Goal: Information Seeking & Learning: Learn about a topic

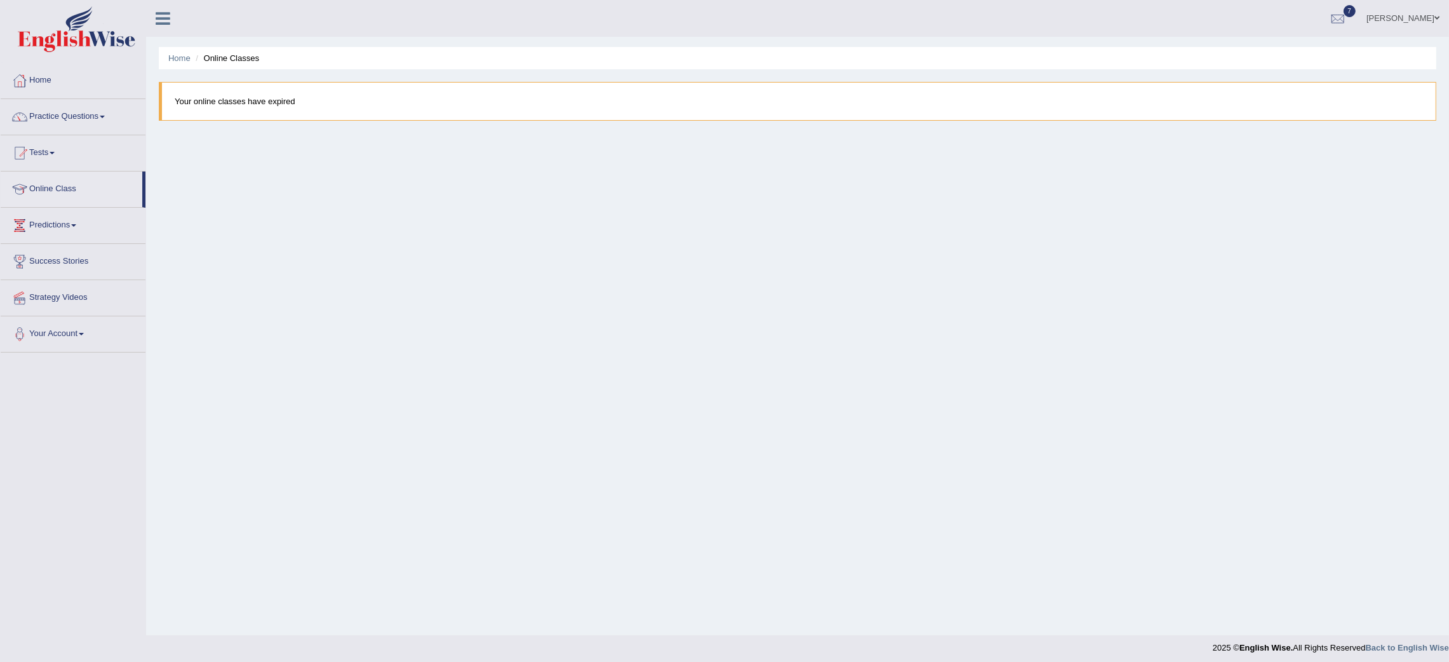
click at [56, 179] on link "Online Class" at bounding box center [72, 188] width 142 height 32
click at [73, 186] on link "Online Class" at bounding box center [72, 188] width 142 height 32
click at [58, 118] on link "Practice Questions" at bounding box center [73, 115] width 145 height 32
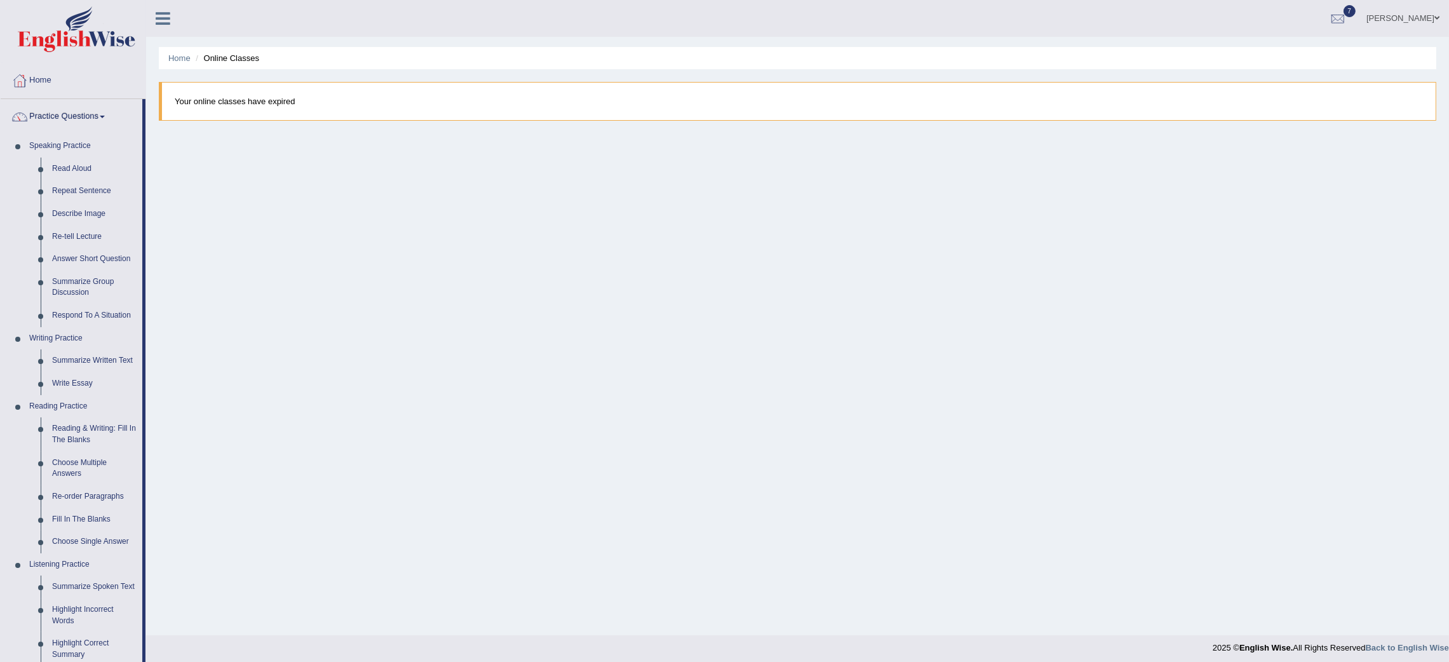
click at [58, 118] on link "Practice Questions" at bounding box center [72, 115] width 142 height 32
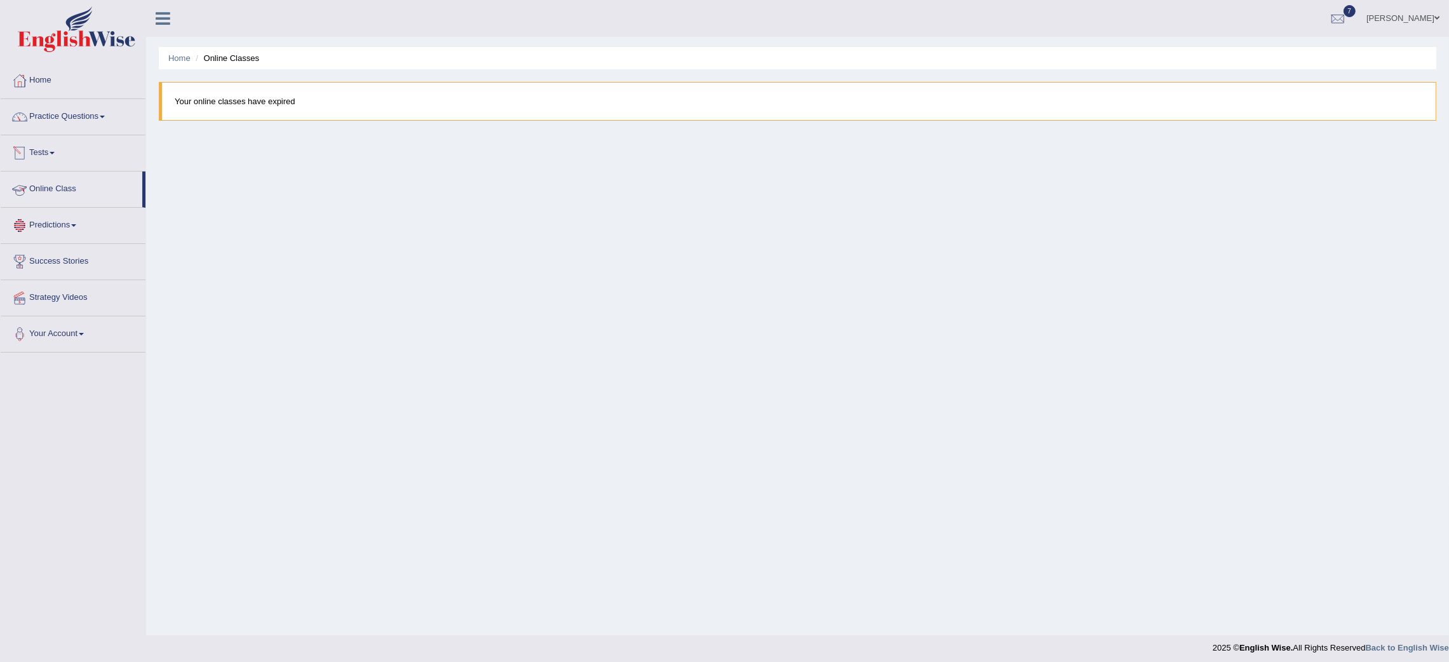
click at [54, 198] on link "Online Class" at bounding box center [72, 188] width 142 height 32
click at [71, 117] on link "Practice Questions" at bounding box center [73, 115] width 145 height 32
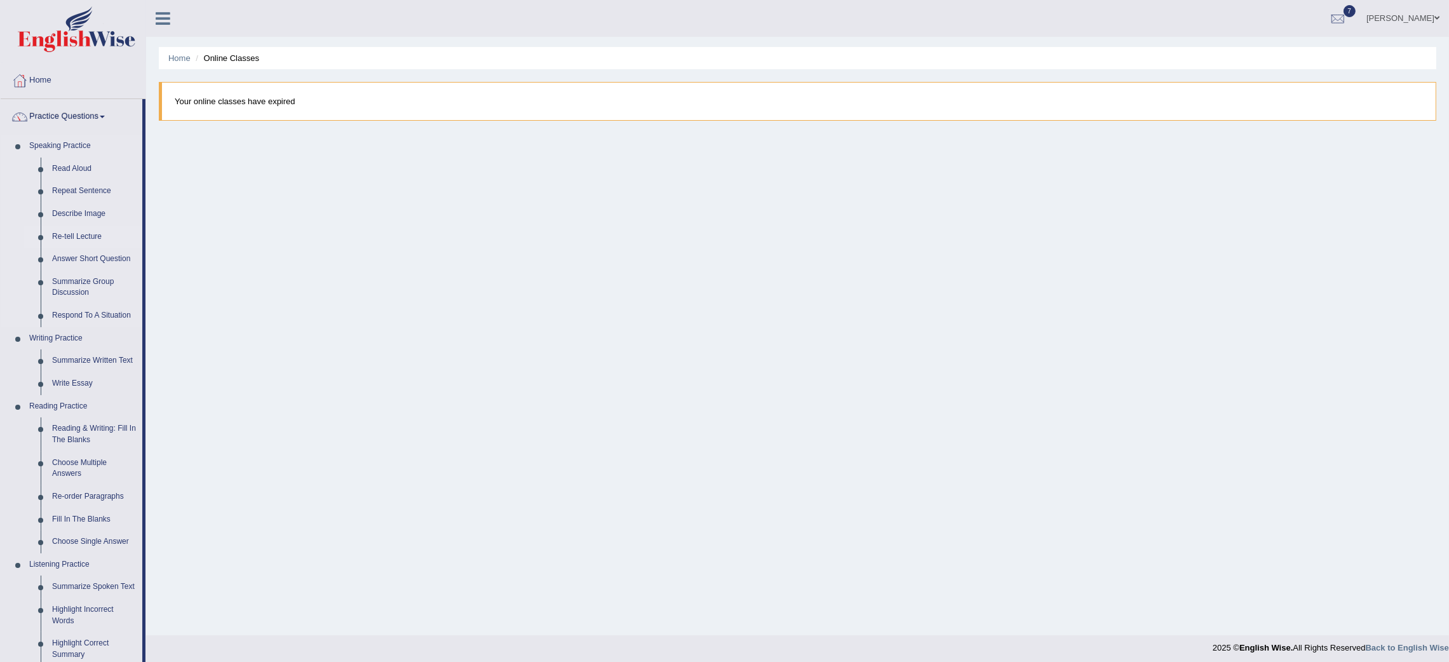
click at [111, 242] on link "Re-tell Lecture" at bounding box center [94, 237] width 96 height 23
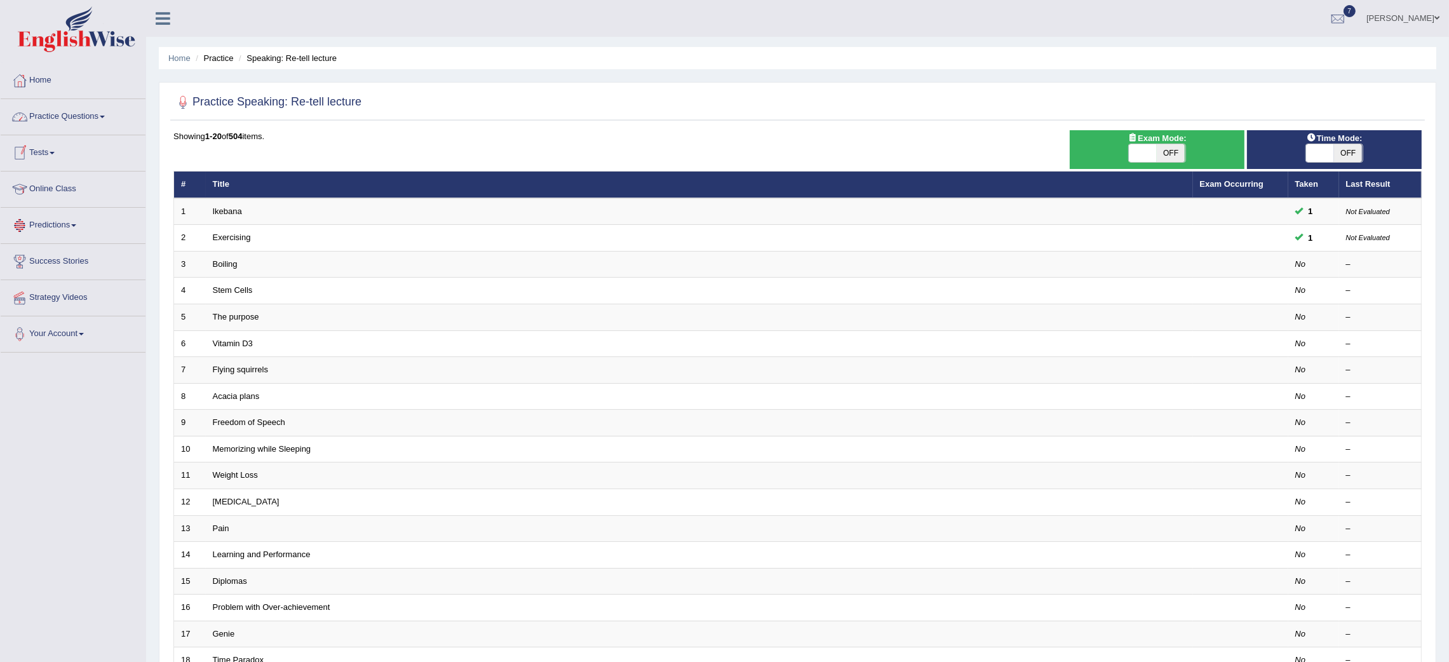
click at [46, 121] on link "Practice Questions" at bounding box center [73, 115] width 145 height 32
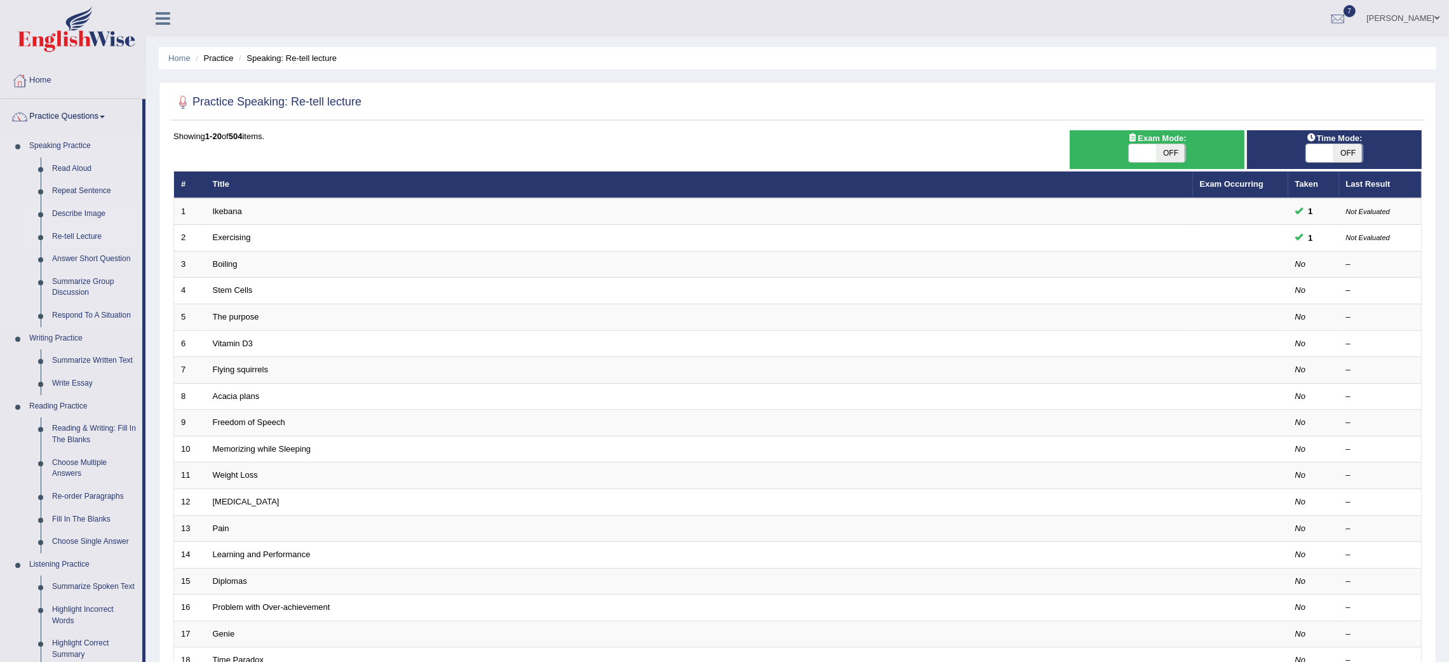
click at [73, 208] on link "Describe Image" at bounding box center [94, 214] width 96 height 23
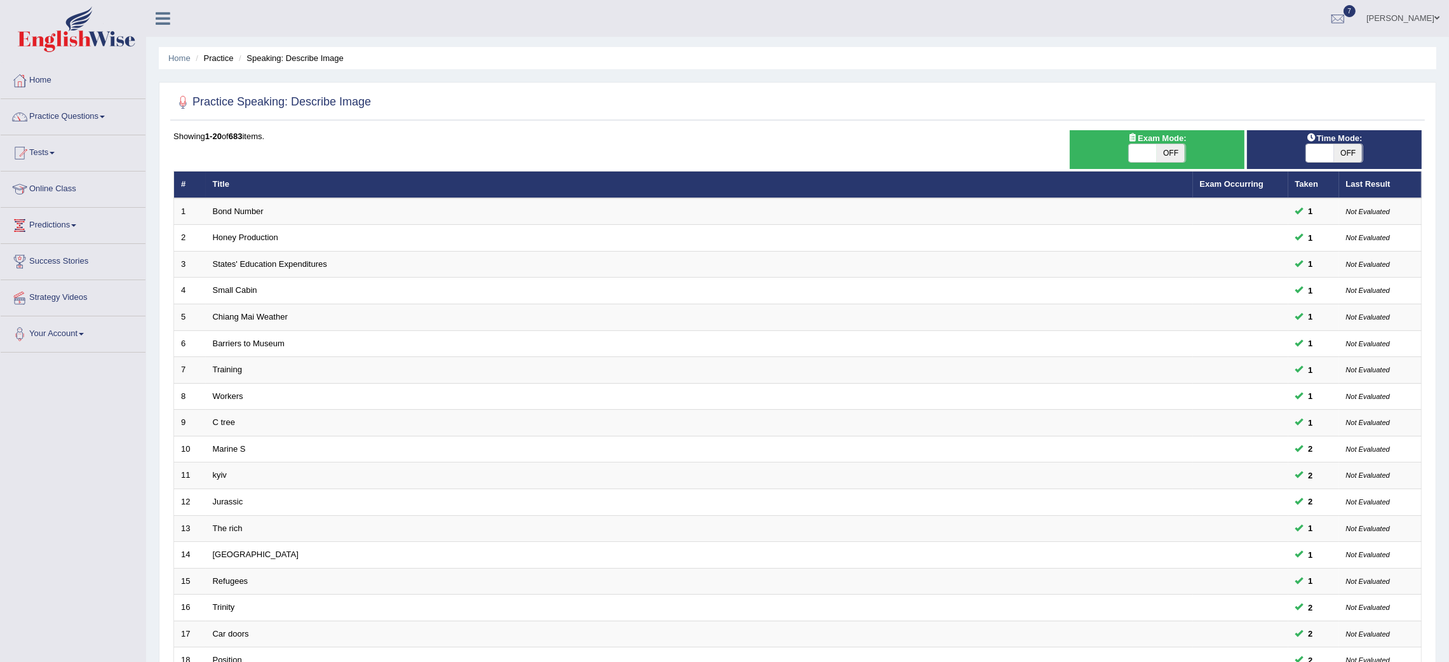
scroll to position [181, 0]
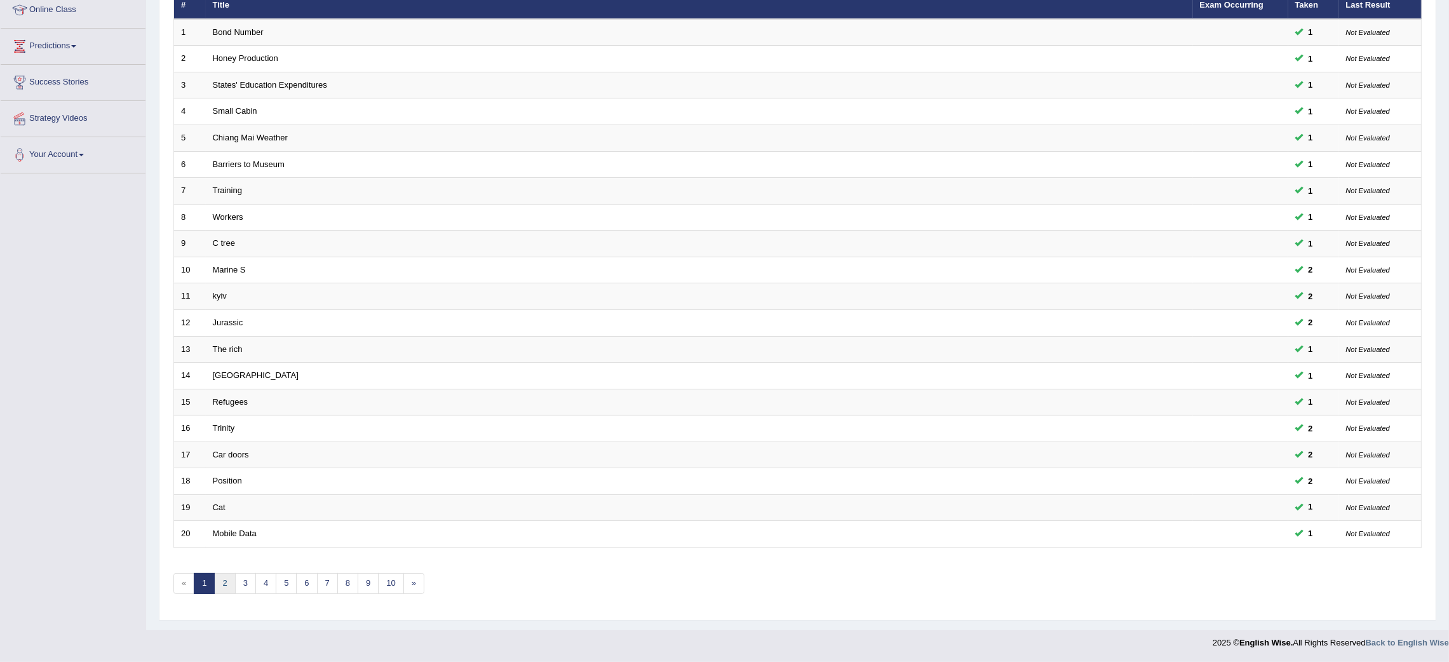
click at [226, 577] on link "2" at bounding box center [224, 583] width 21 height 21
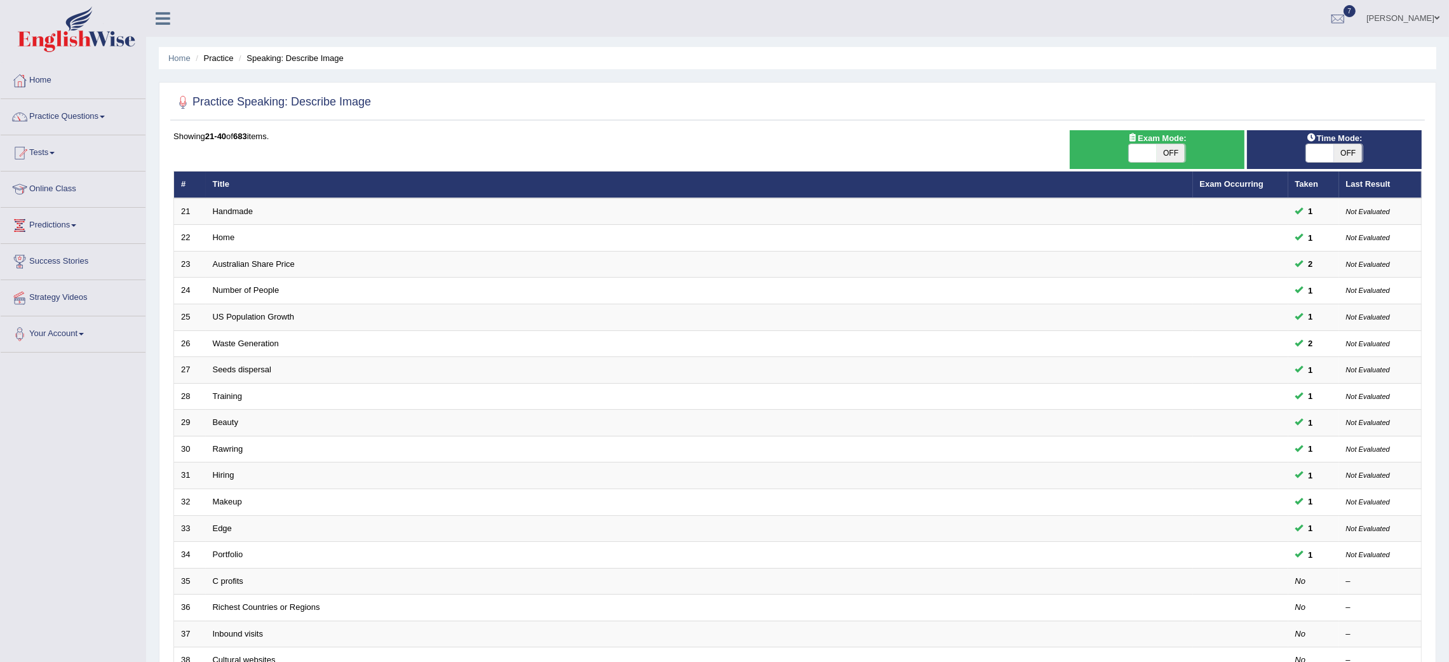
scroll to position [181, 0]
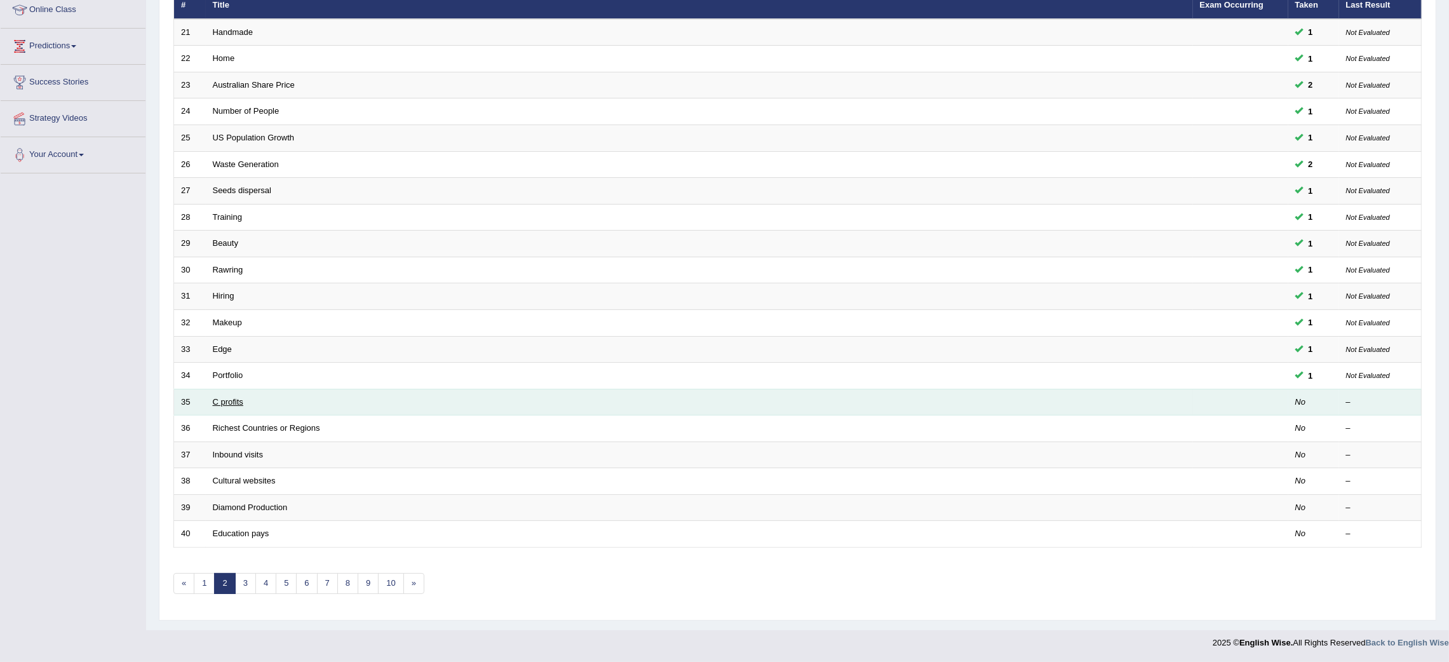
click at [228, 398] on link "C profits" at bounding box center [228, 402] width 30 height 10
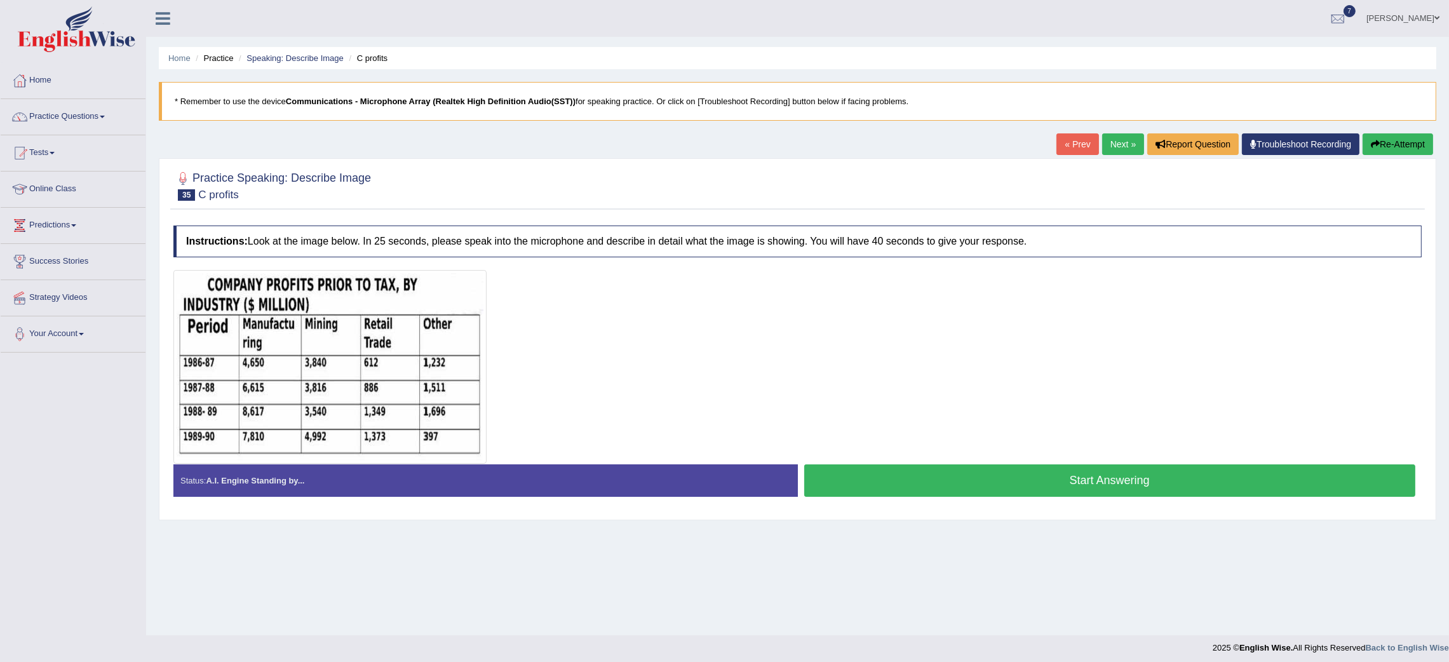
click at [978, 480] on button "Start Answering" at bounding box center [1110, 480] width 612 height 32
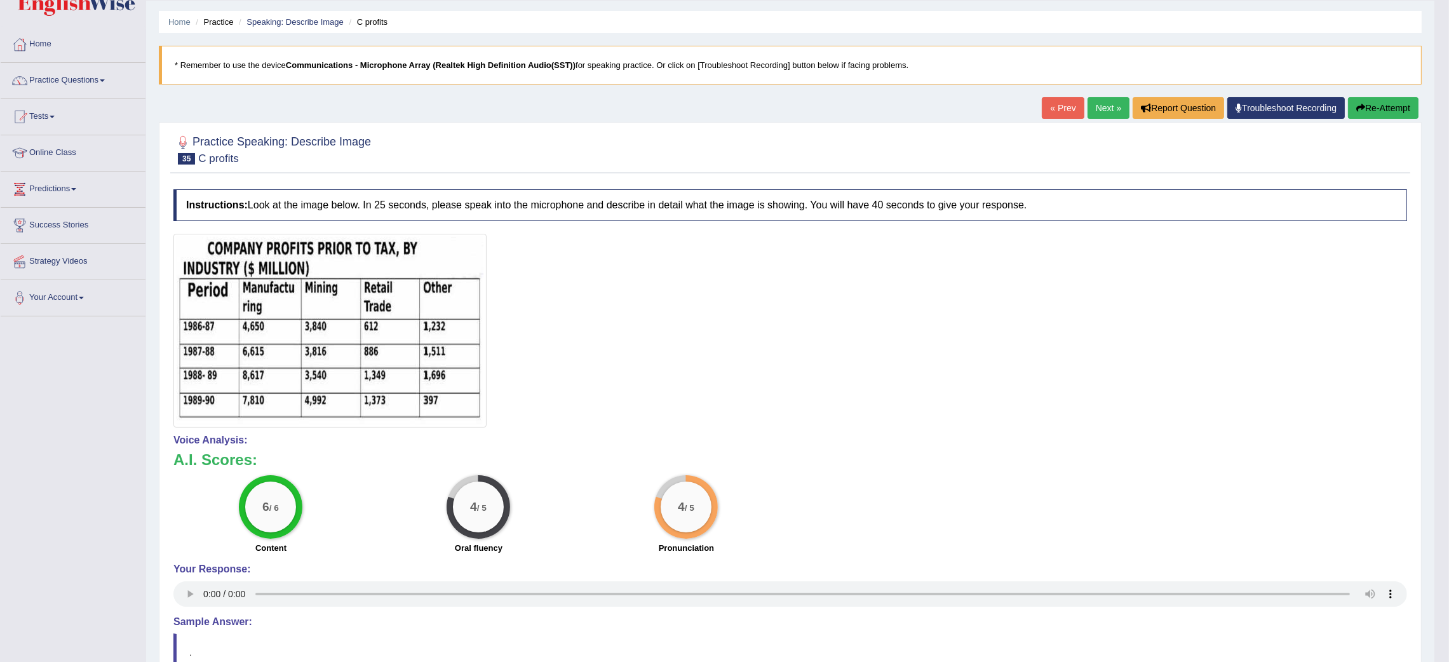
scroll to position [35, 0]
click at [1106, 110] on link "Next »" at bounding box center [1109, 109] width 42 height 22
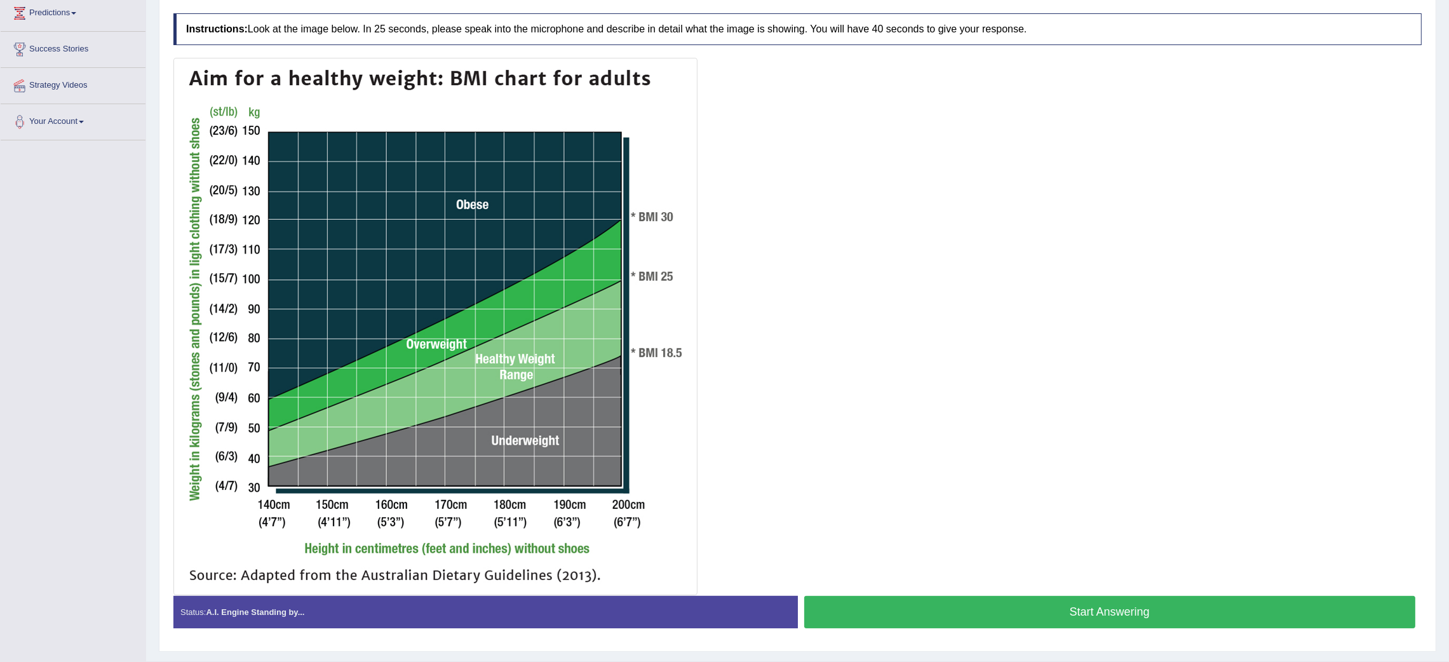
scroll to position [213, 0]
click at [1088, 606] on button "Start Answering" at bounding box center [1110, 611] width 612 height 32
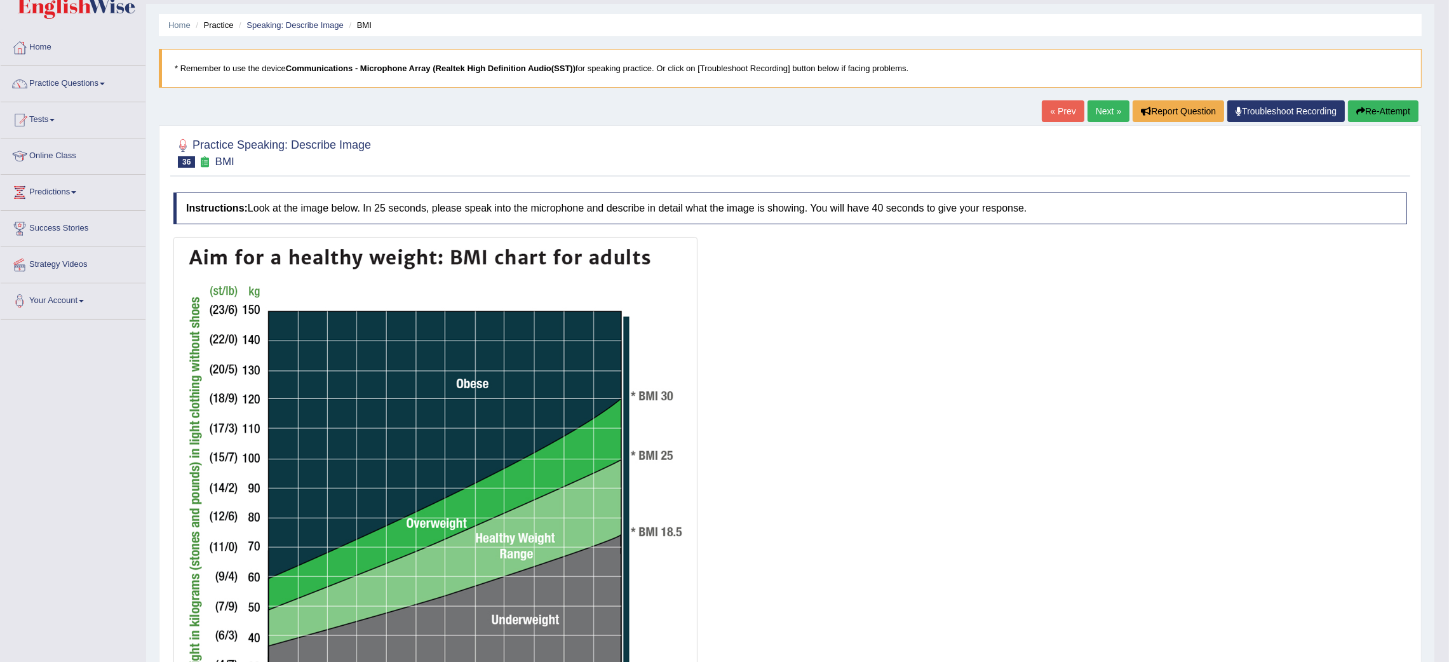
scroll to position [26, 0]
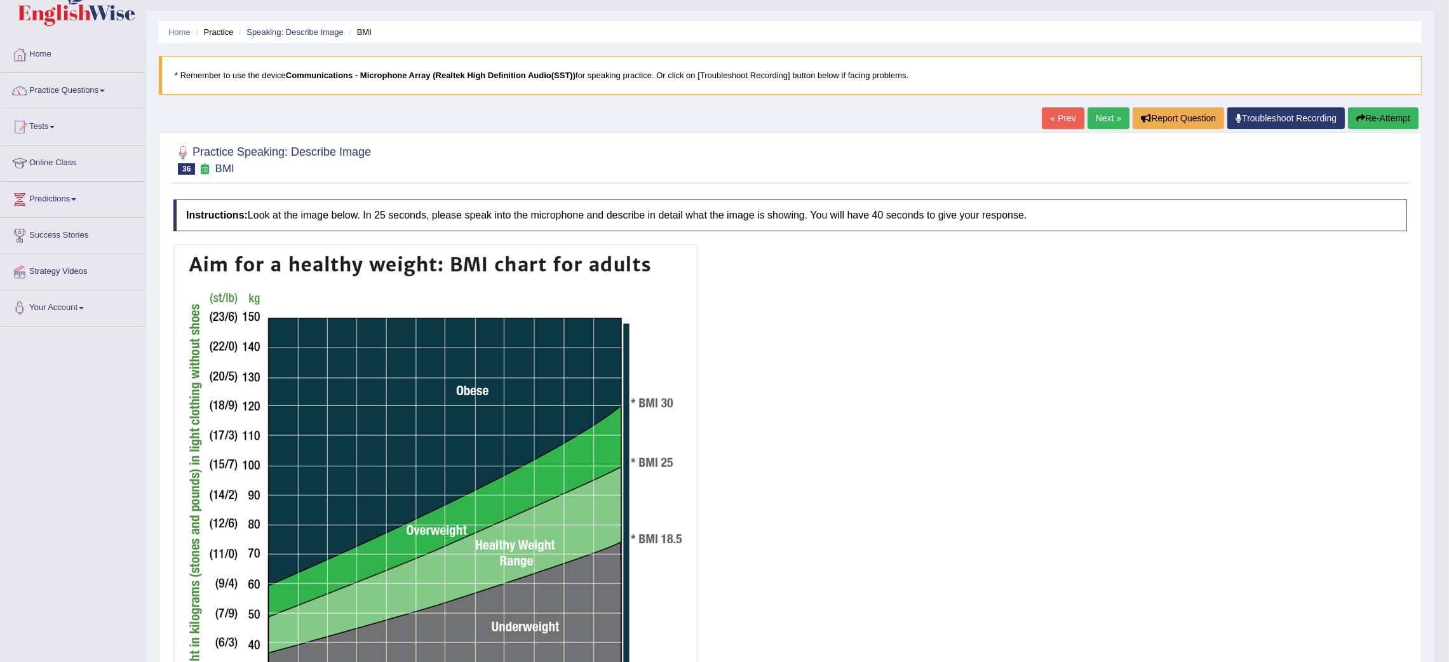
click at [1360, 110] on button "Re-Attempt" at bounding box center [1383, 118] width 71 height 22
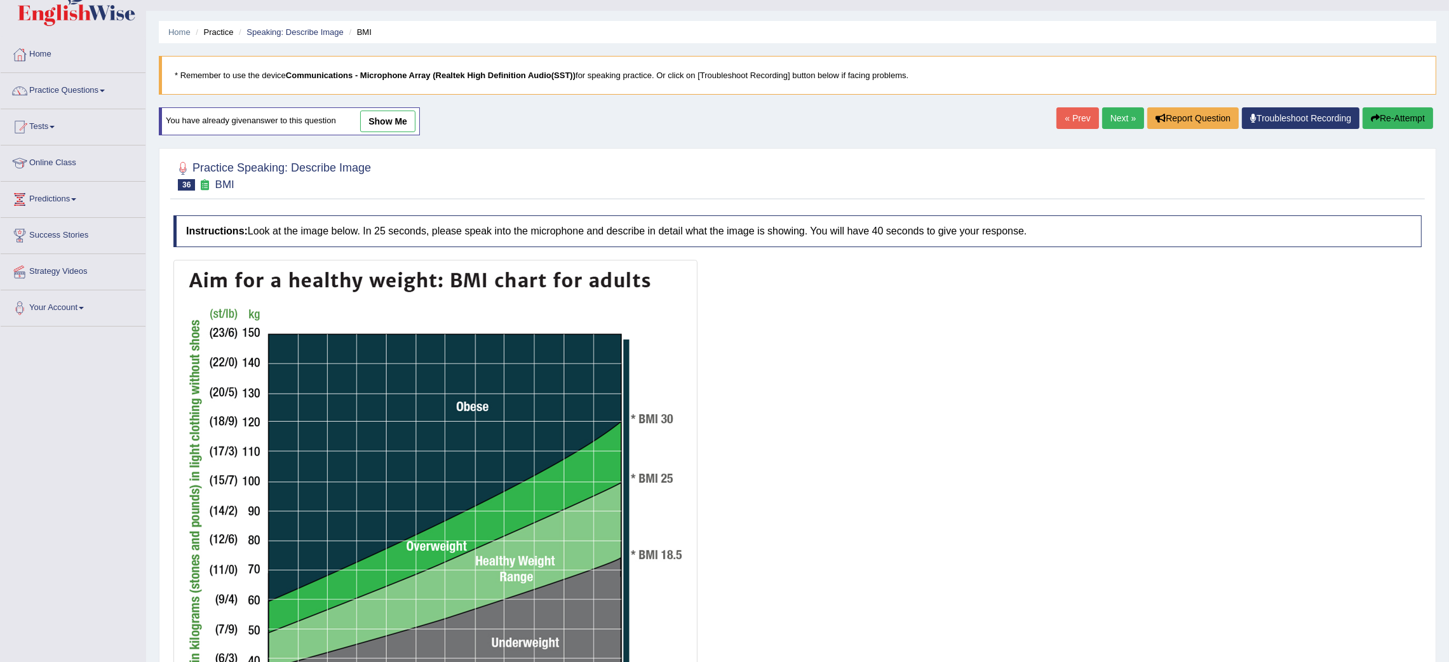
scroll to position [215, 0]
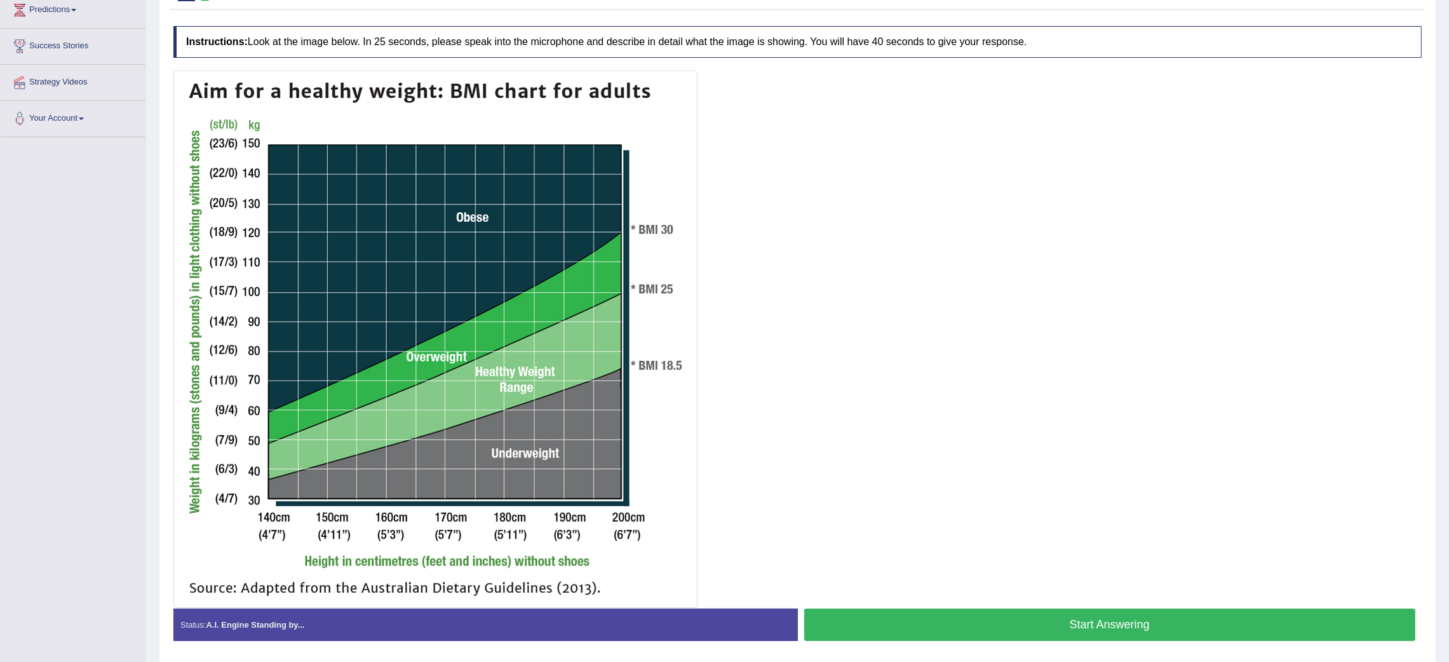
click at [1072, 632] on button "Start Answering" at bounding box center [1110, 625] width 612 height 32
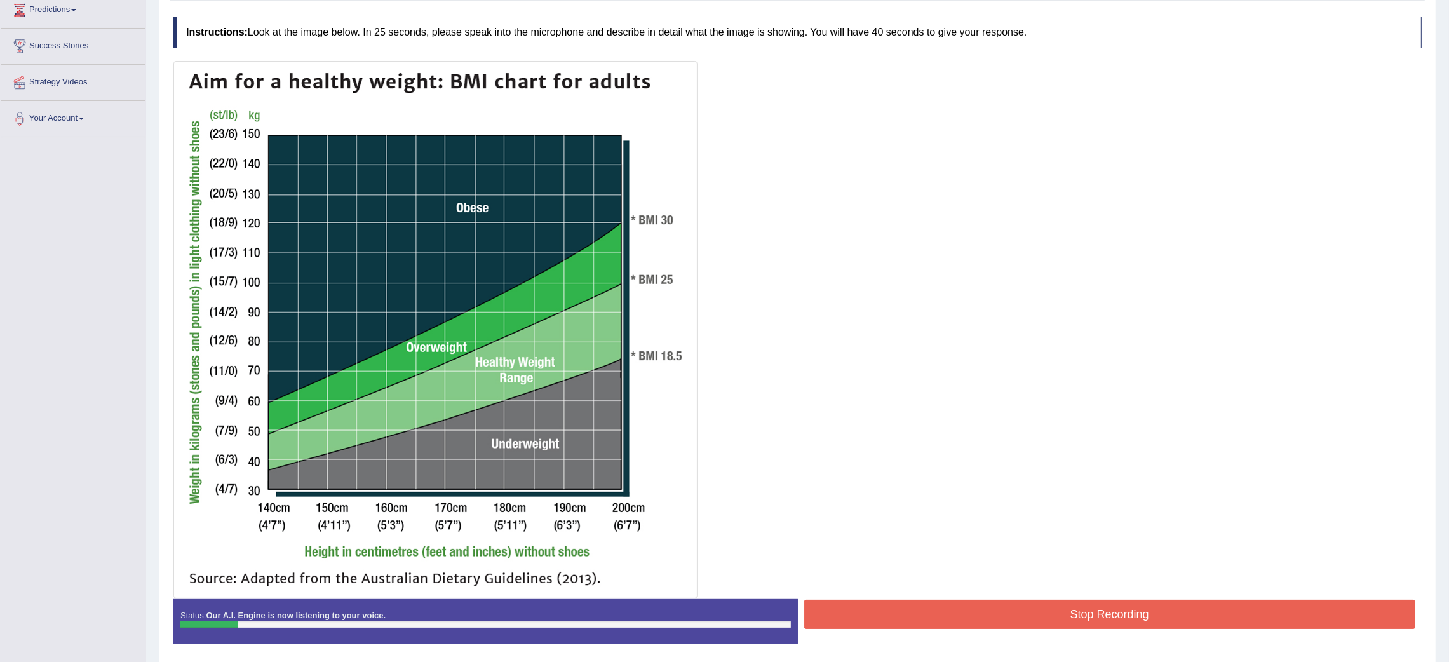
scroll to position [0, 0]
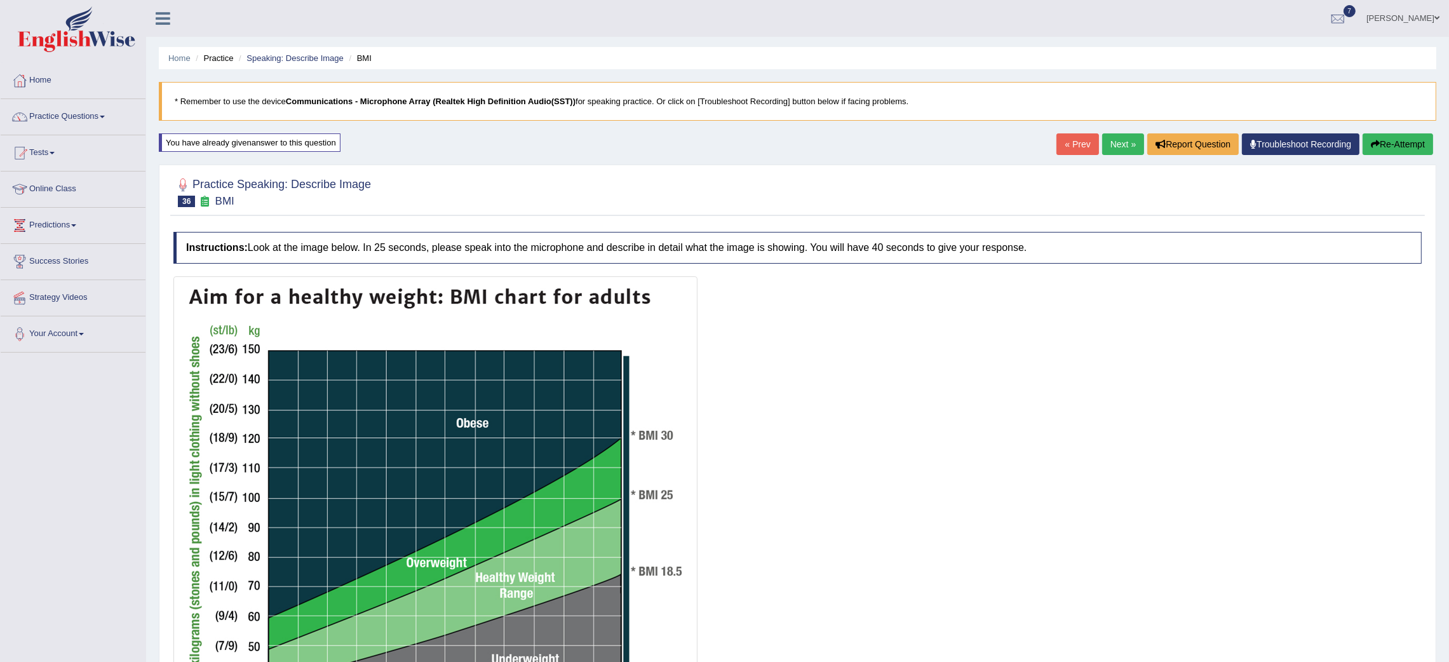
click at [1400, 140] on button "Re-Attempt" at bounding box center [1398, 144] width 71 height 22
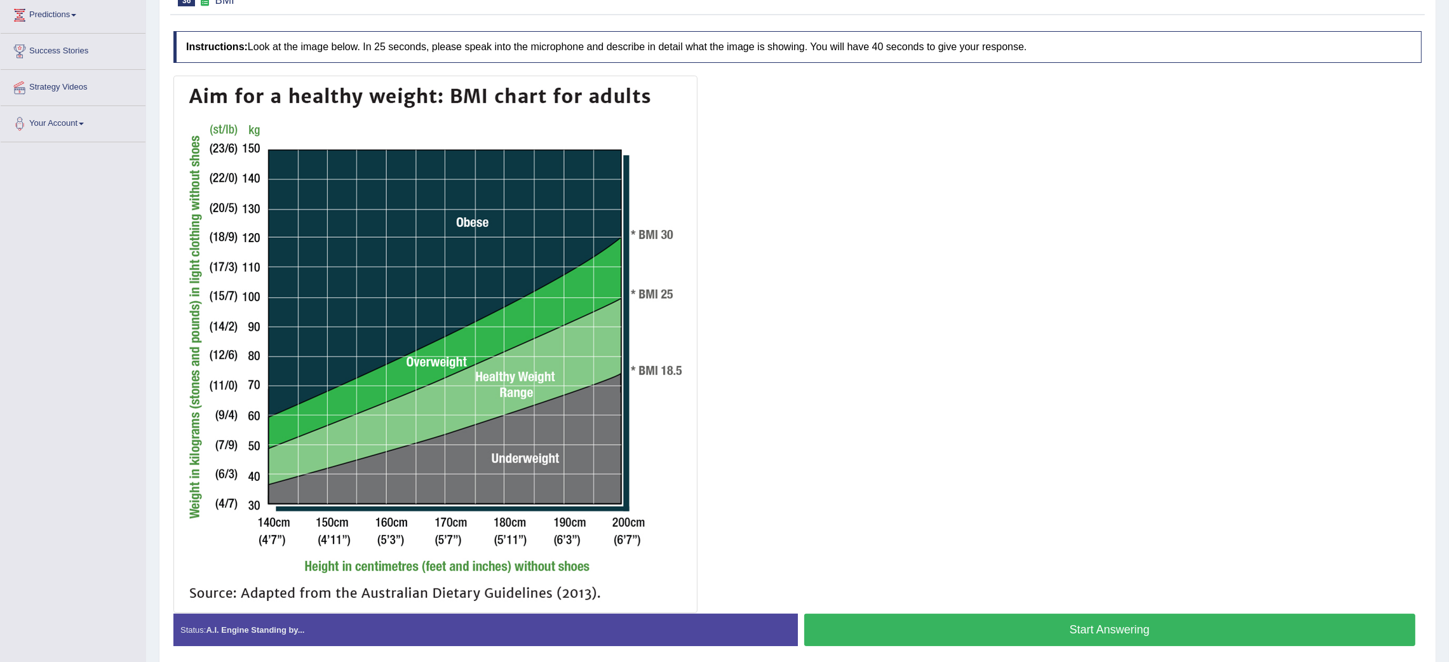
scroll to position [209, 0]
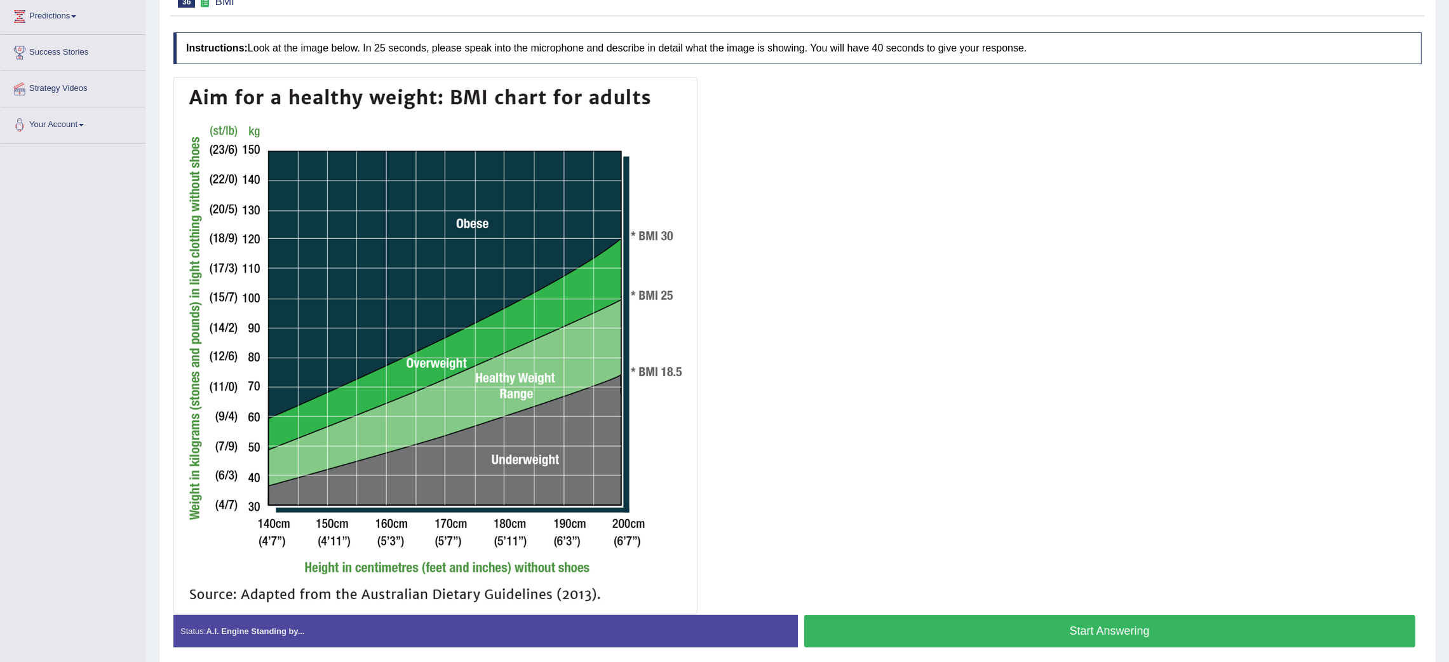
click at [1089, 634] on button "Start Answering" at bounding box center [1110, 631] width 612 height 32
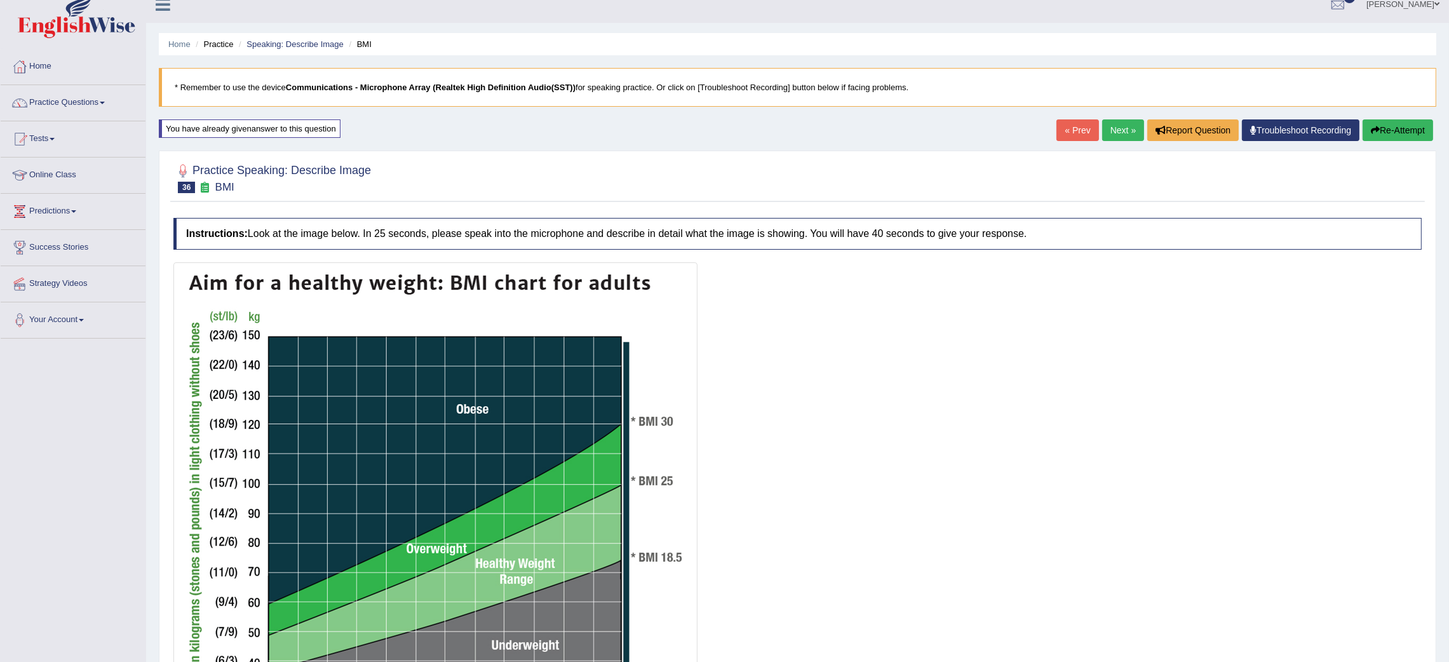
scroll to position [0, 0]
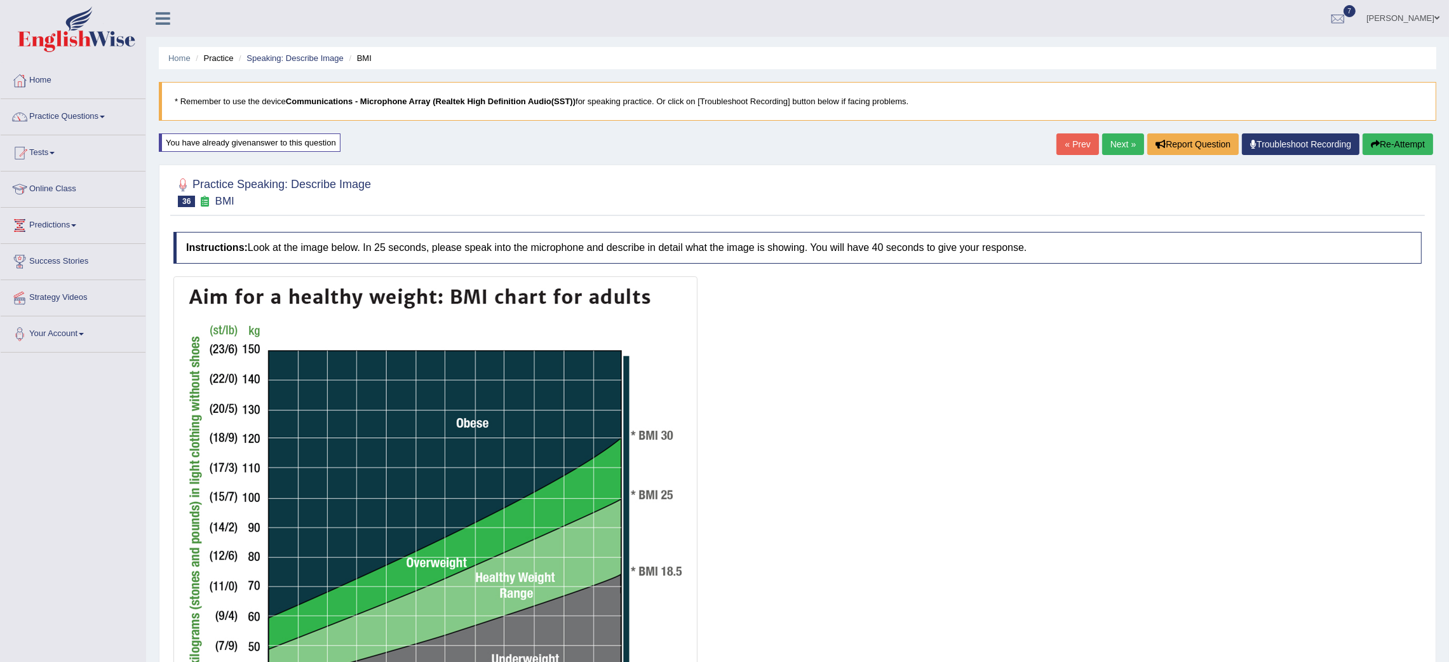
click at [1391, 143] on button "Re-Attempt" at bounding box center [1398, 144] width 71 height 22
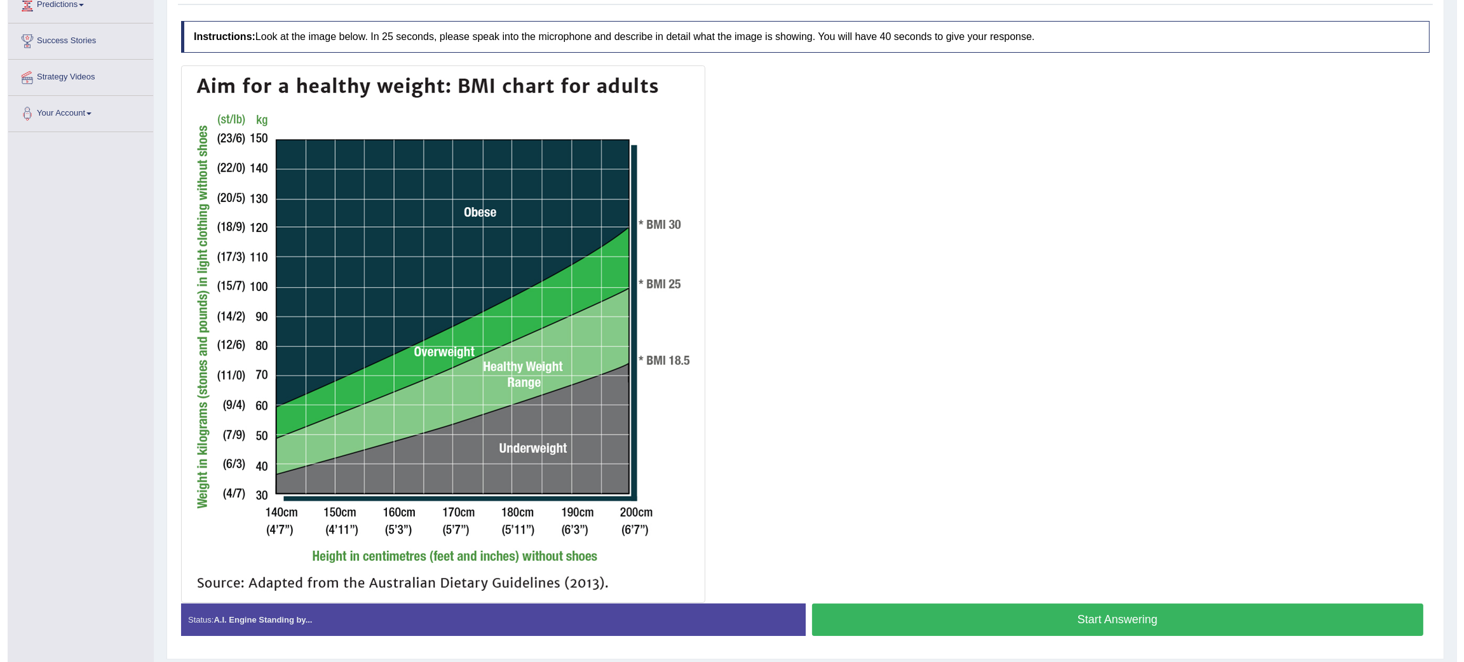
scroll to position [220, 0]
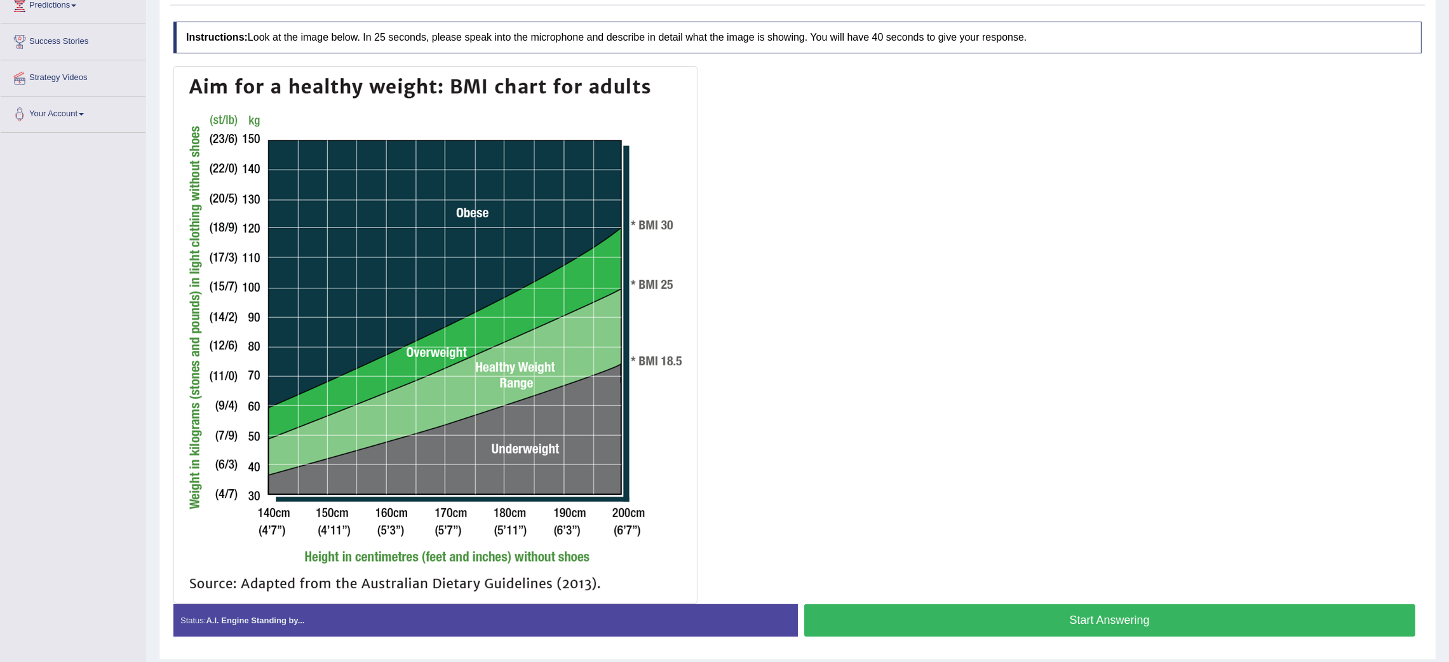
click at [1089, 635] on button "Start Answering" at bounding box center [1110, 620] width 612 height 32
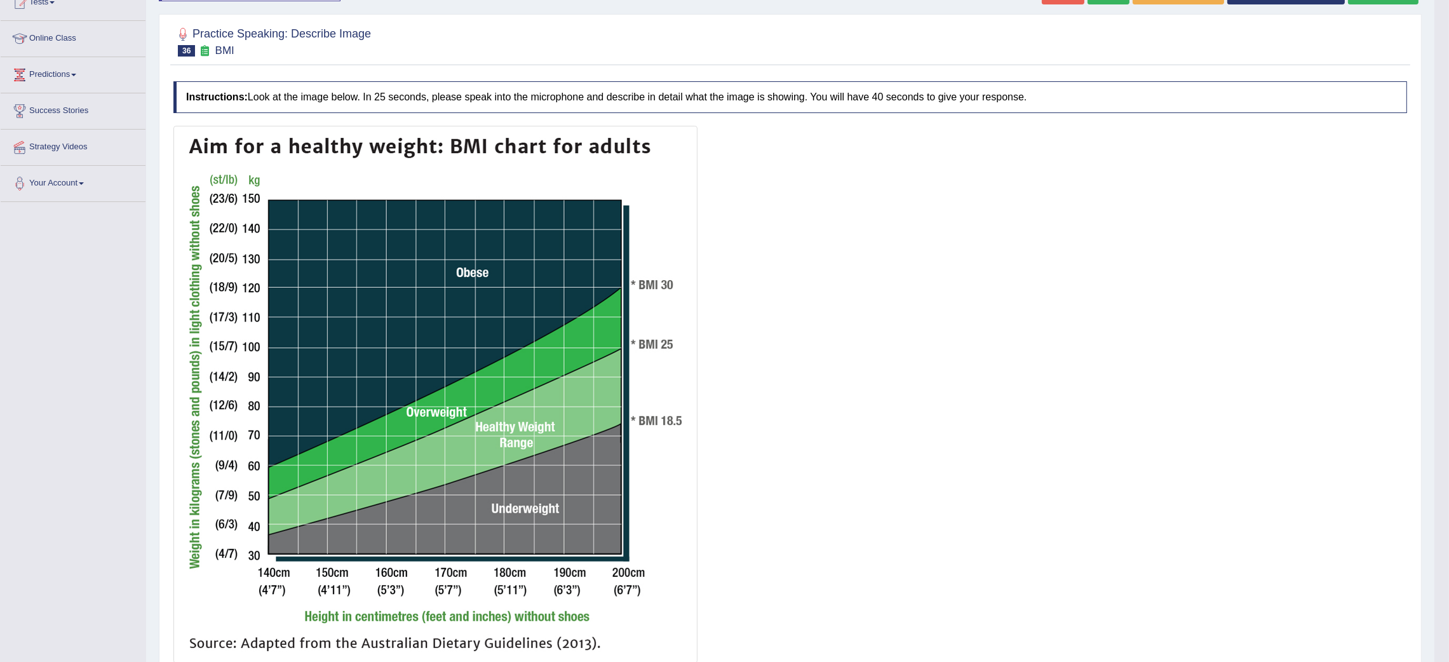
scroll to position [0, 0]
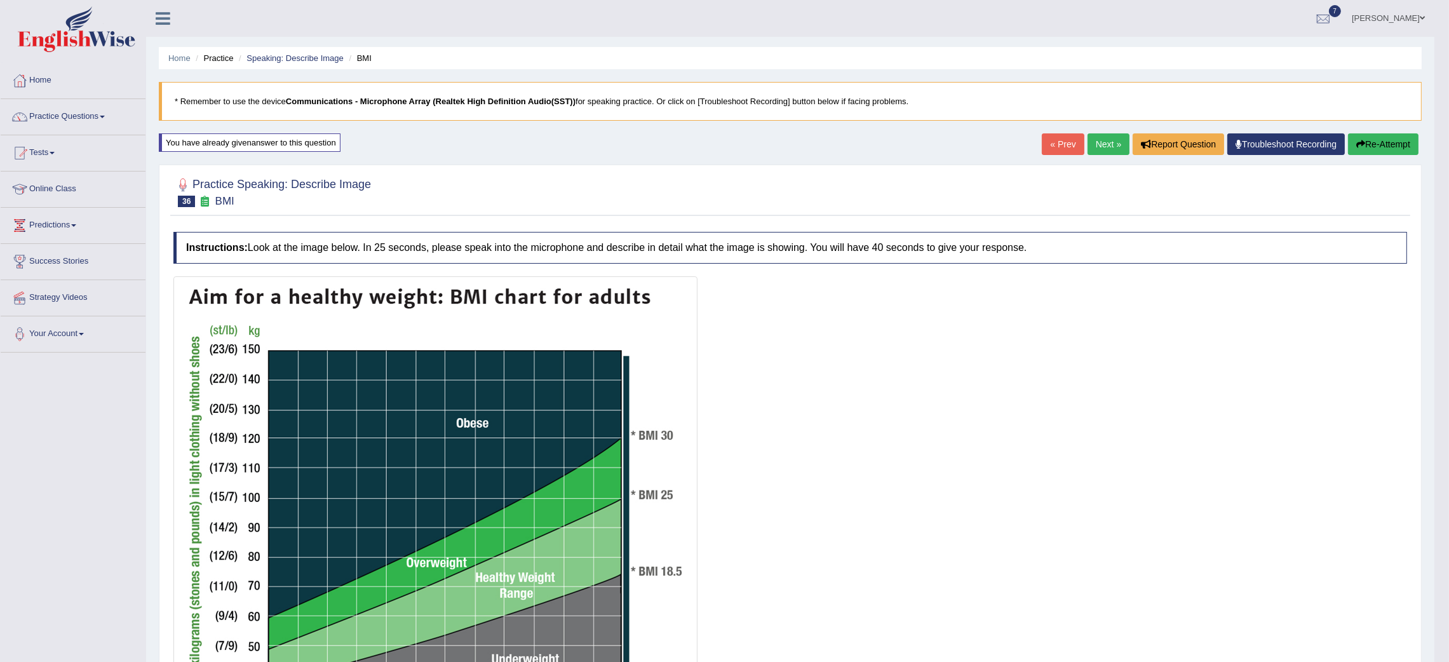
click at [1095, 140] on link "Next »" at bounding box center [1109, 144] width 42 height 22
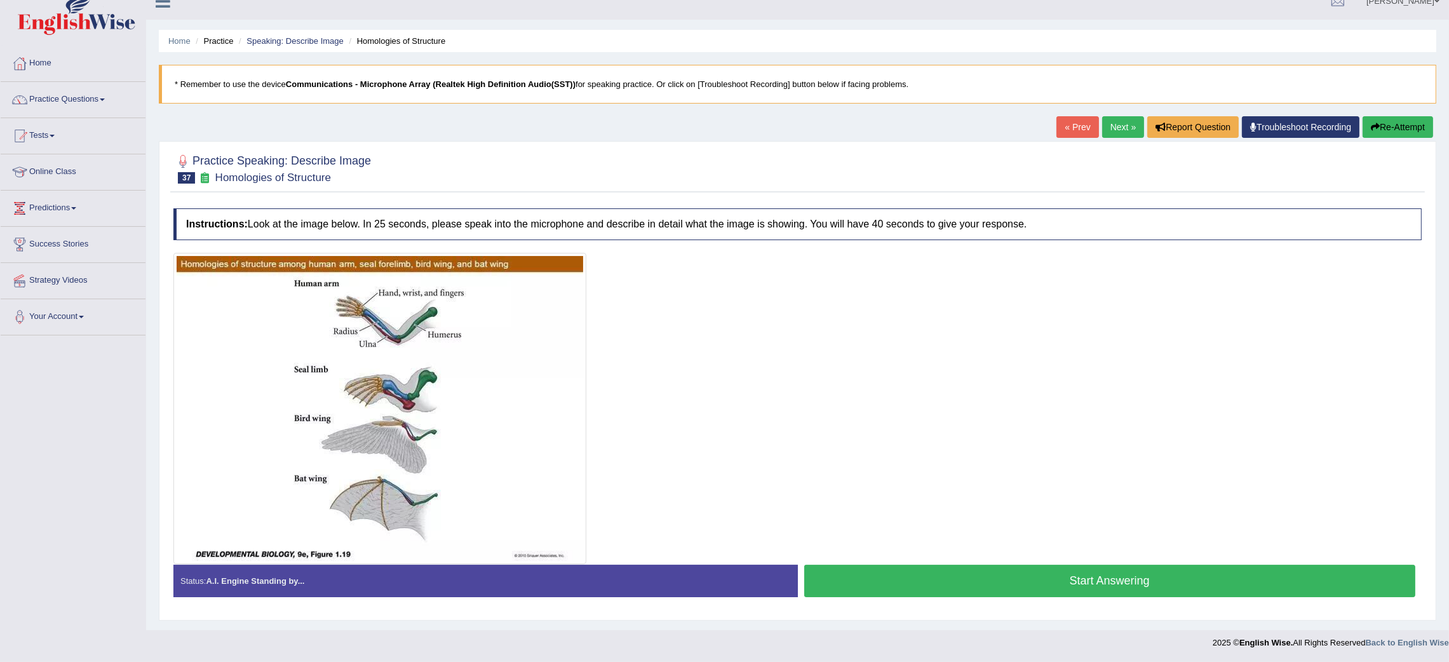
scroll to position [17, 0]
click at [1019, 575] on button "Start Answering" at bounding box center [1110, 581] width 612 height 32
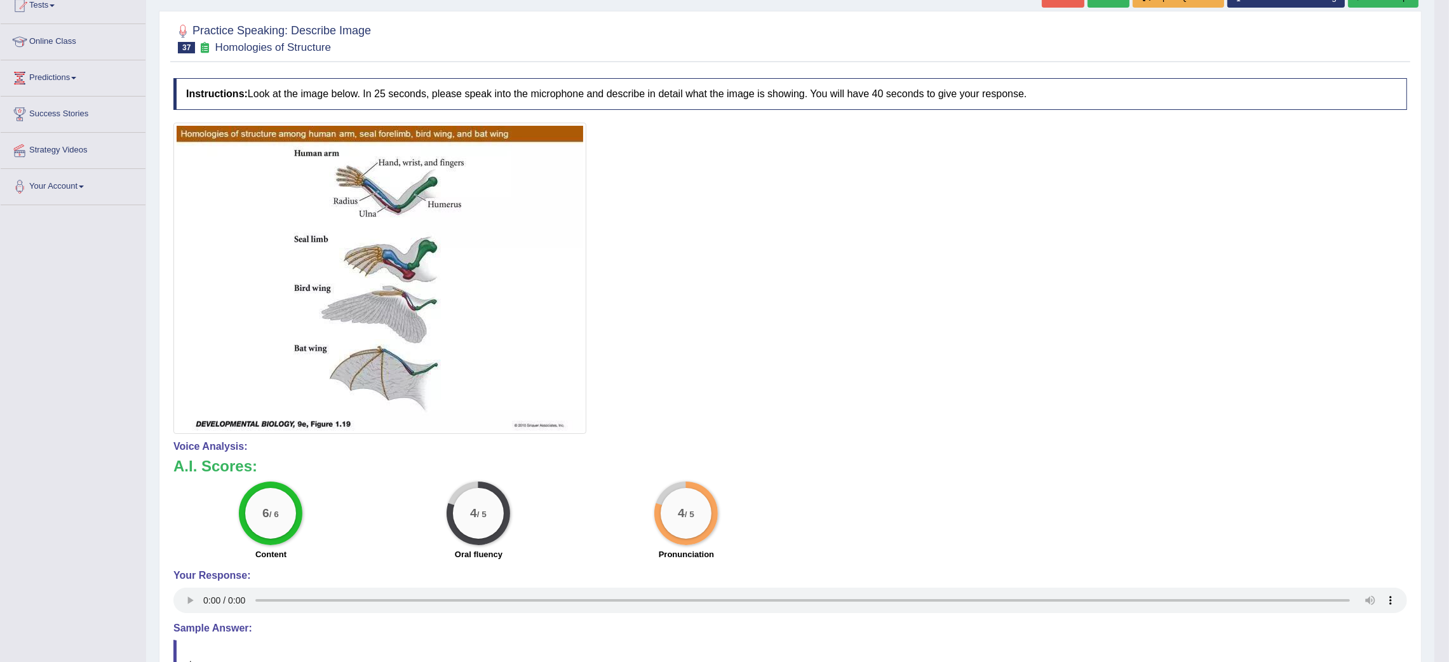
scroll to position [0, 0]
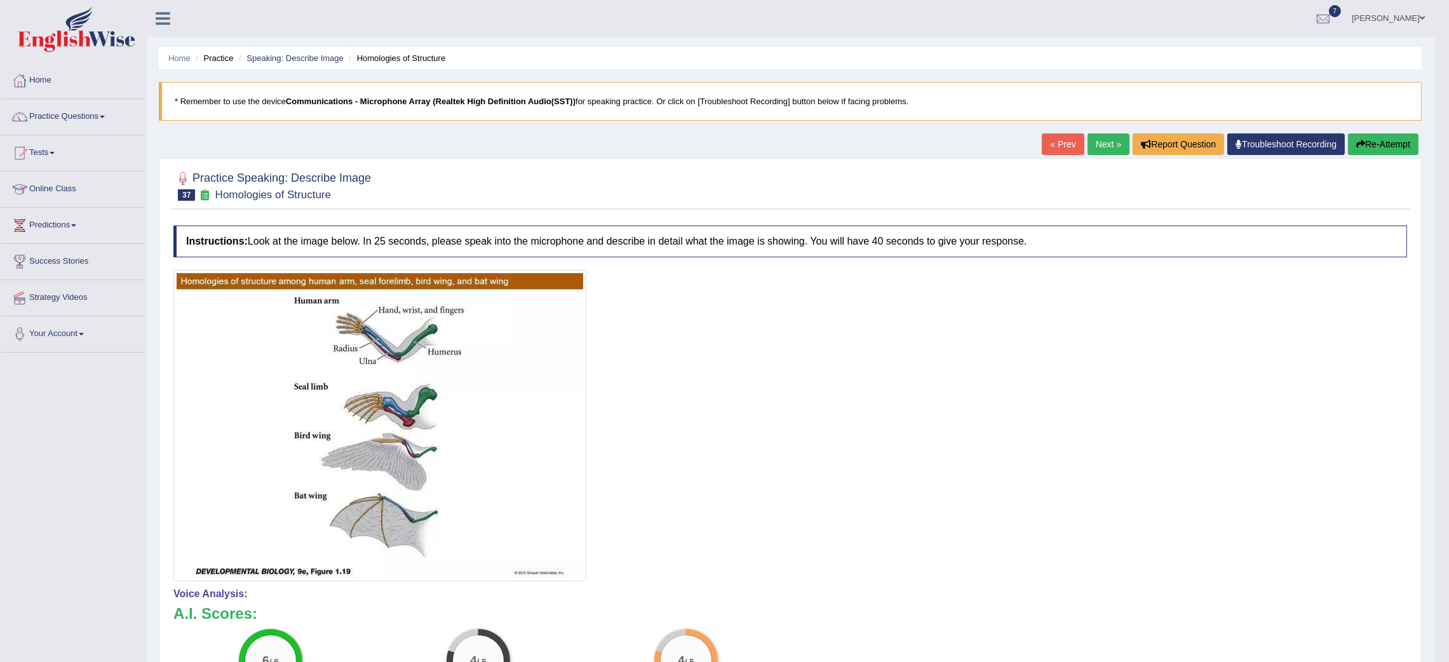
click at [1095, 144] on link "Next »" at bounding box center [1109, 144] width 42 height 22
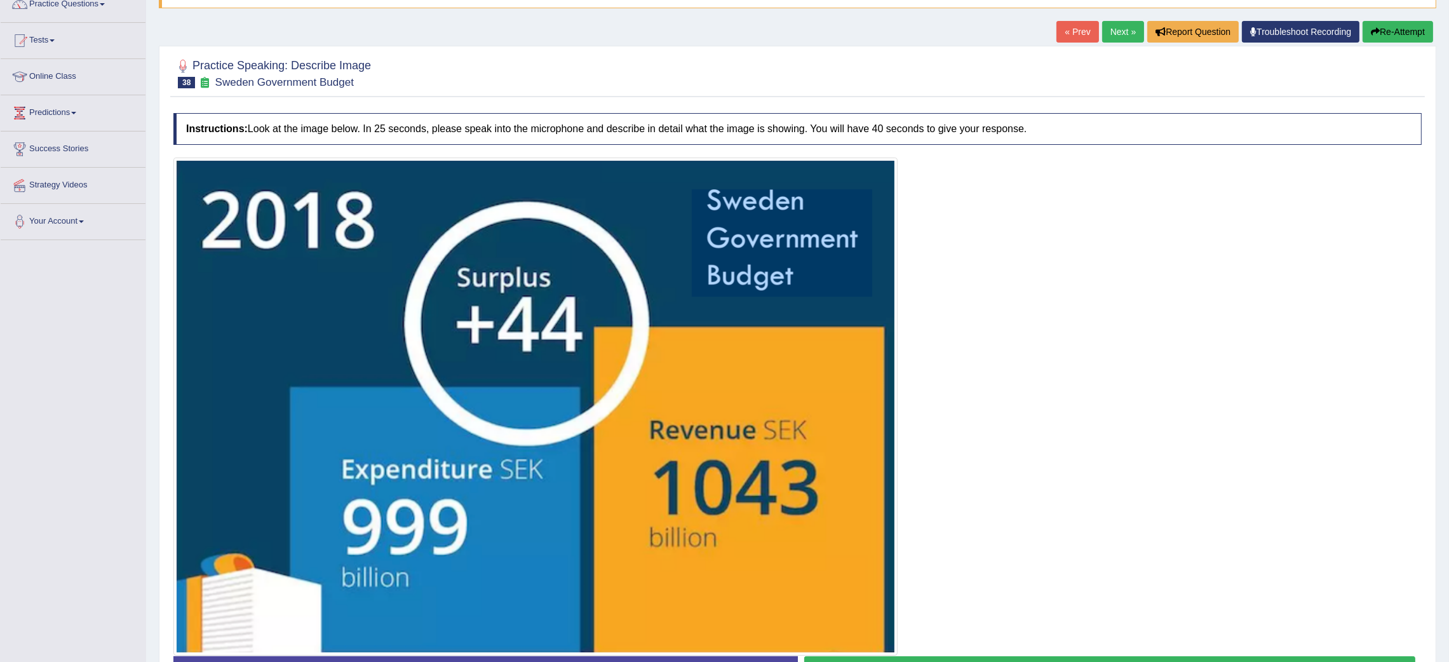
scroll to position [205, 0]
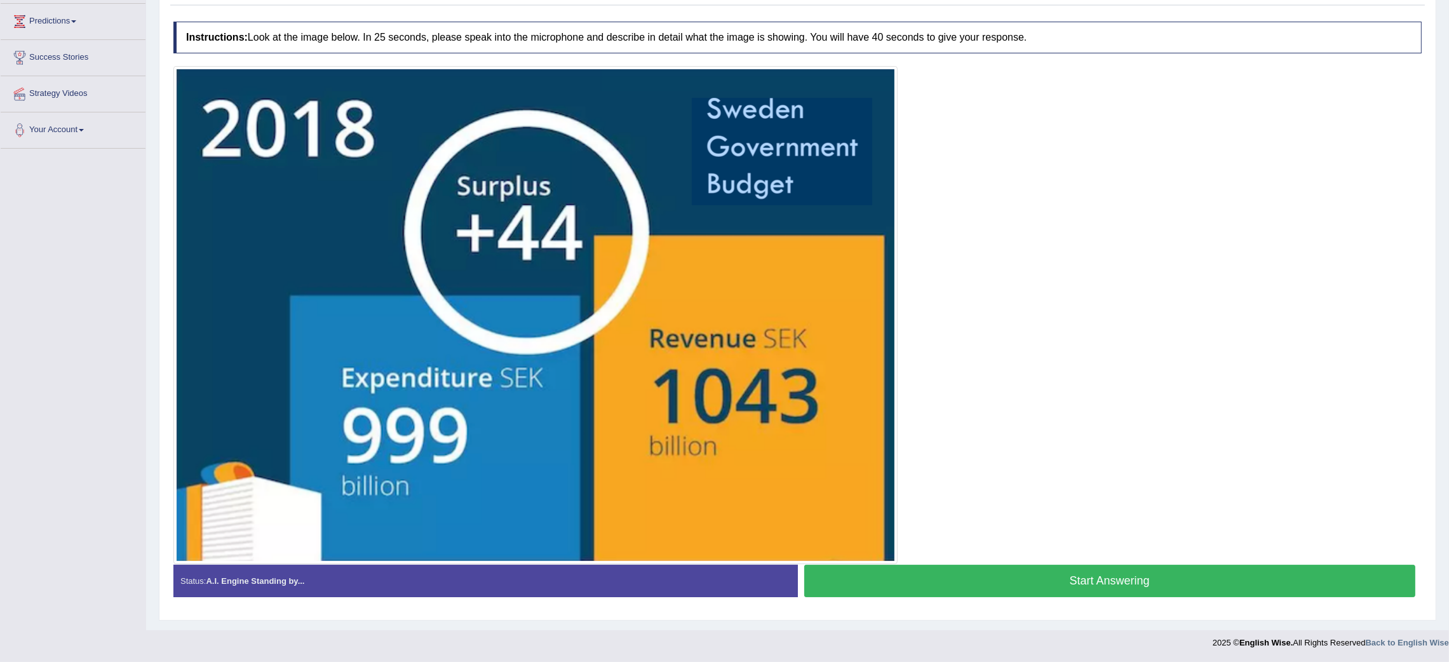
click at [1008, 575] on button "Start Answering" at bounding box center [1110, 581] width 612 height 32
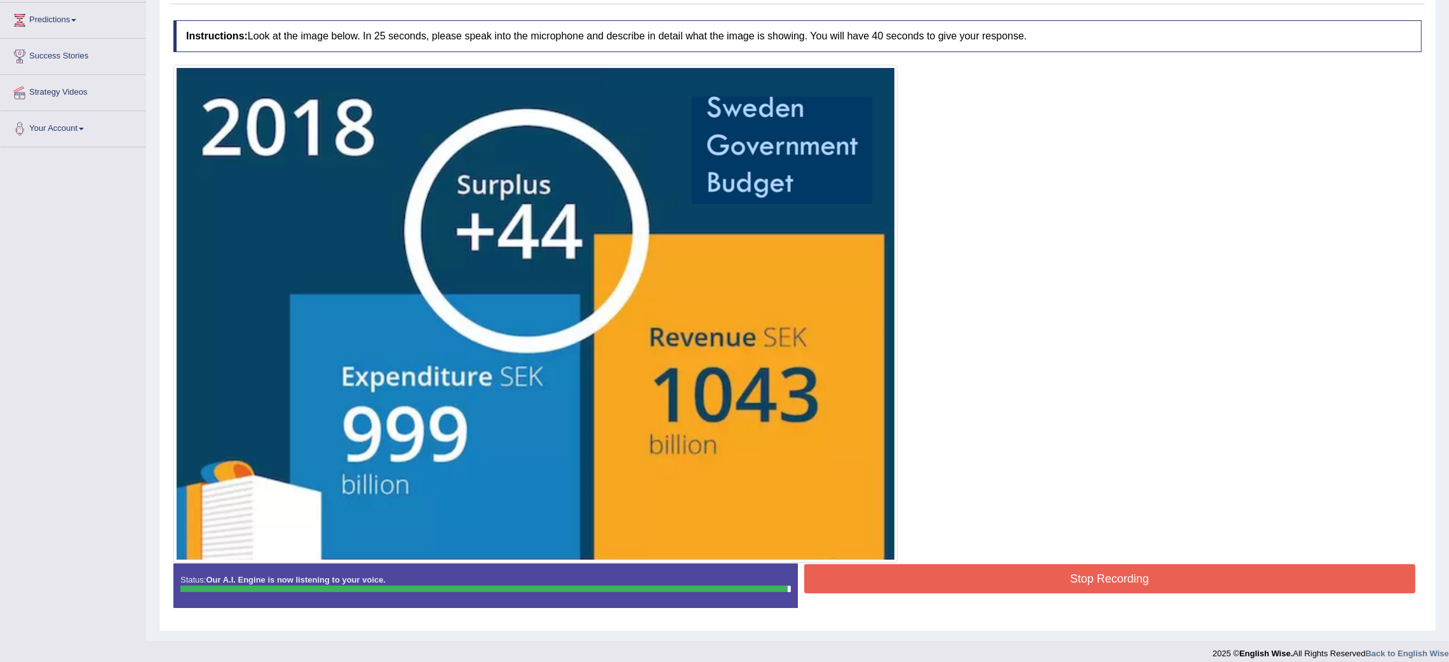
click at [1008, 575] on button "Stop Recording" at bounding box center [1110, 578] width 612 height 29
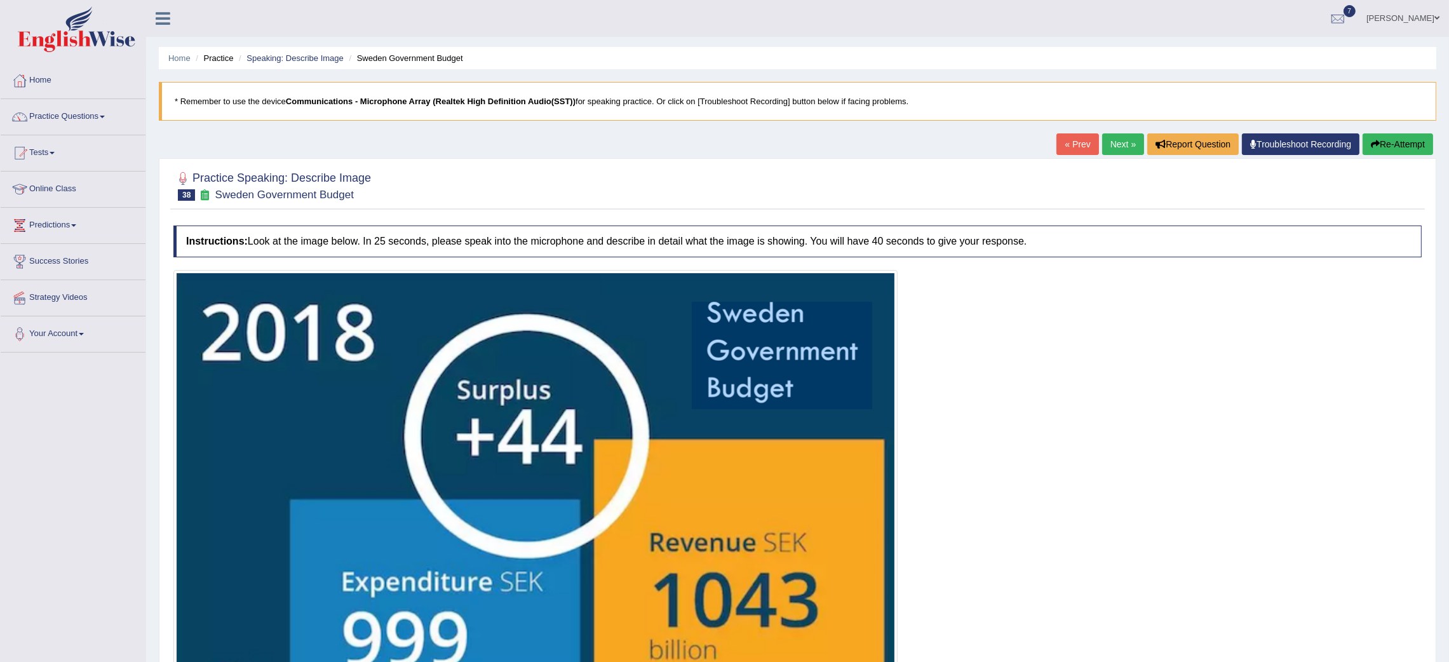
scroll to position [293, 0]
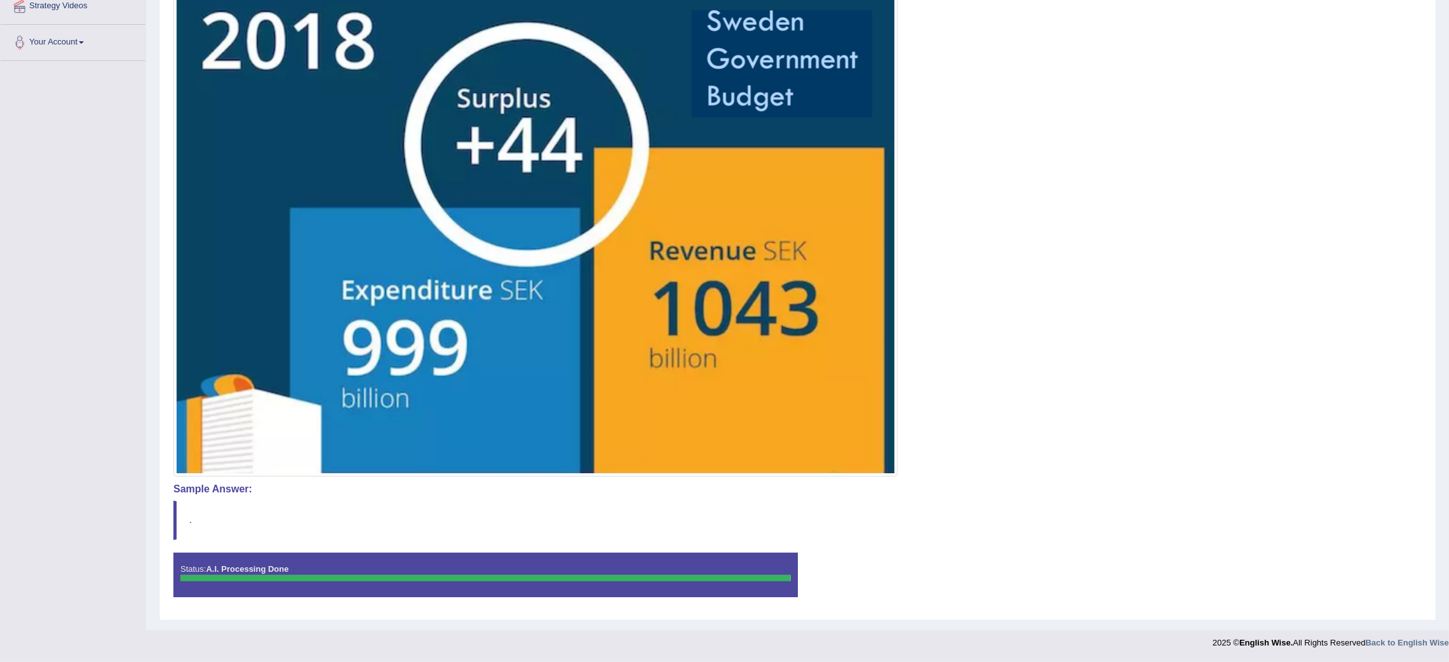
click at [431, 581] on div "Status: A.I. Processing Done" at bounding box center [485, 575] width 625 height 44
click at [433, 619] on div "Practice Speaking: Describe Image 38 Sweden Government Budget Instructions: Loo…" at bounding box center [798, 243] width 1278 height 753
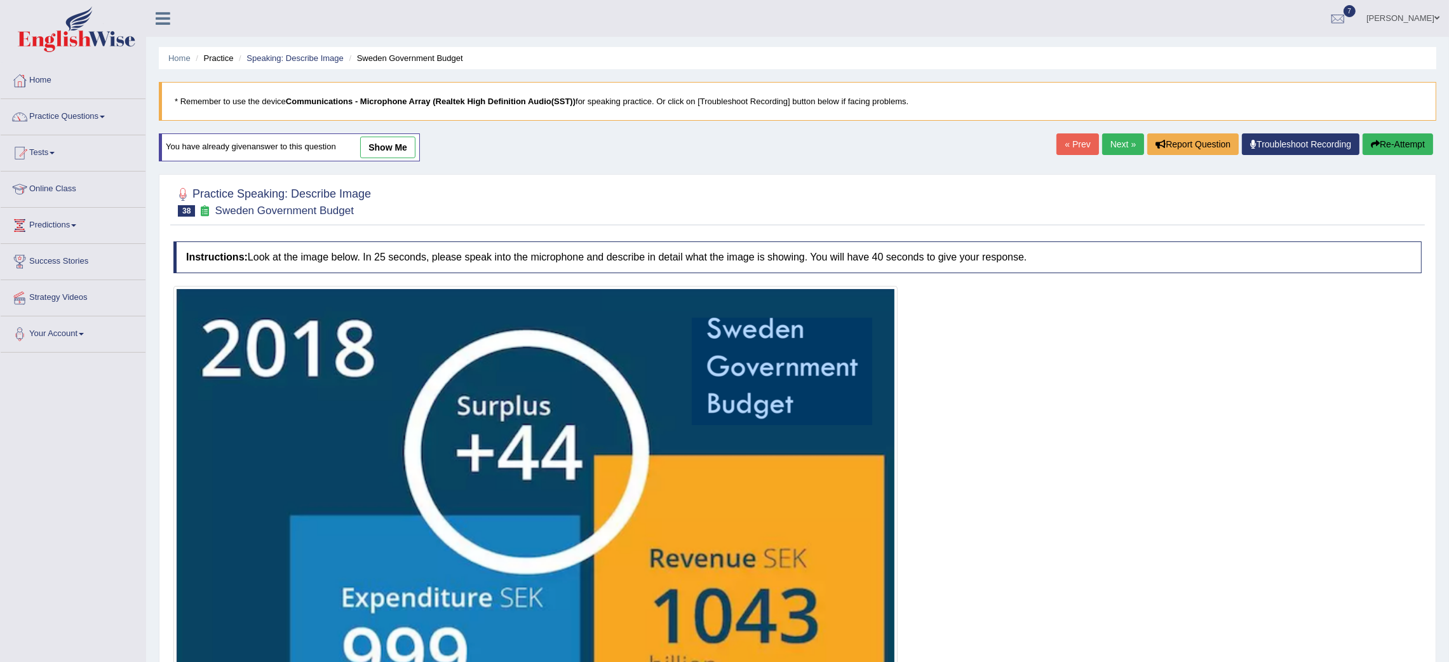
click at [408, 145] on link "show me" at bounding box center [387, 148] width 55 height 22
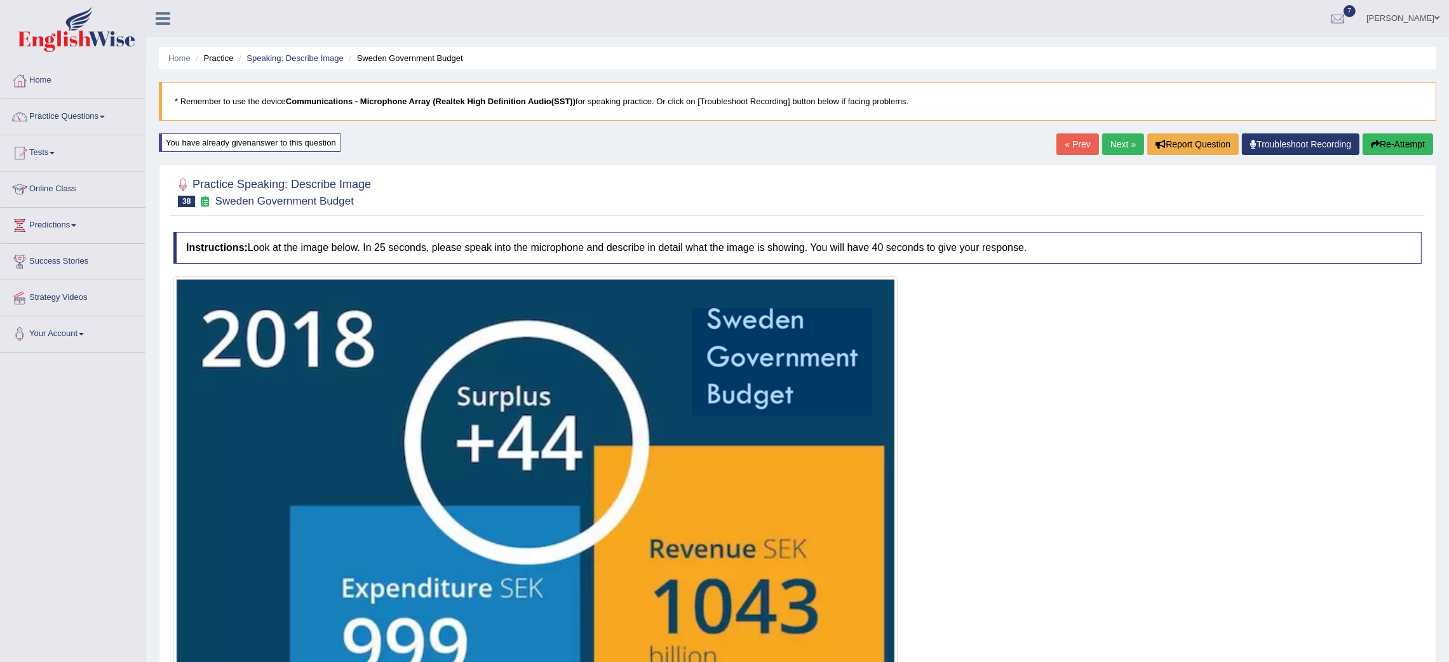
click at [1107, 141] on link "Next »" at bounding box center [1123, 144] width 42 height 22
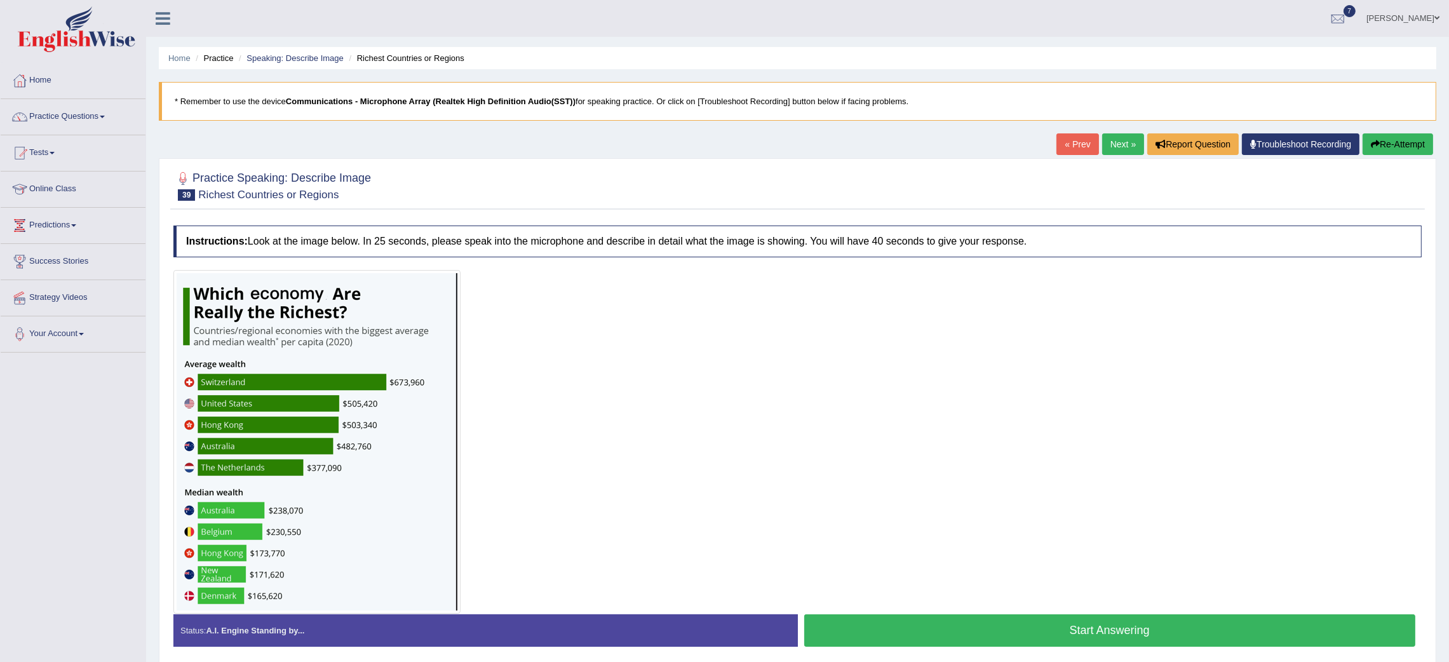
scroll to position [51, 0]
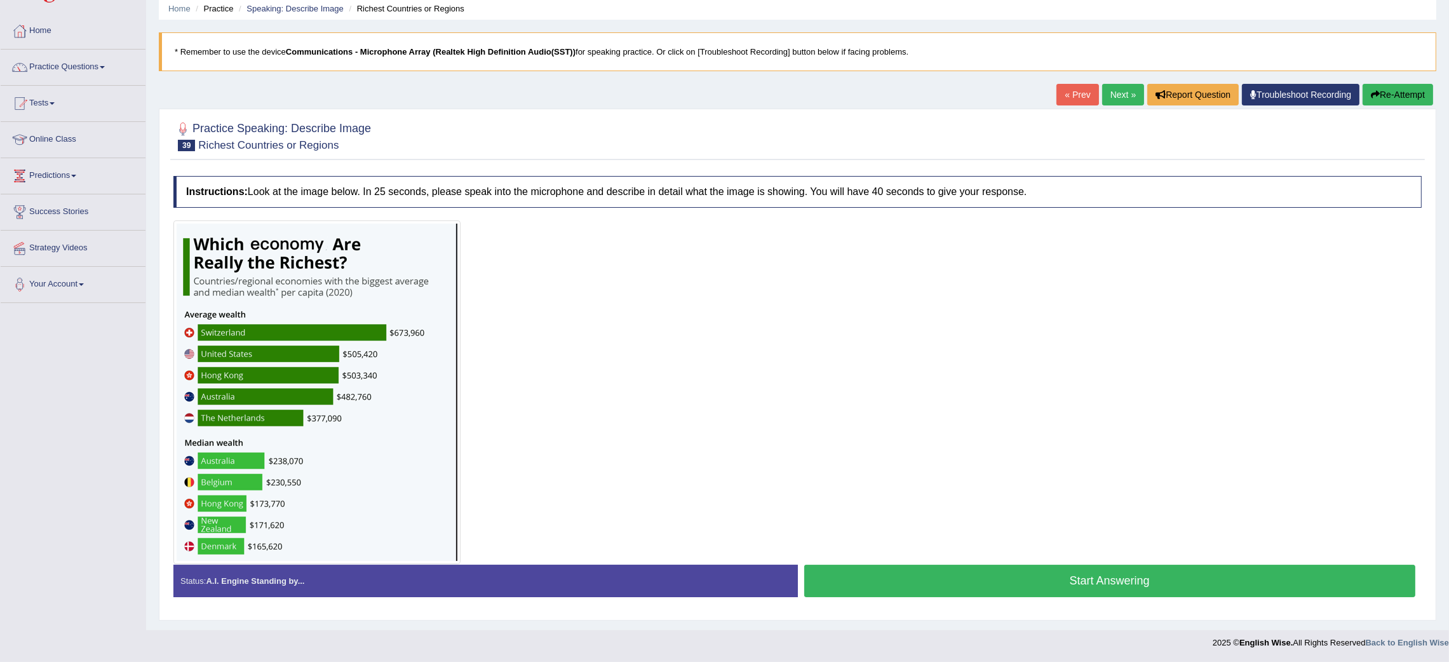
click at [863, 574] on button "Start Answering" at bounding box center [1110, 581] width 612 height 32
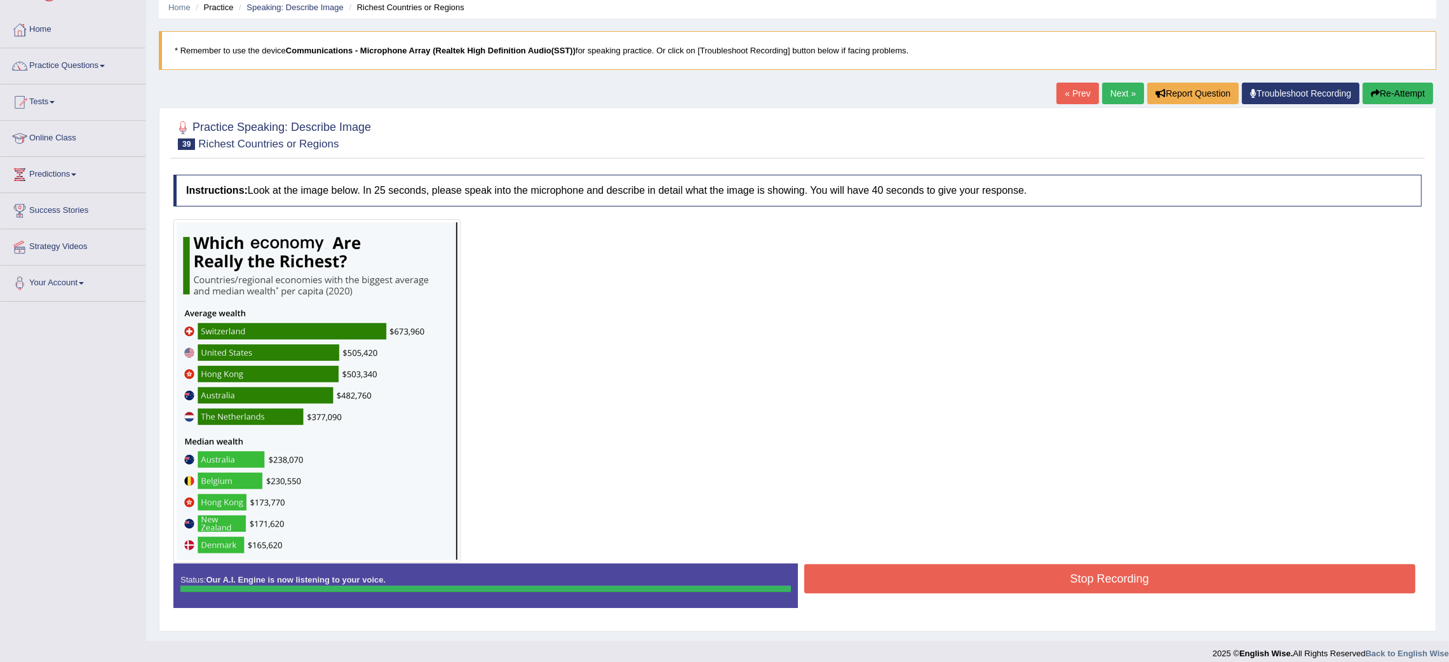
click at [863, 574] on div "Instructions: Look at the image below. In 25 seconds, please speak into the mic…" at bounding box center [797, 396] width 1255 height 456
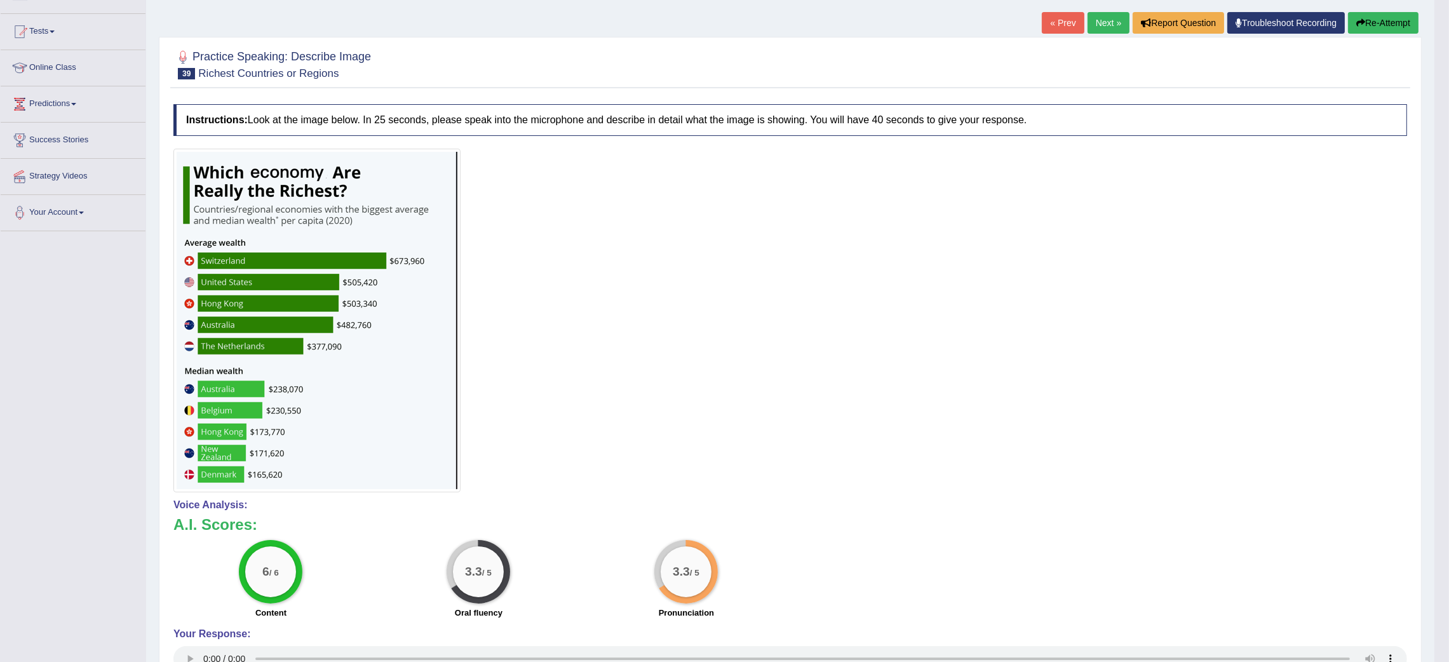
scroll to position [120, 0]
click at [1393, 14] on button "Re-Attempt" at bounding box center [1383, 24] width 71 height 22
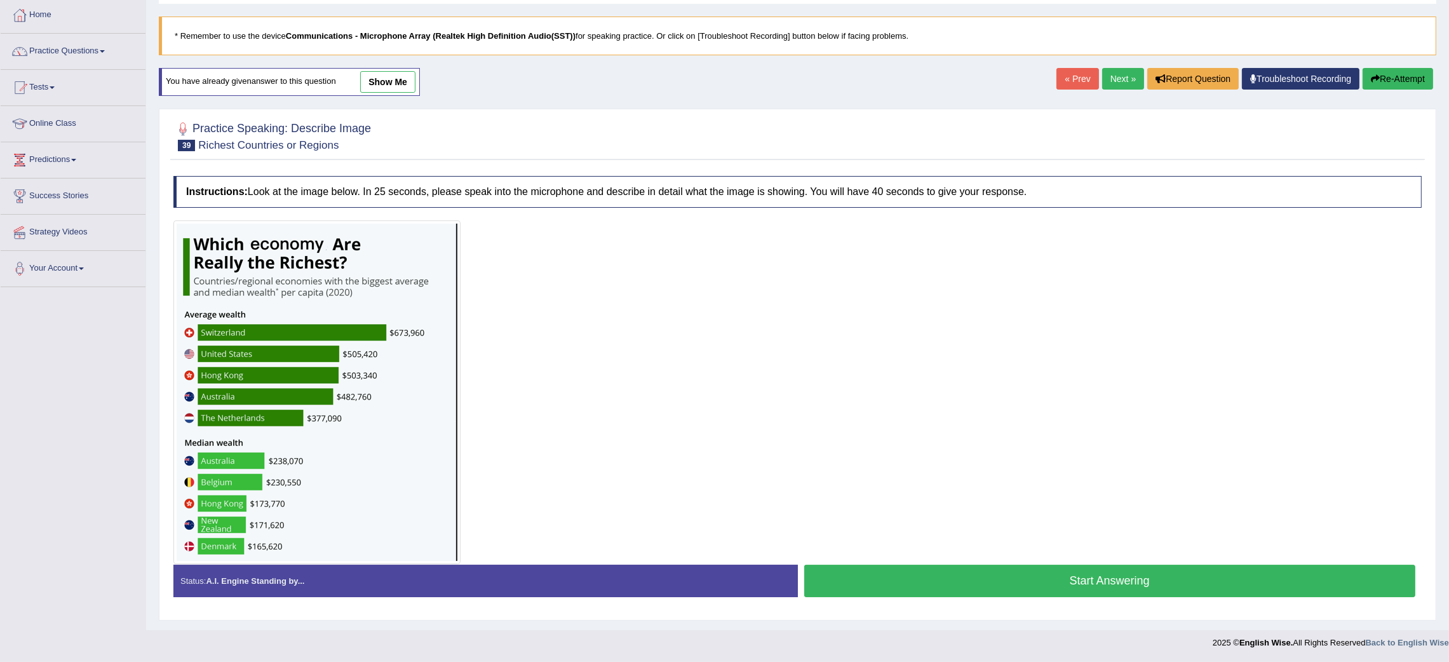
click at [943, 583] on button "Start Answering" at bounding box center [1110, 581] width 612 height 32
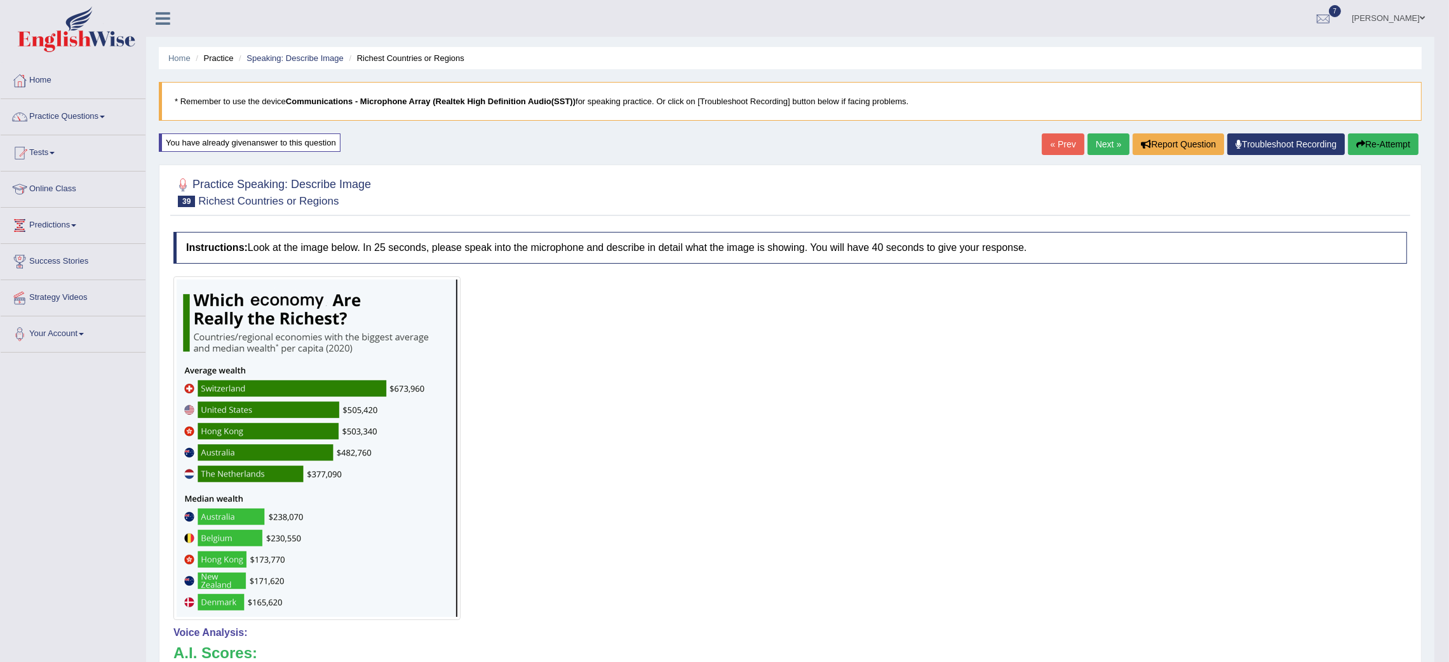
scroll to position [1, 0]
click at [1371, 137] on button "Re-Attempt" at bounding box center [1383, 144] width 71 height 22
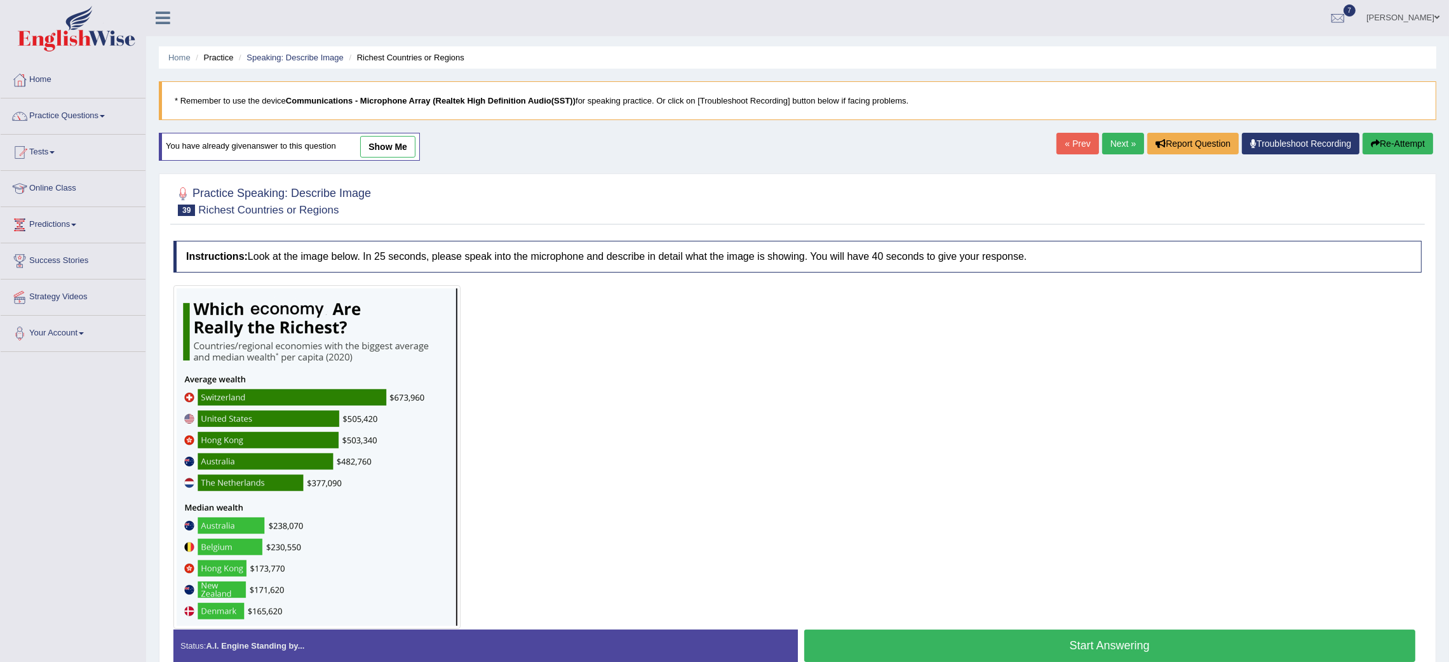
scroll to position [67, 0]
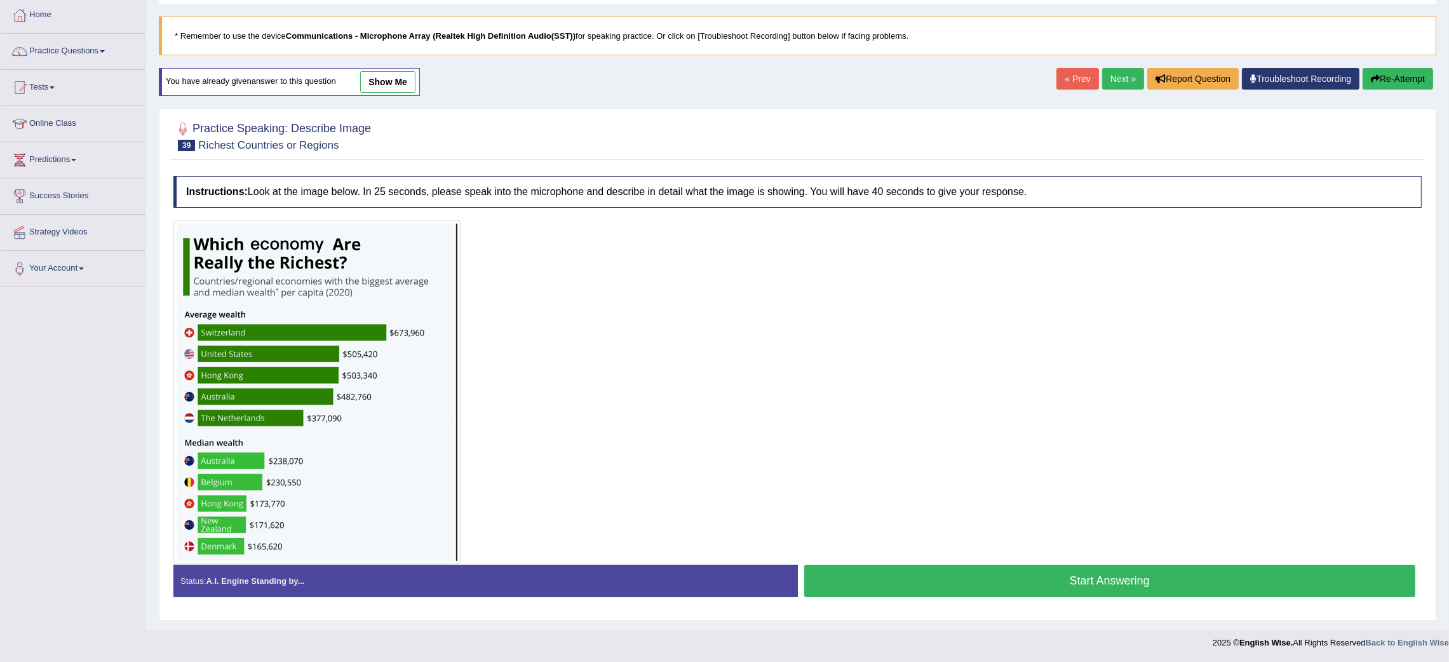
click at [1000, 574] on button "Start Answering" at bounding box center [1110, 581] width 612 height 32
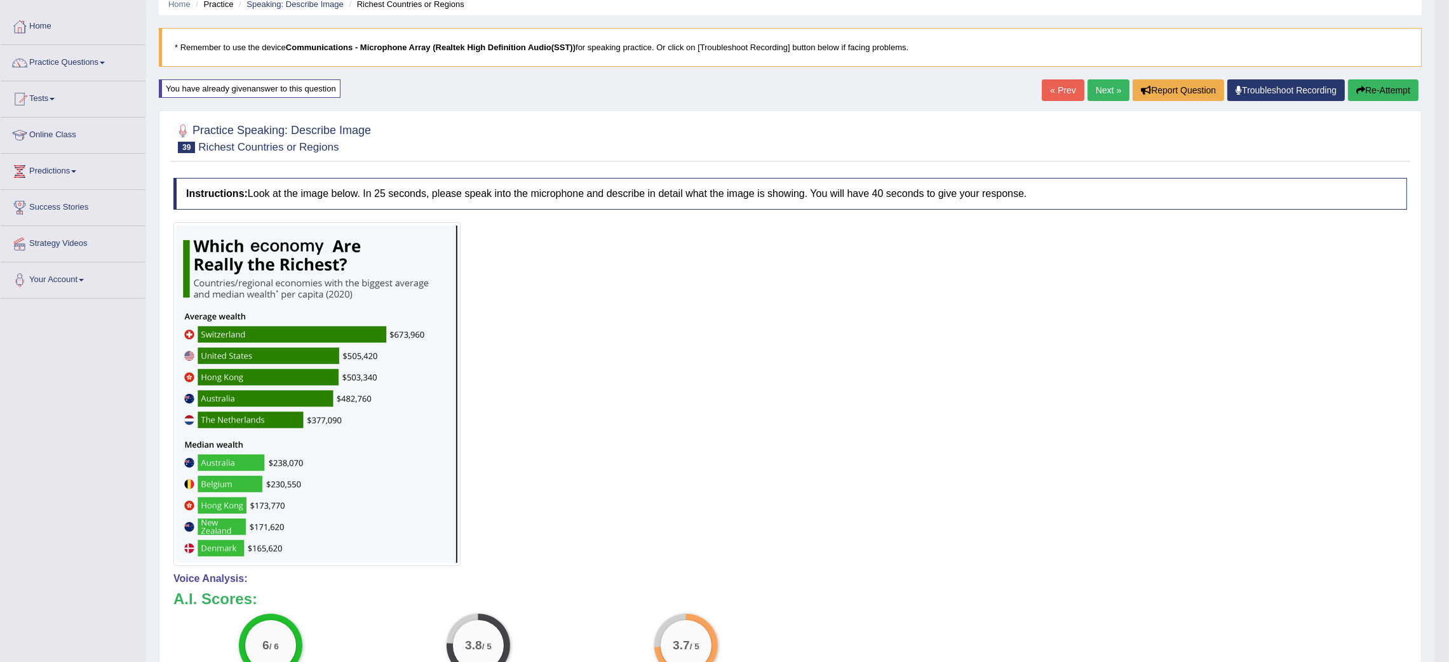
scroll to position [68, 0]
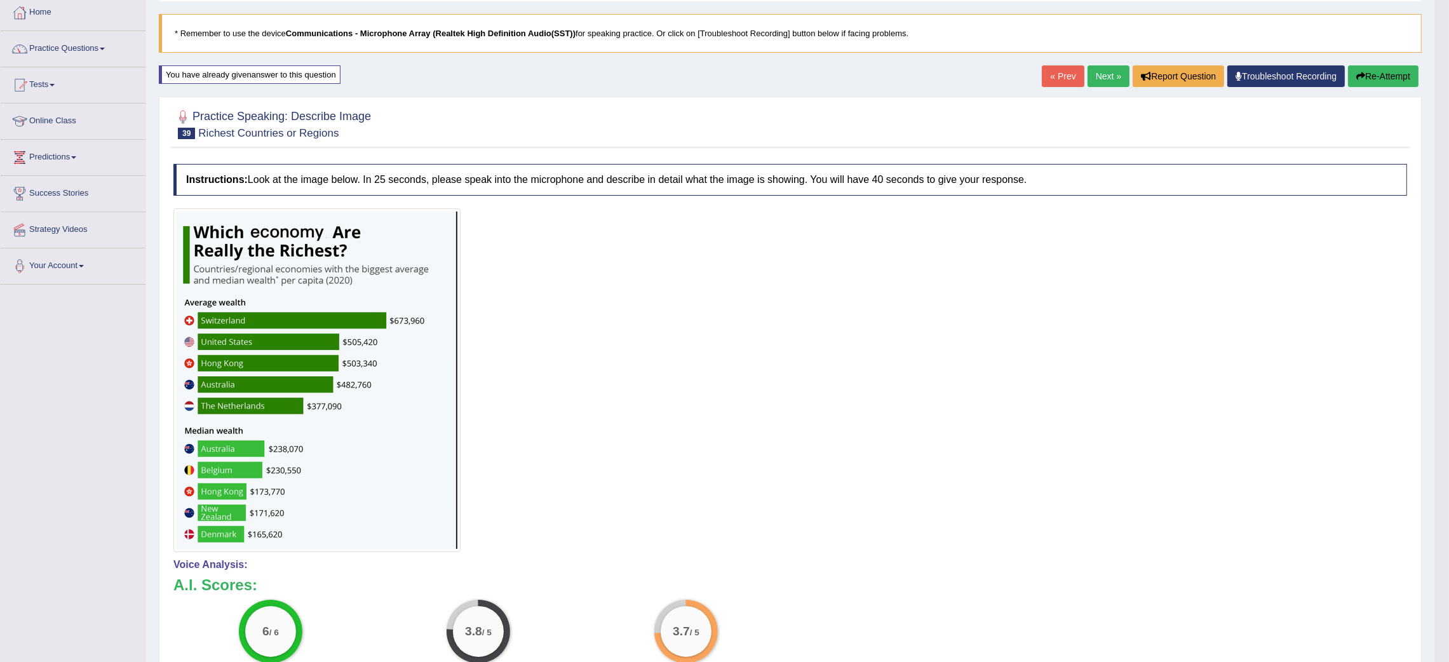
click at [1377, 69] on button "Re-Attempt" at bounding box center [1383, 76] width 71 height 22
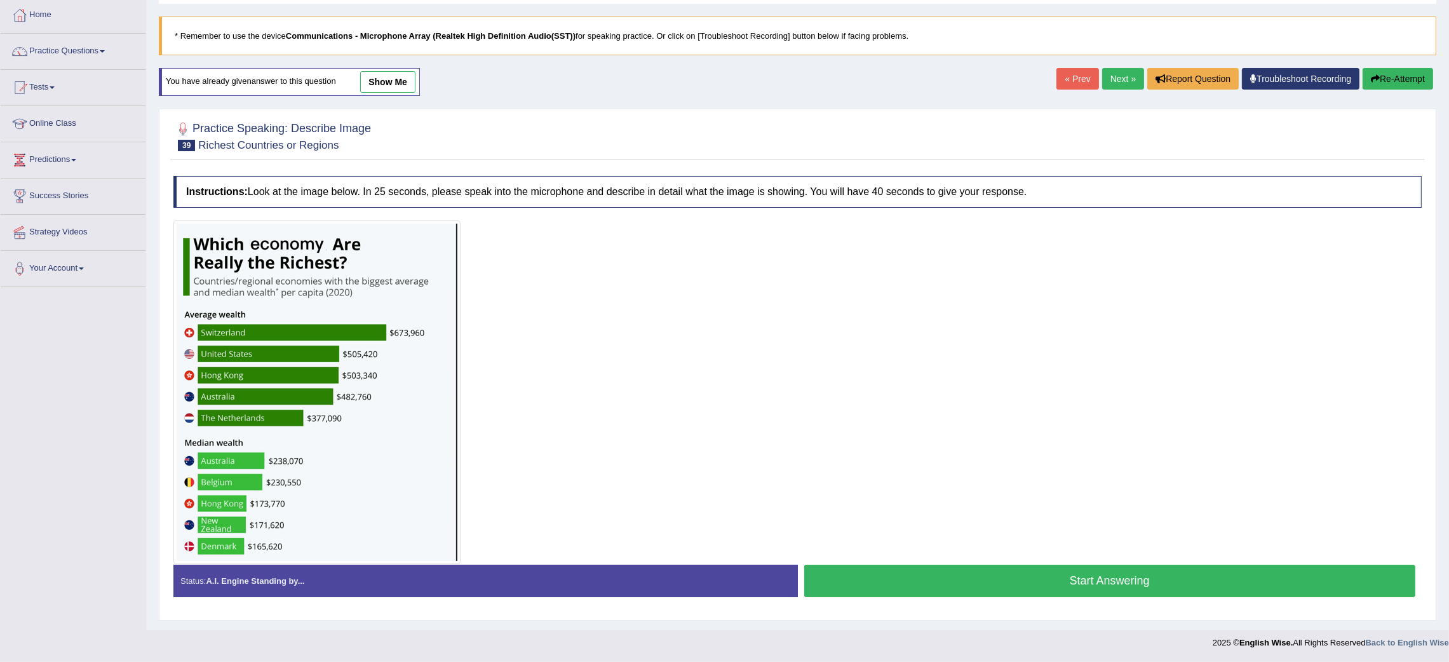
scroll to position [67, 0]
click at [936, 570] on button "Start Answering" at bounding box center [1110, 581] width 612 height 32
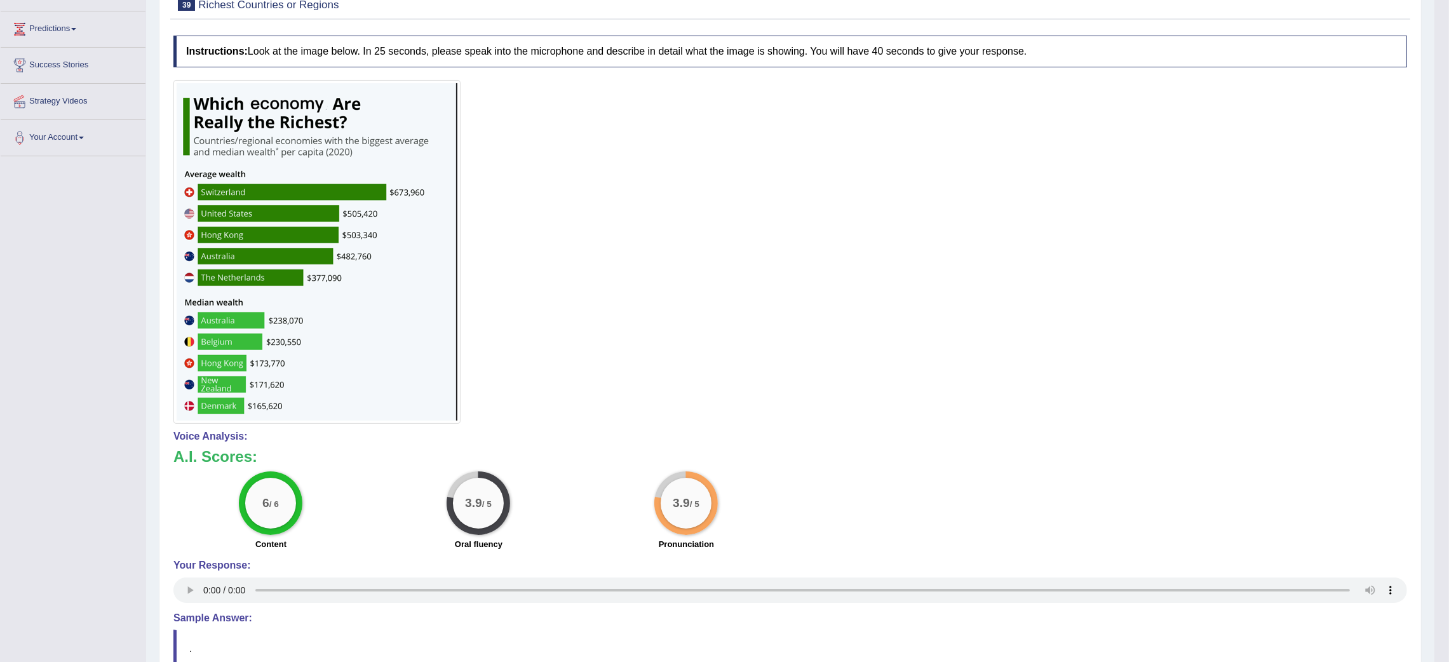
scroll to position [0, 0]
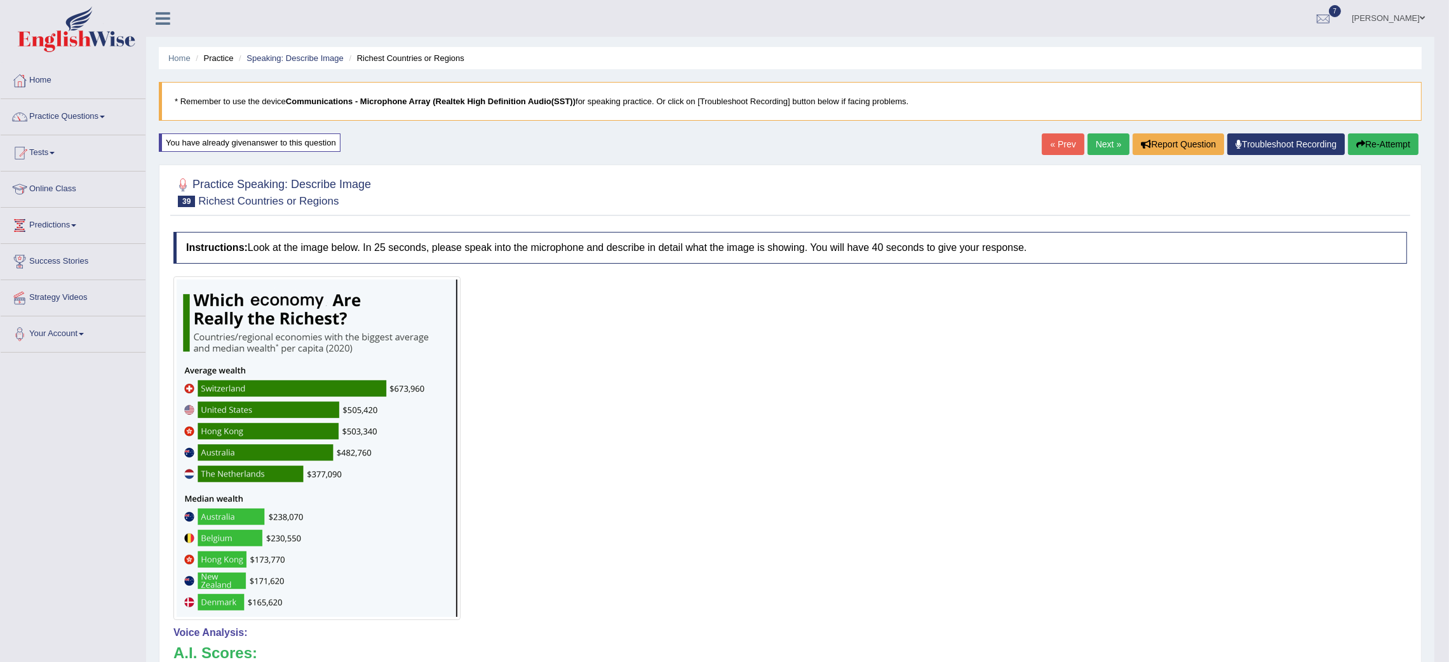
click at [1105, 140] on link "Next »" at bounding box center [1109, 144] width 42 height 22
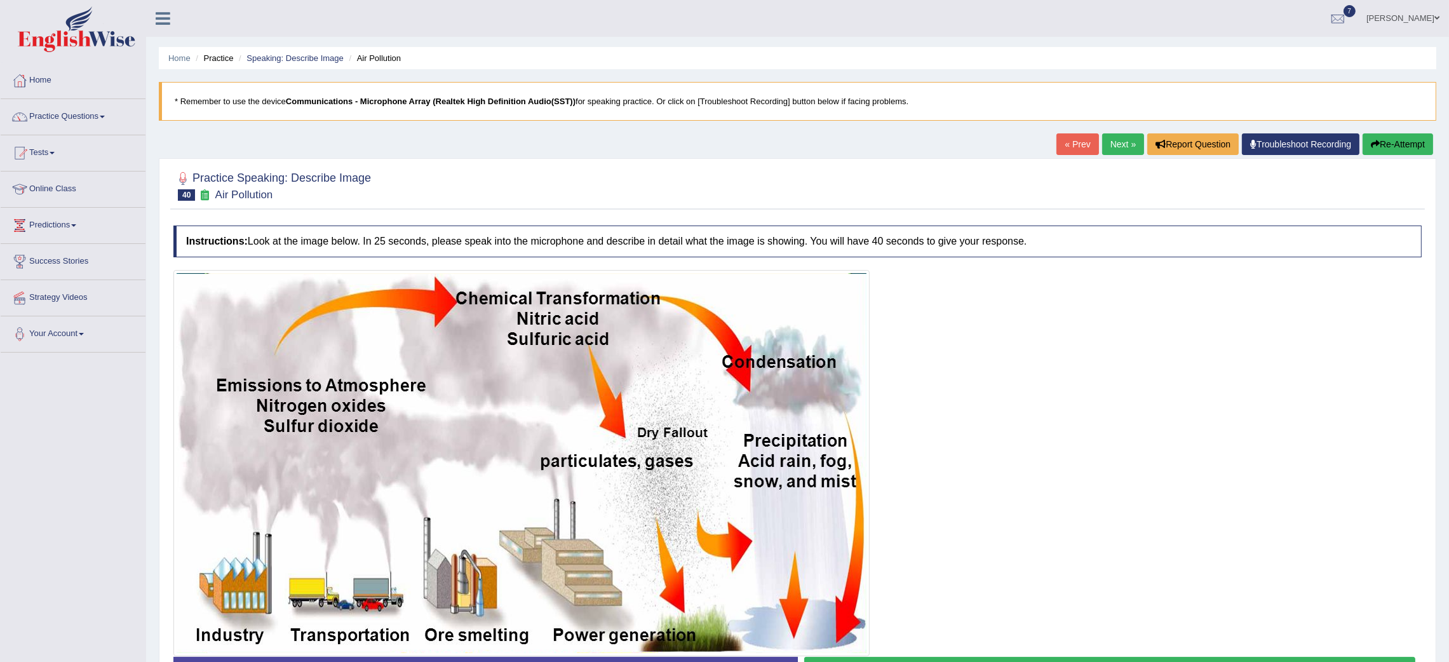
scroll to position [93, 0]
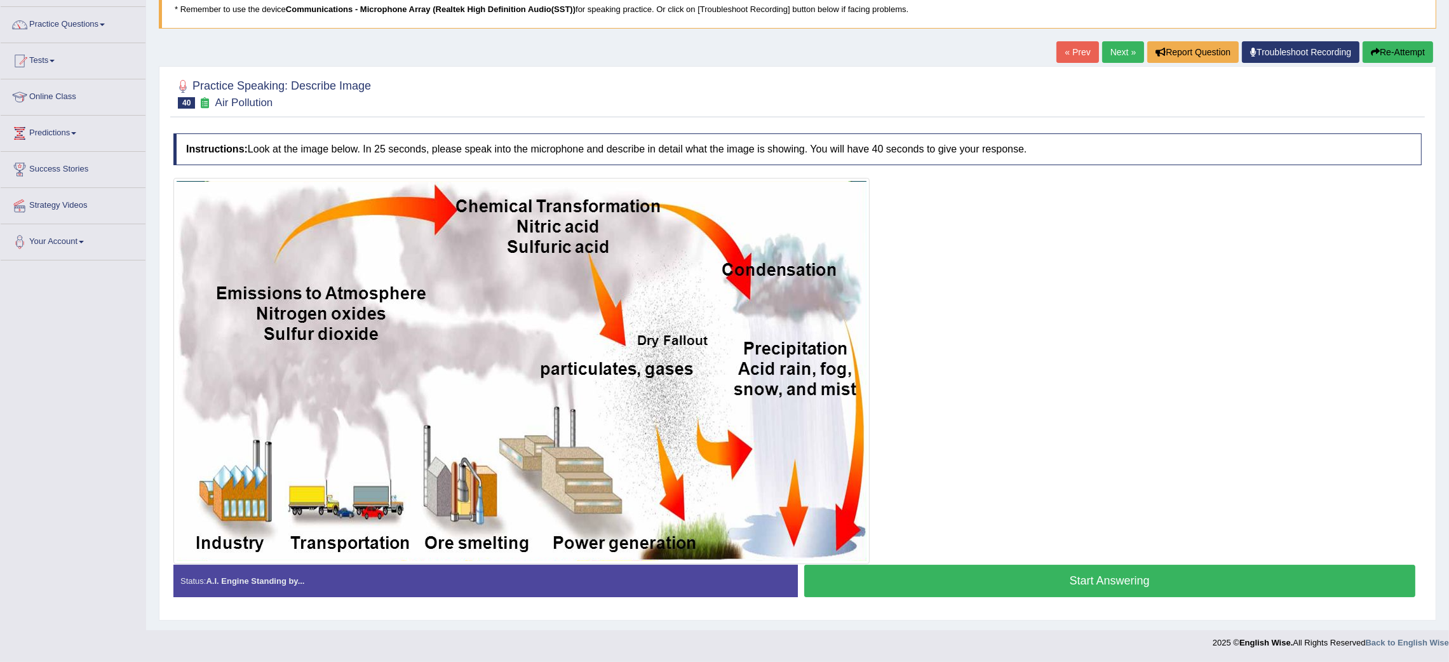
click at [1035, 588] on button "Start Answering" at bounding box center [1110, 581] width 612 height 32
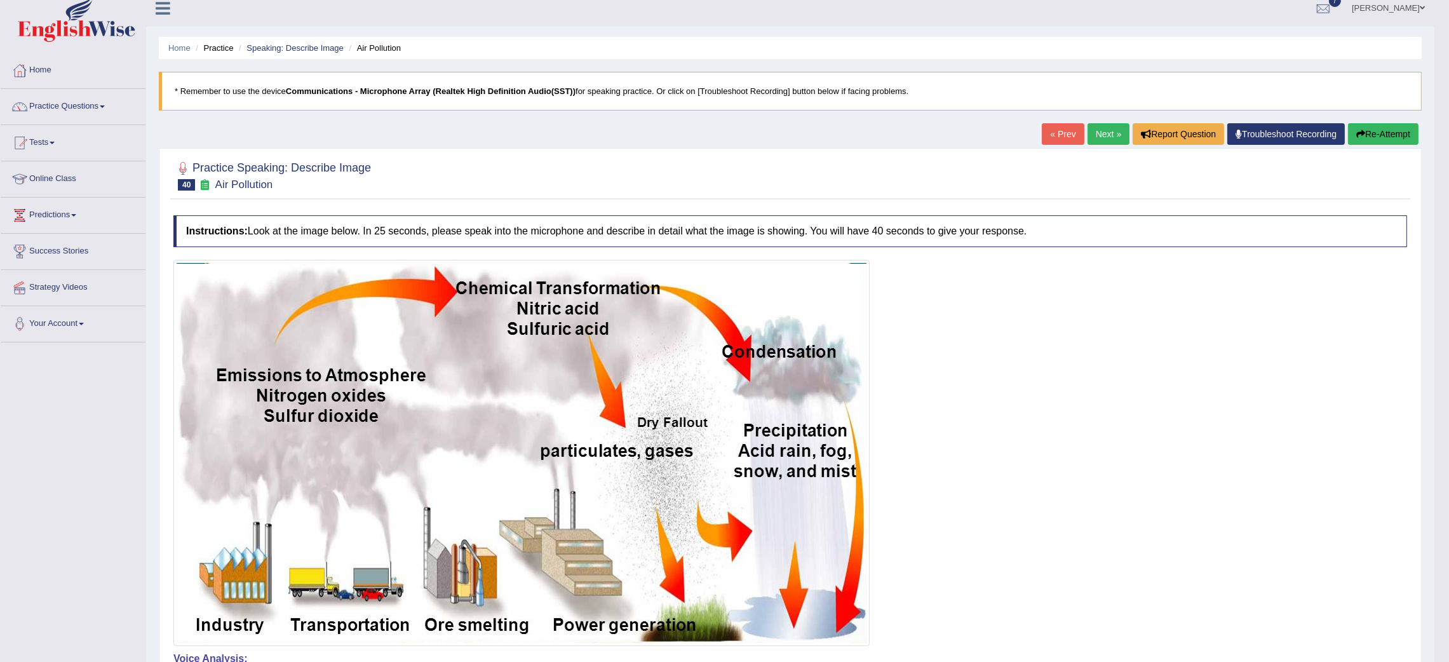
scroll to position [0, 0]
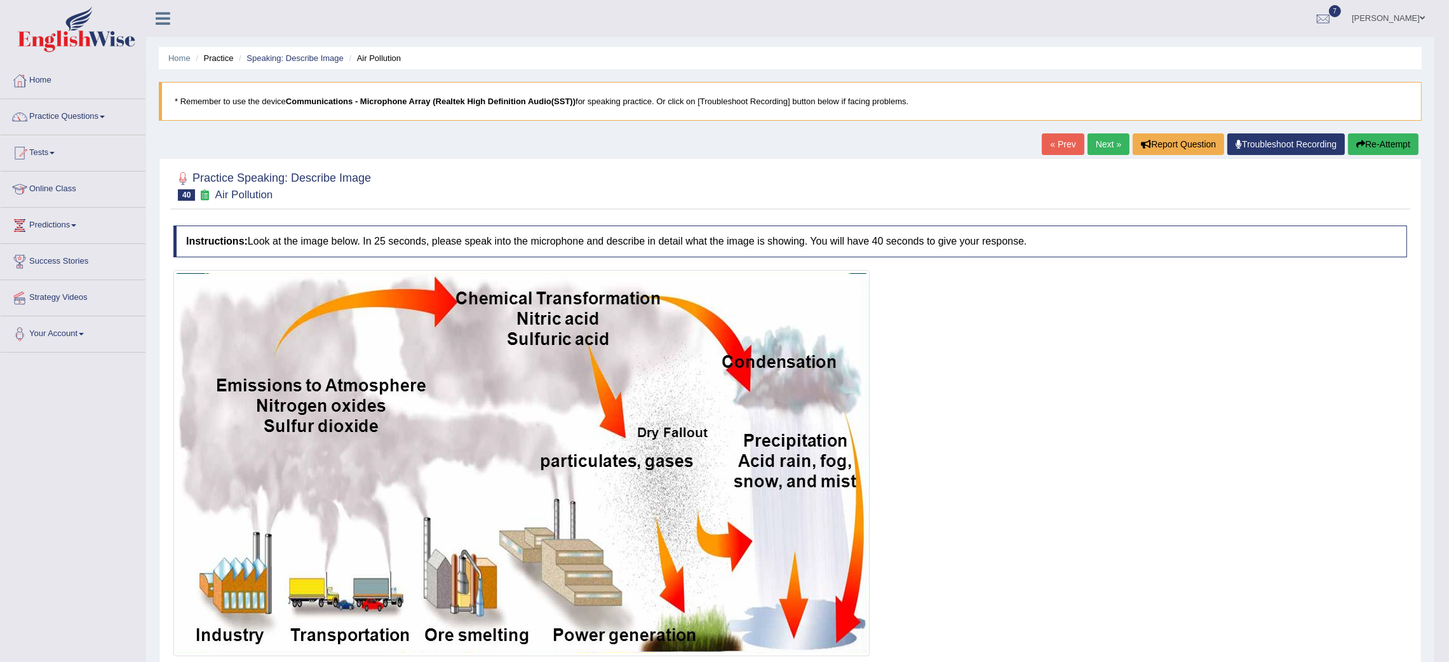
click at [1390, 144] on button "Re-Attempt" at bounding box center [1383, 144] width 71 height 22
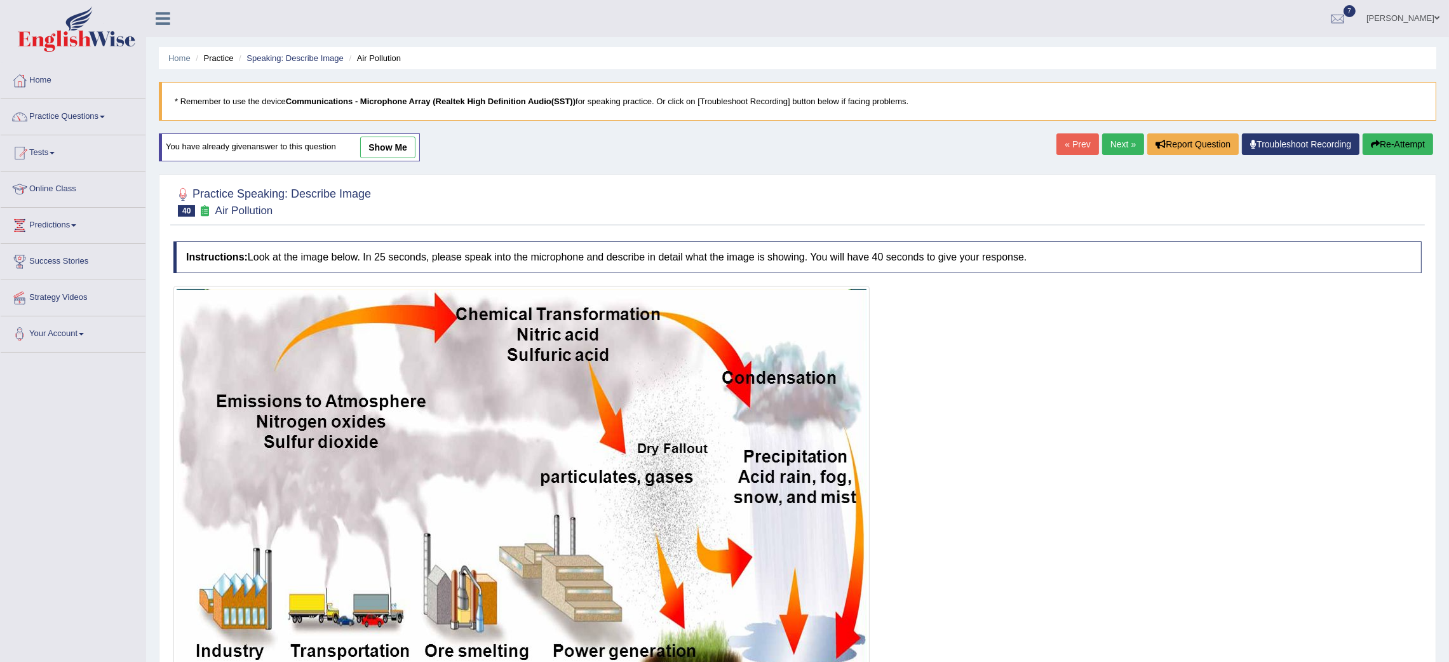
scroll to position [109, 0]
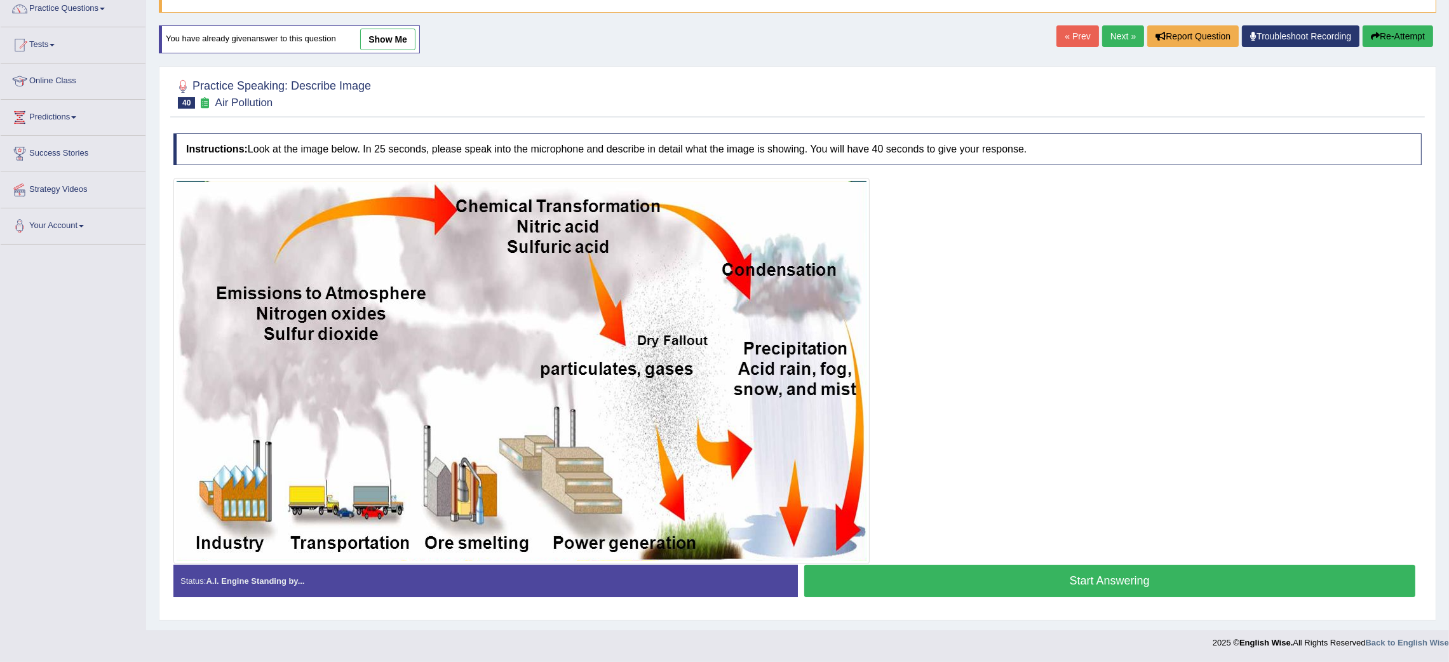
click at [1022, 585] on button "Start Answering" at bounding box center [1110, 581] width 612 height 32
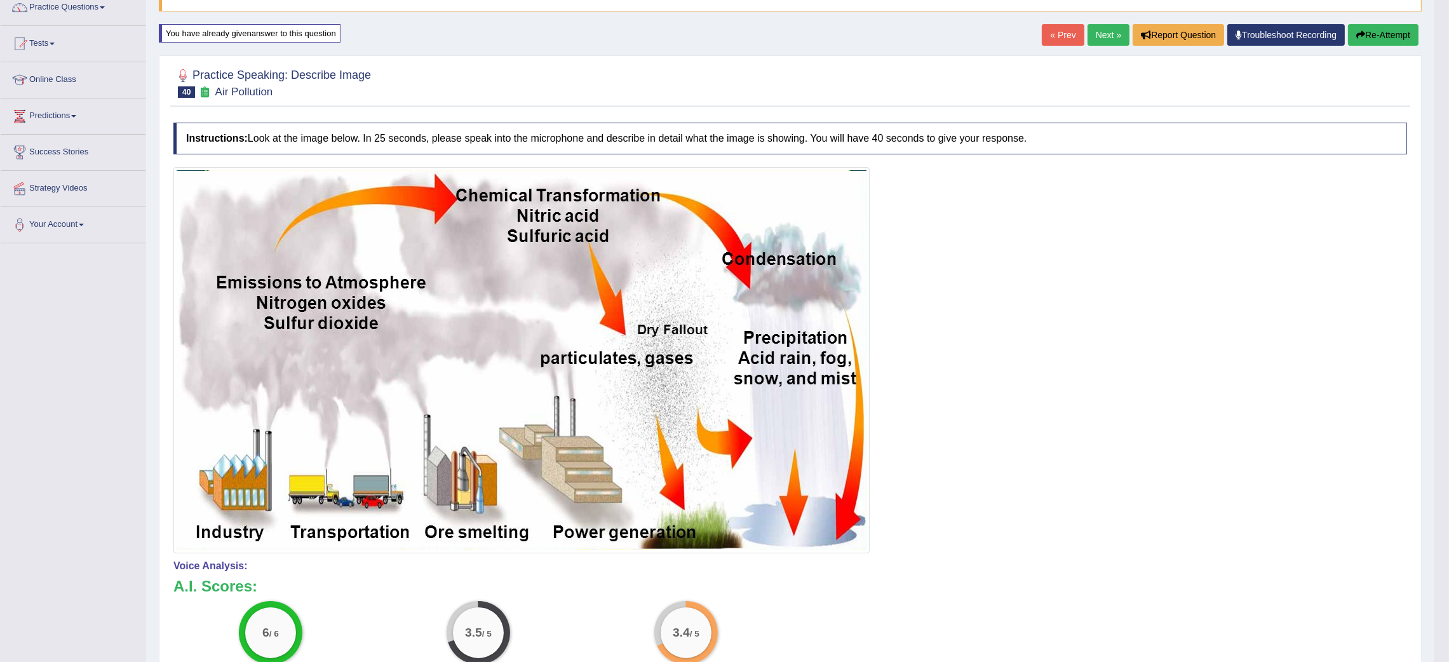
click at [1364, 30] on button "Re-Attempt" at bounding box center [1383, 35] width 71 height 22
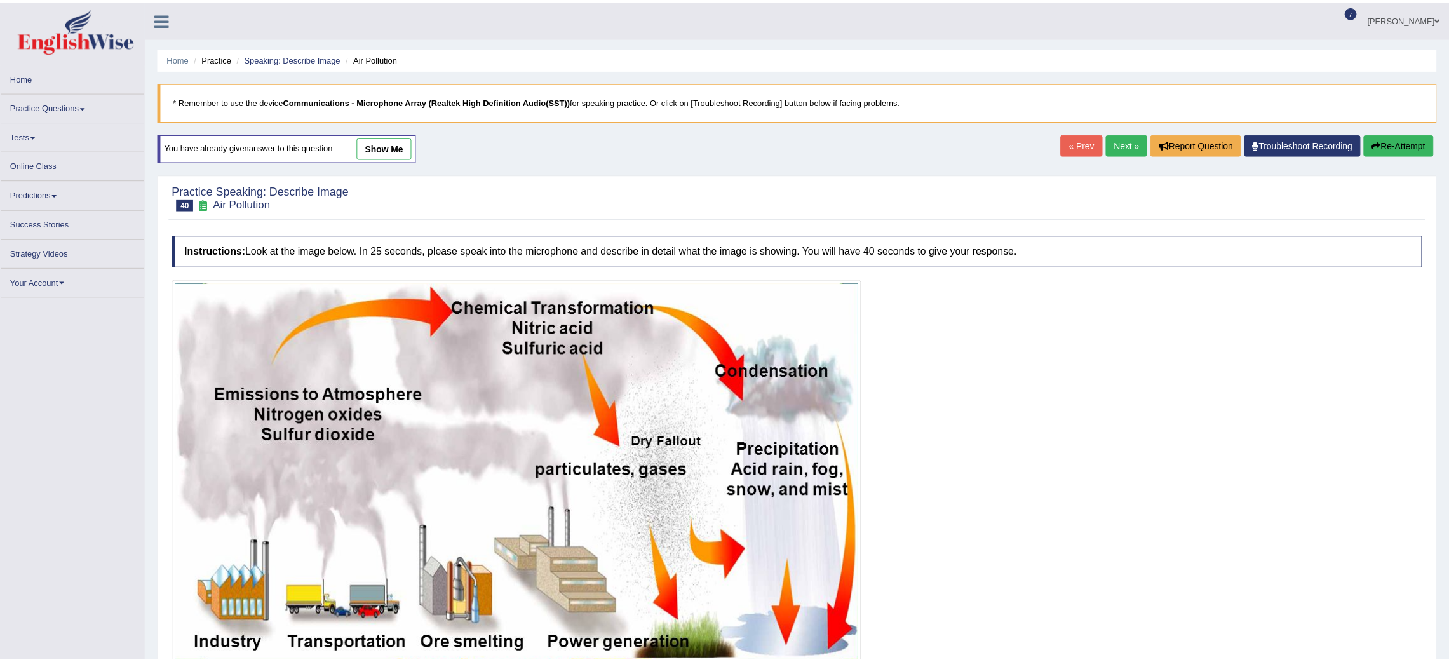
scroll to position [109, 0]
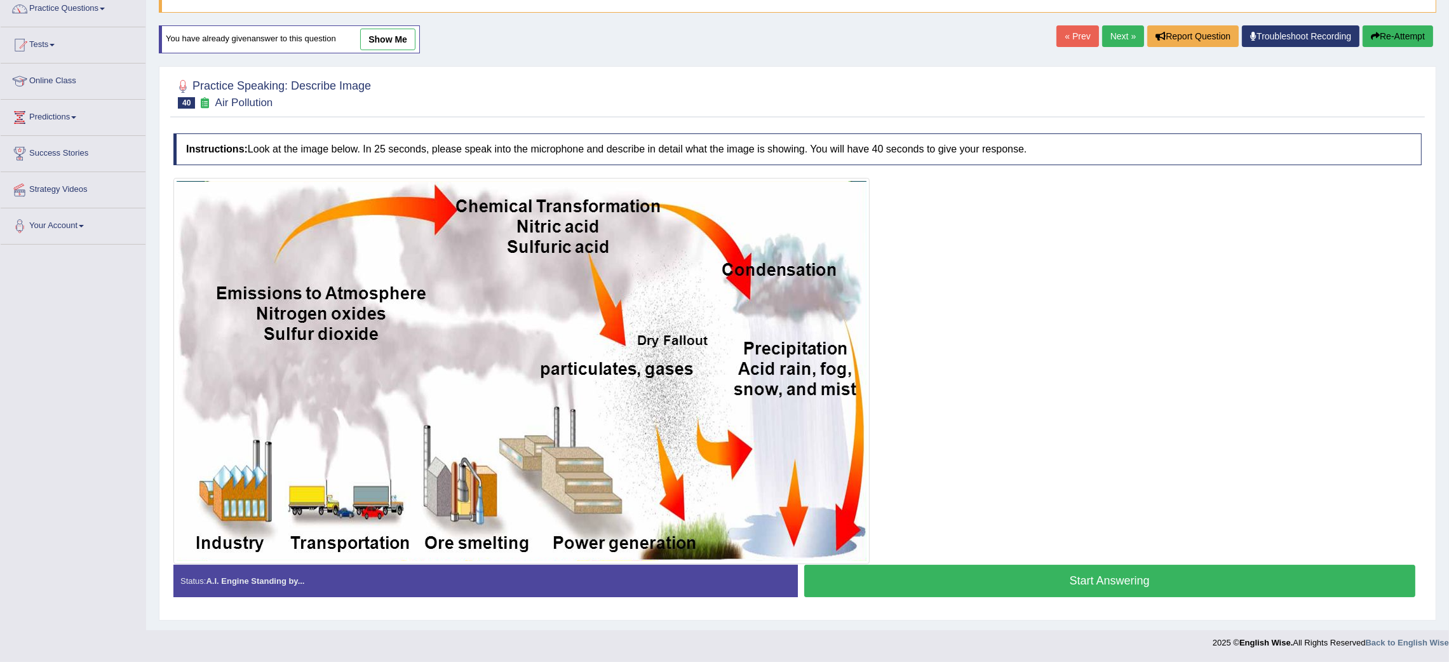
click at [984, 573] on button "Start Answering" at bounding box center [1110, 581] width 612 height 32
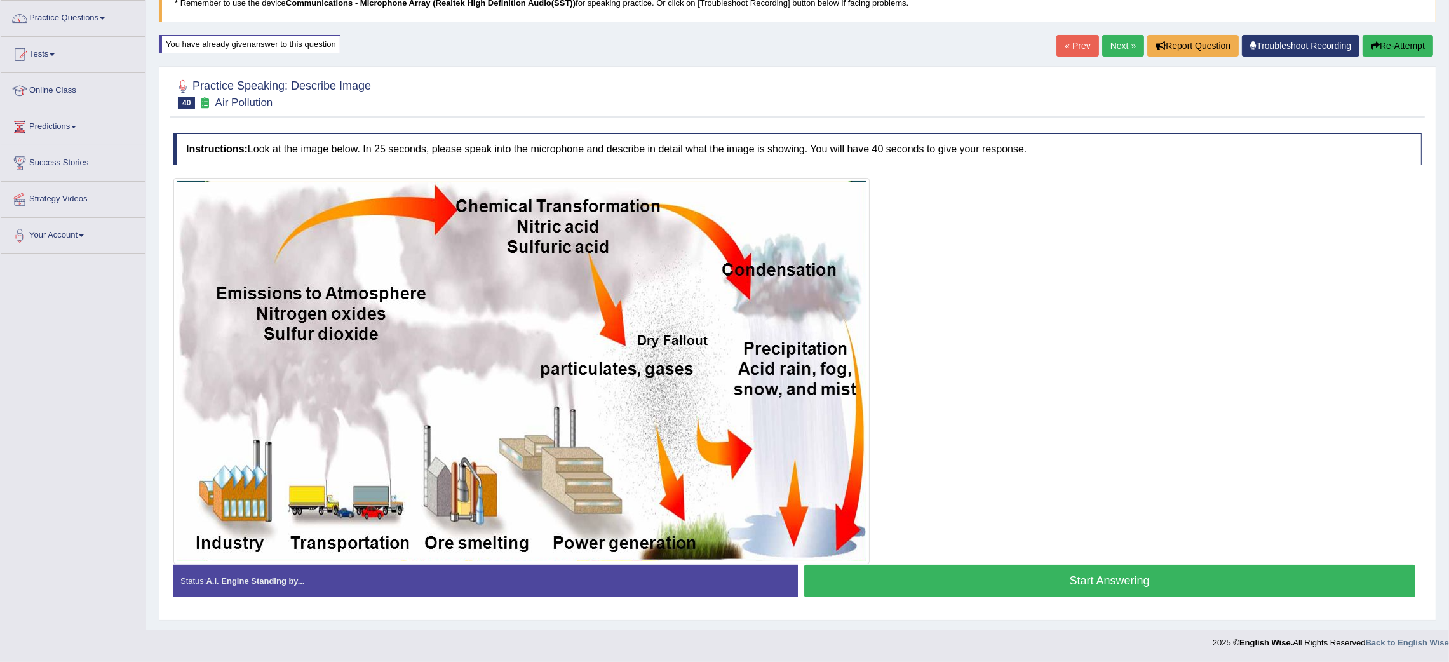
scroll to position [100, 0]
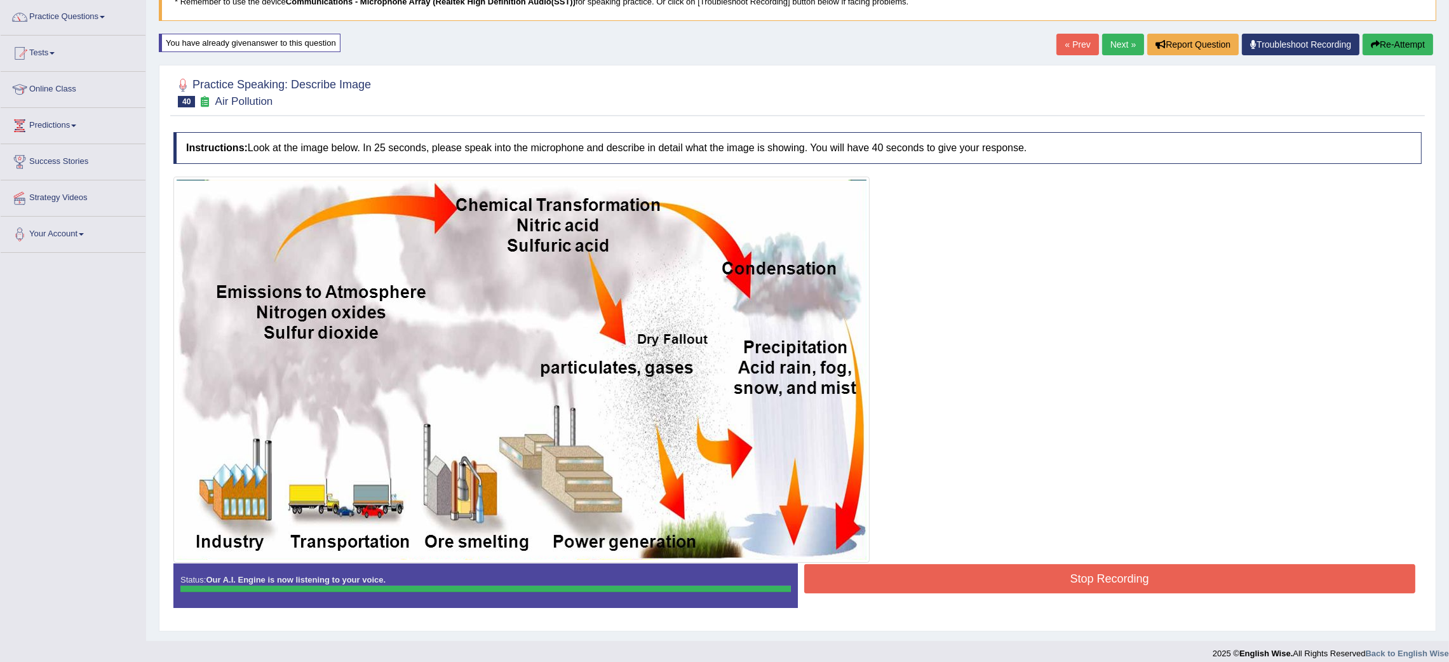
click at [984, 573] on div "Instructions: Look at the image below. In 25 seconds, please speak into the mic…" at bounding box center [797, 375] width 1255 height 499
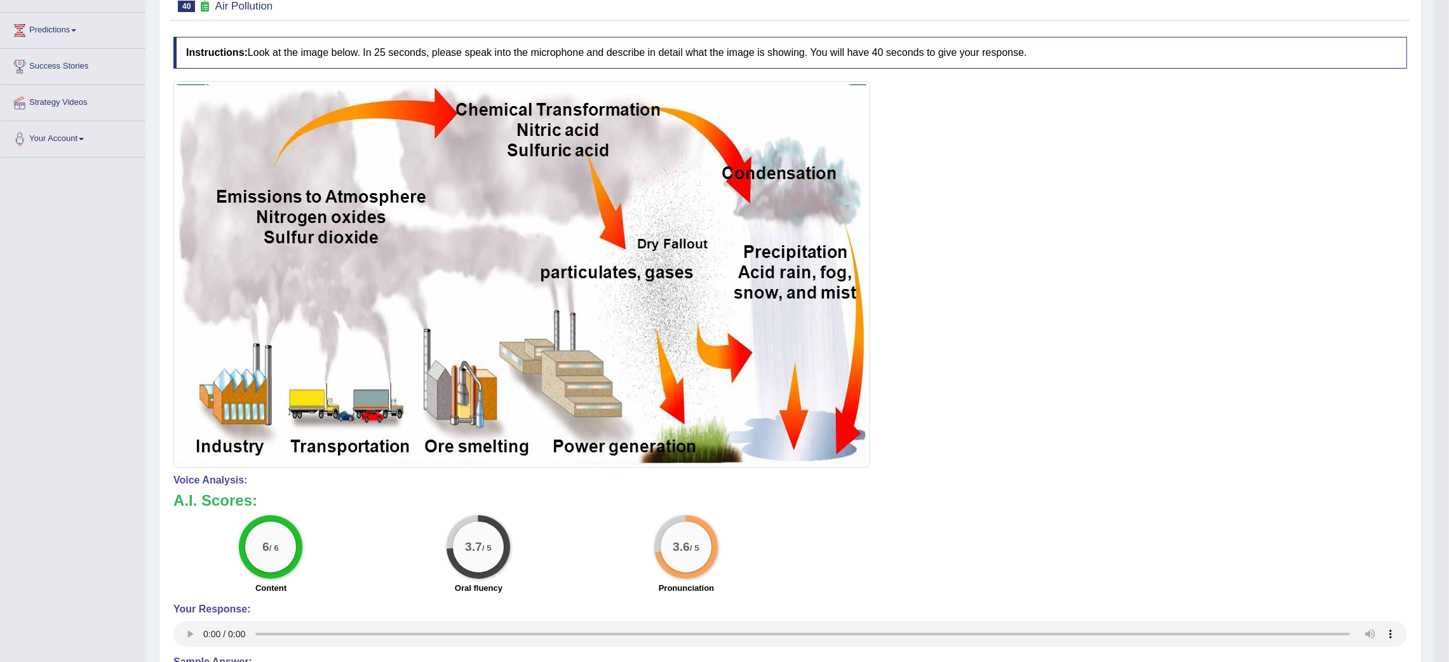
scroll to position [0, 0]
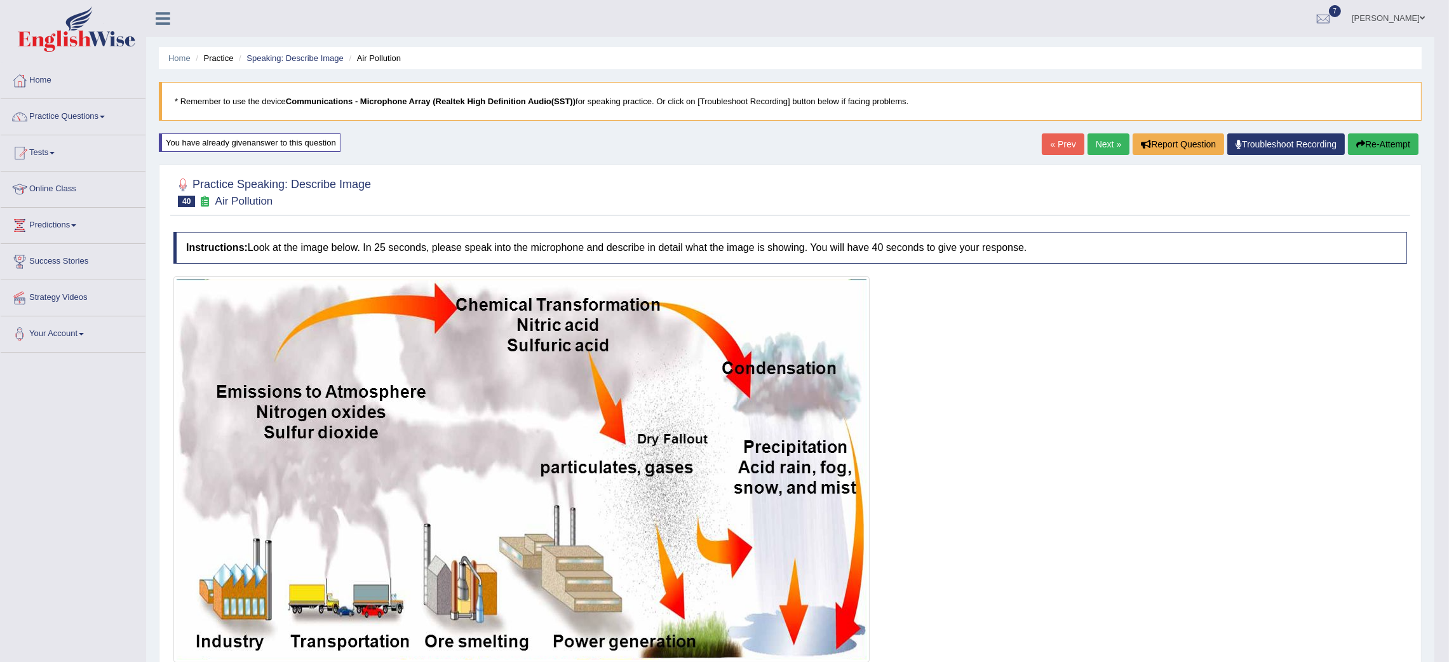
click at [1386, 147] on button "Re-Attempt" at bounding box center [1383, 144] width 71 height 22
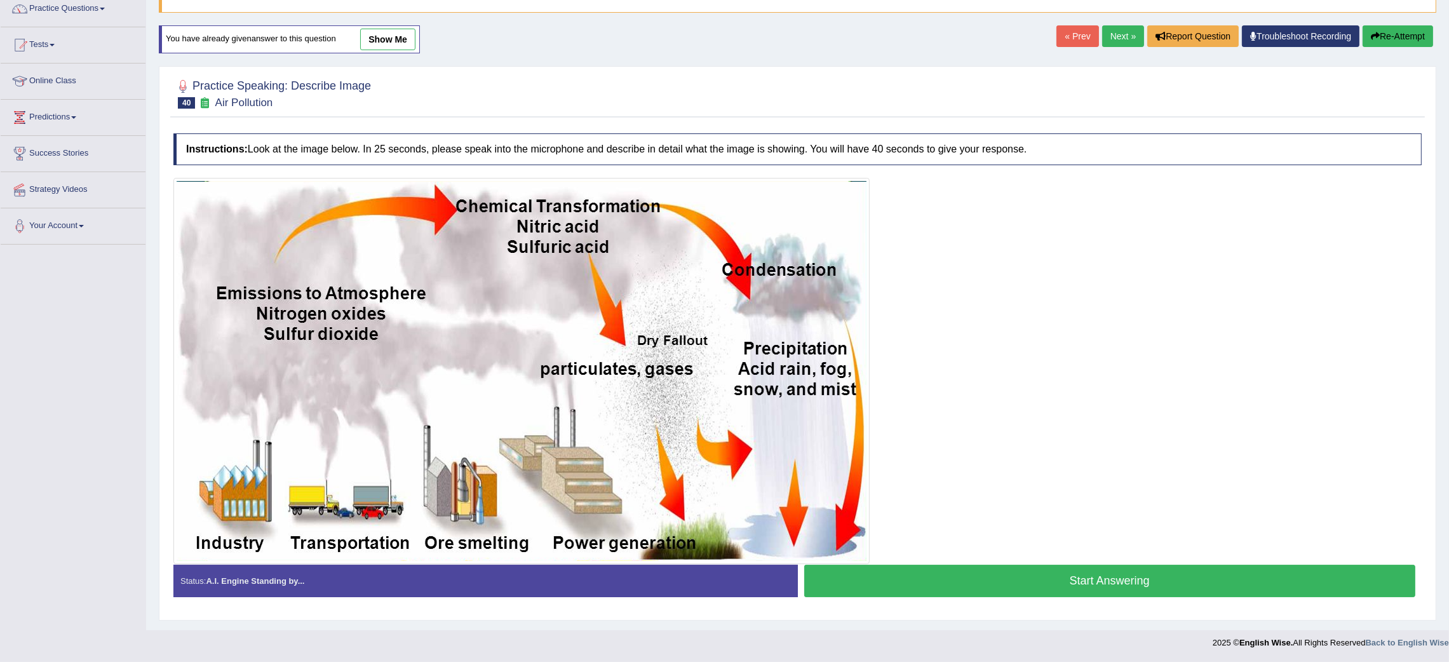
click at [1087, 574] on button "Start Answering" at bounding box center [1110, 581] width 612 height 32
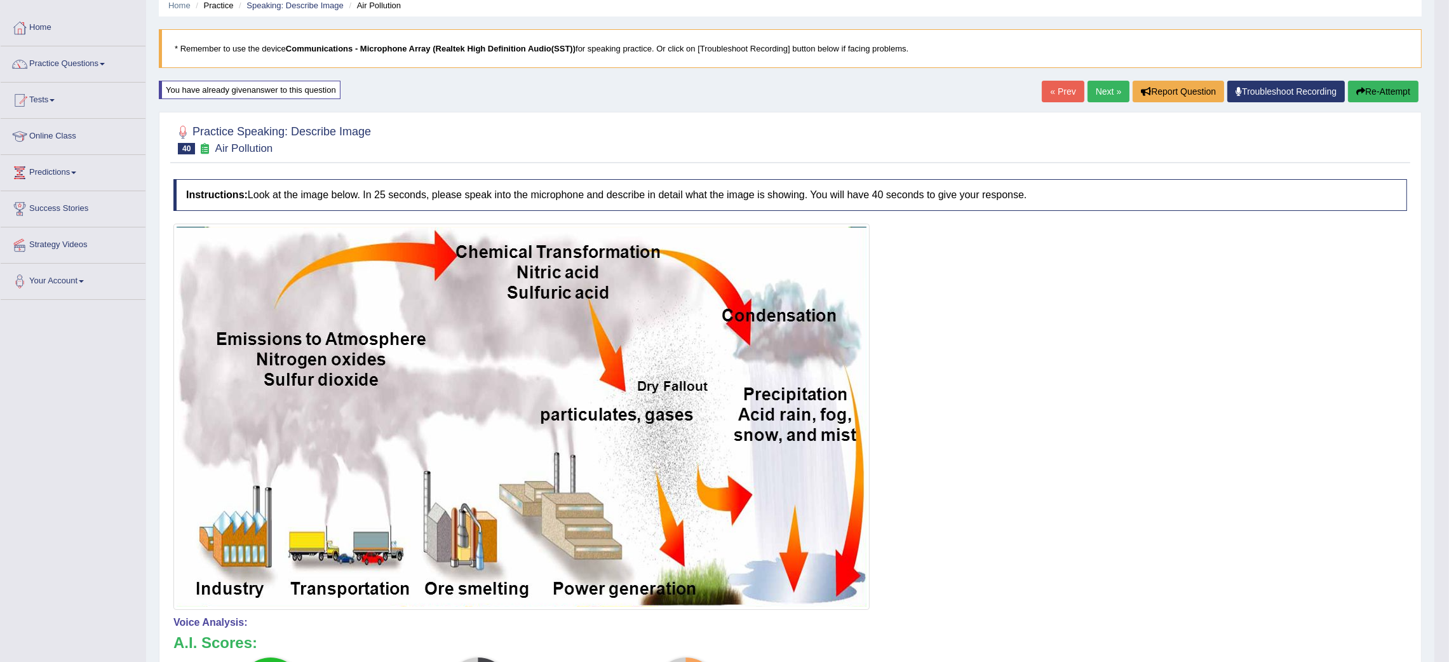
scroll to position [50, 0]
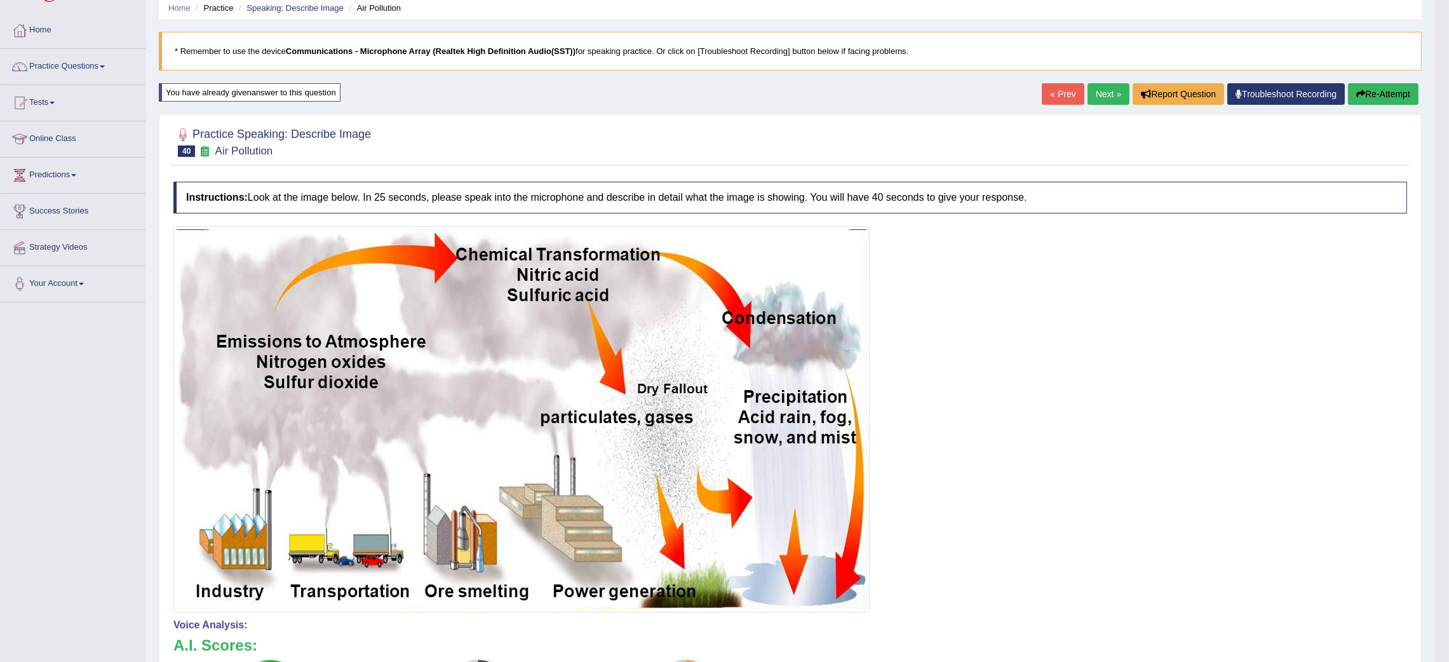
click at [1101, 89] on link "Next »" at bounding box center [1109, 94] width 42 height 22
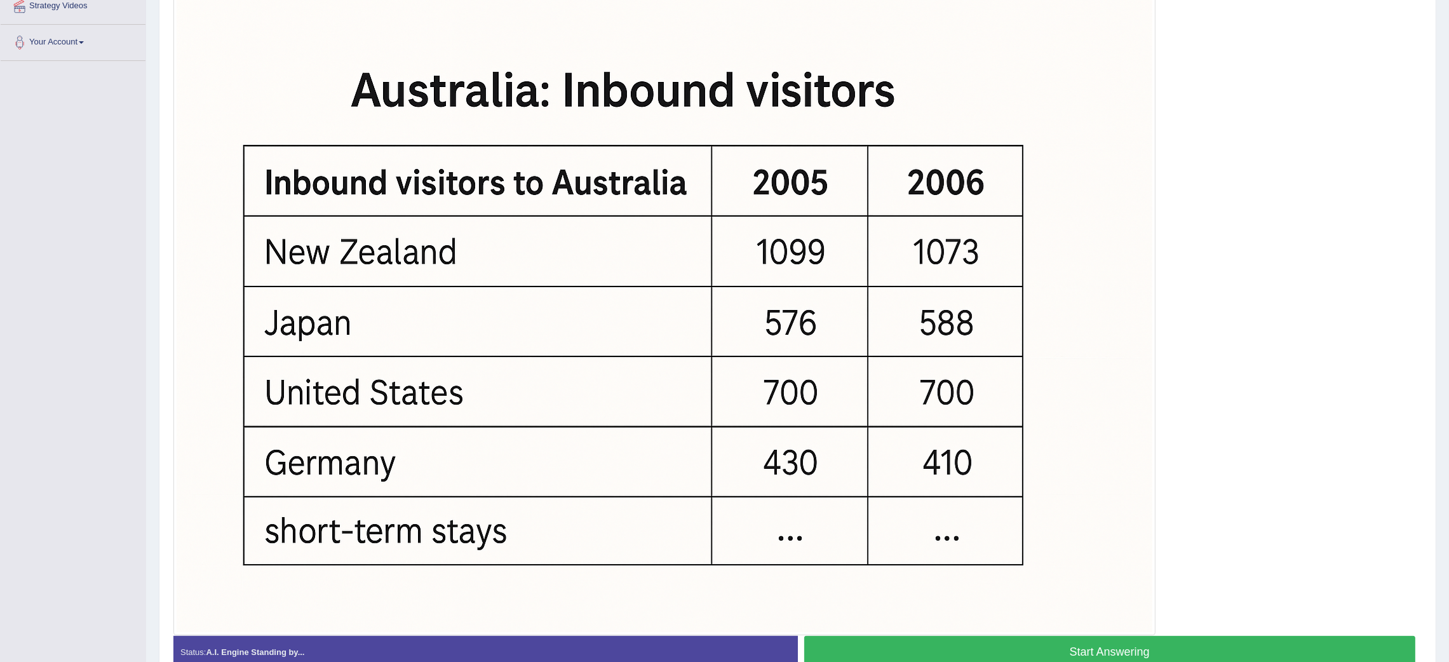
scroll to position [303, 0]
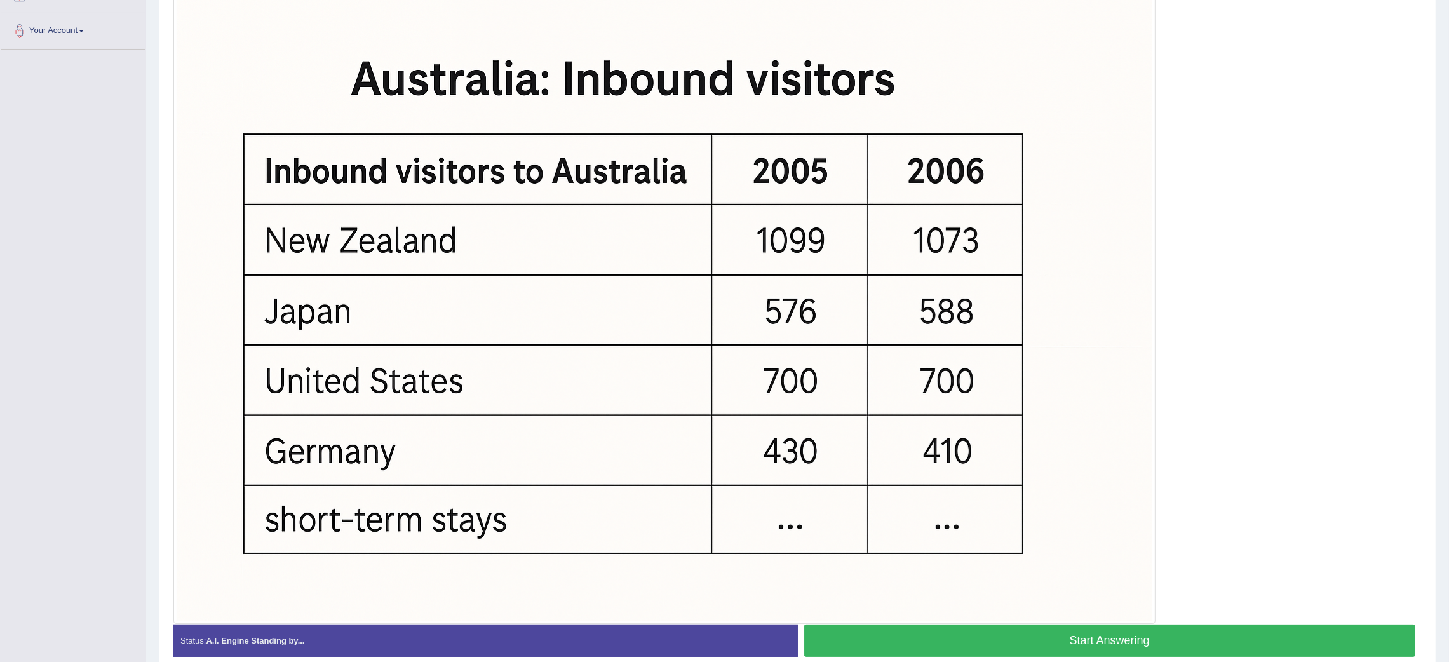
click at [1116, 637] on button "Start Answering" at bounding box center [1110, 641] width 612 height 32
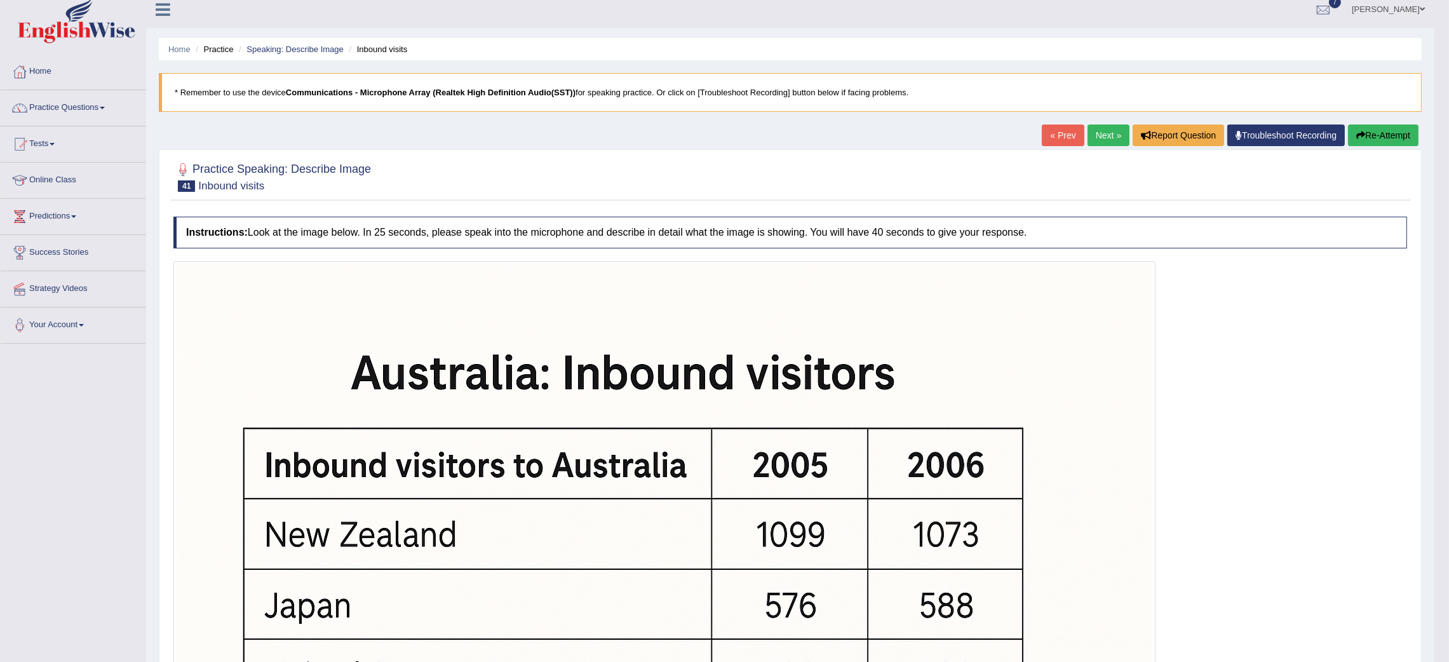
scroll to position [0, 0]
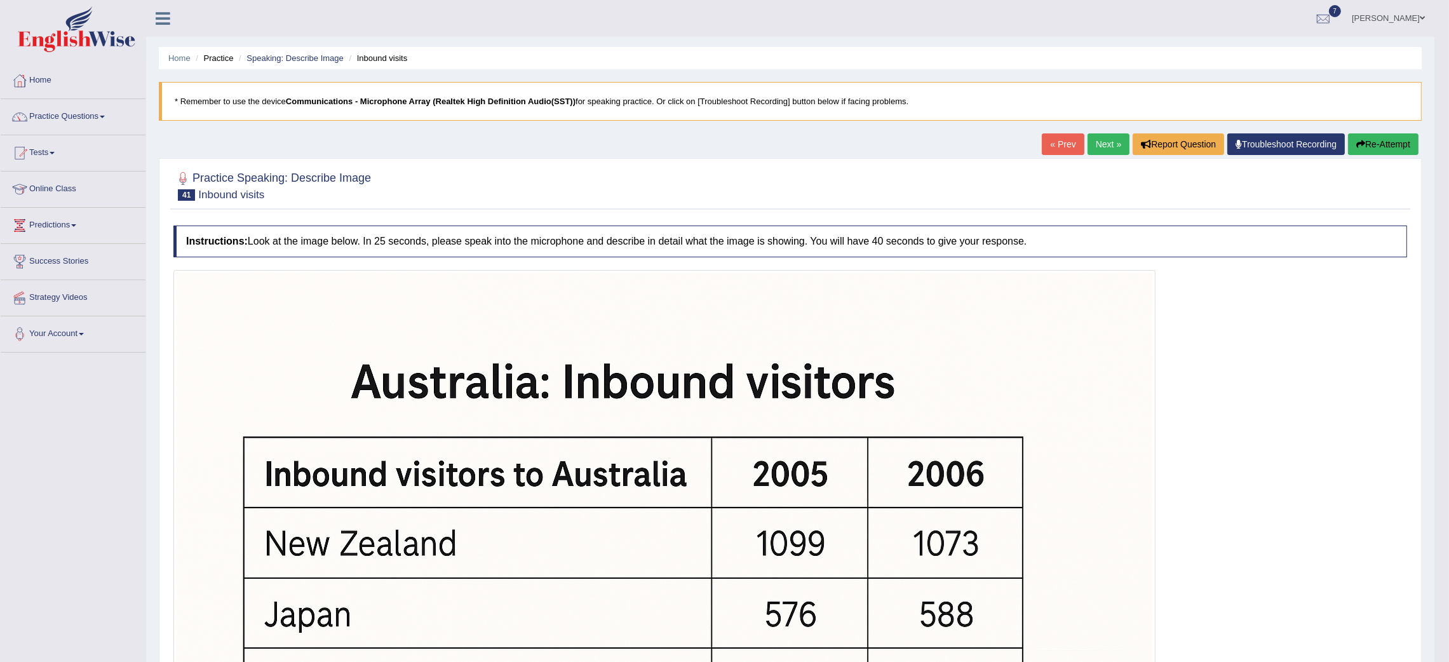
click at [1377, 140] on button "Re-Attempt" at bounding box center [1383, 144] width 71 height 22
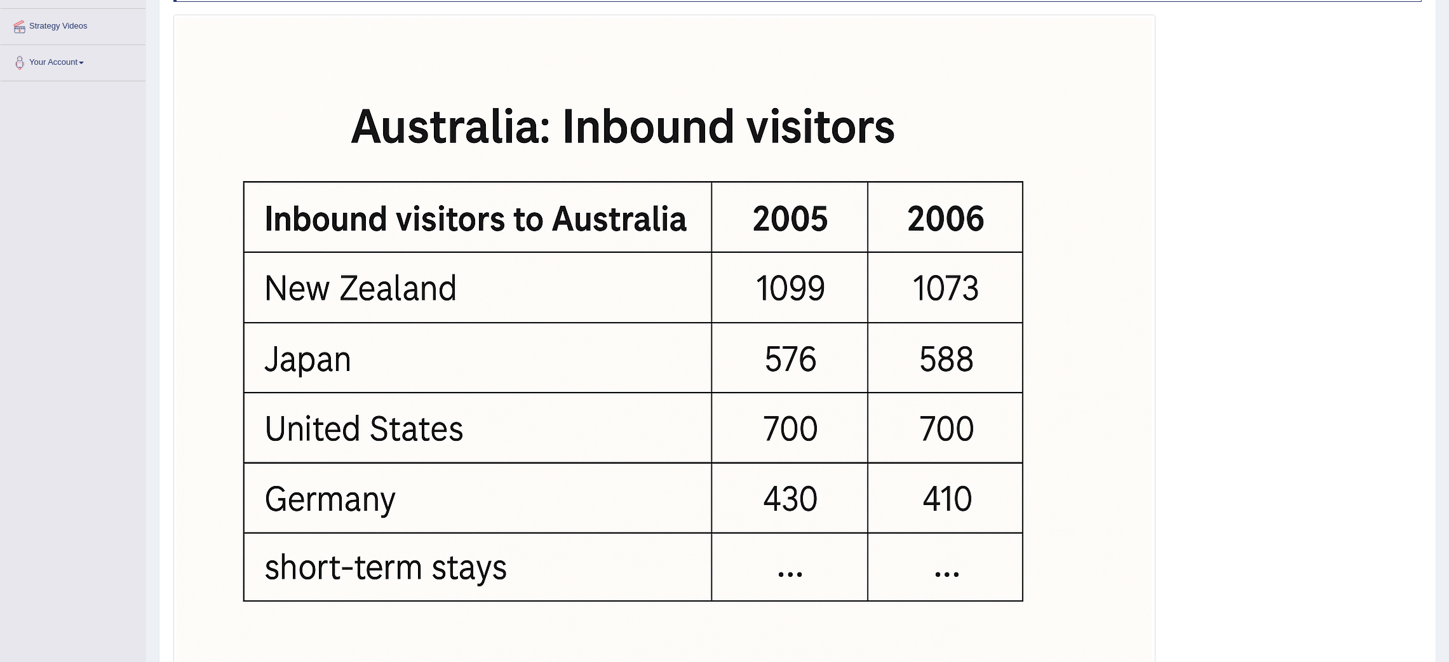
scroll to position [357, 0]
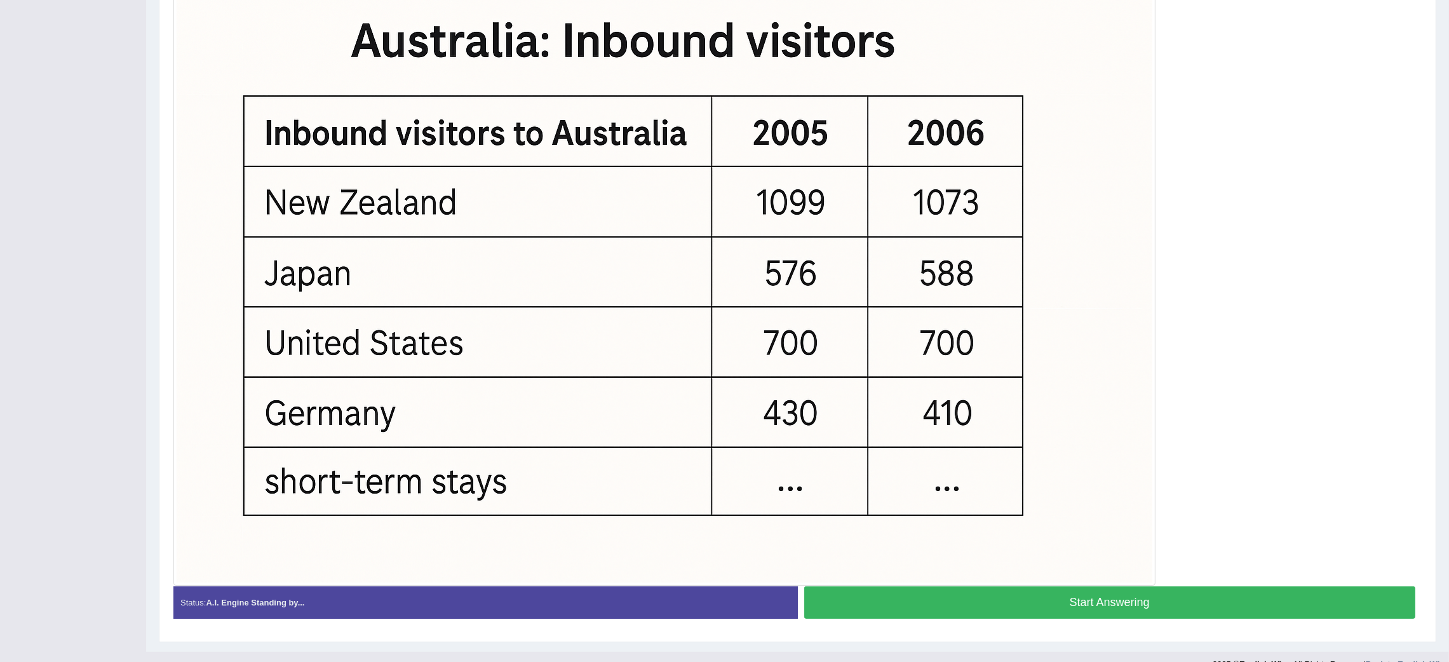
click at [1154, 604] on button "Start Answering" at bounding box center [1110, 602] width 612 height 32
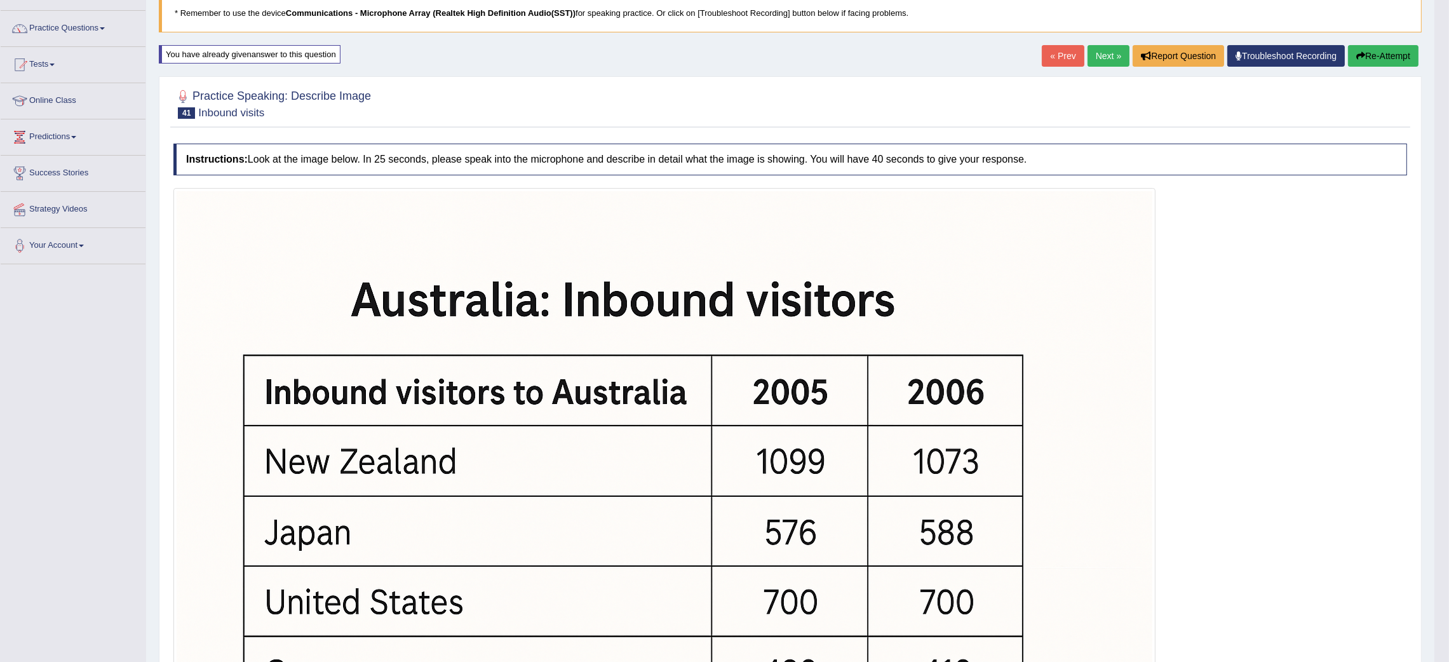
scroll to position [0, 0]
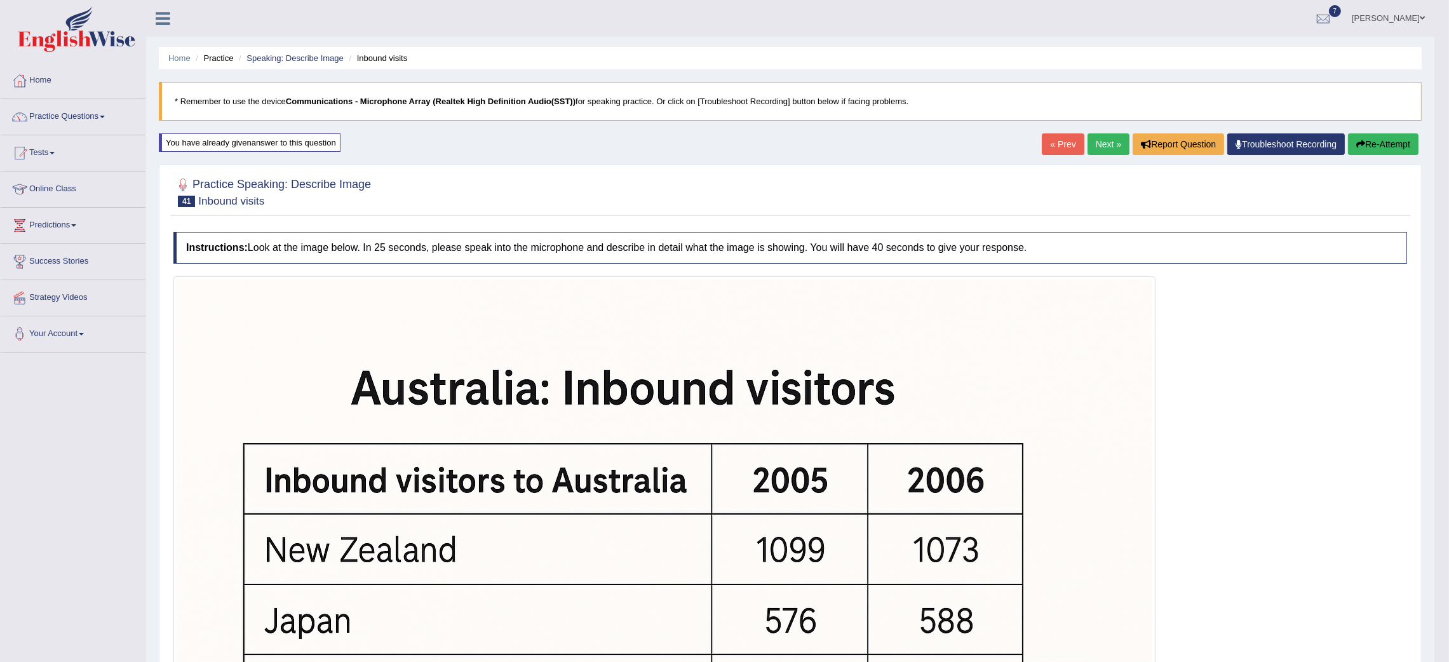
click at [1107, 146] on link "Next »" at bounding box center [1109, 144] width 42 height 22
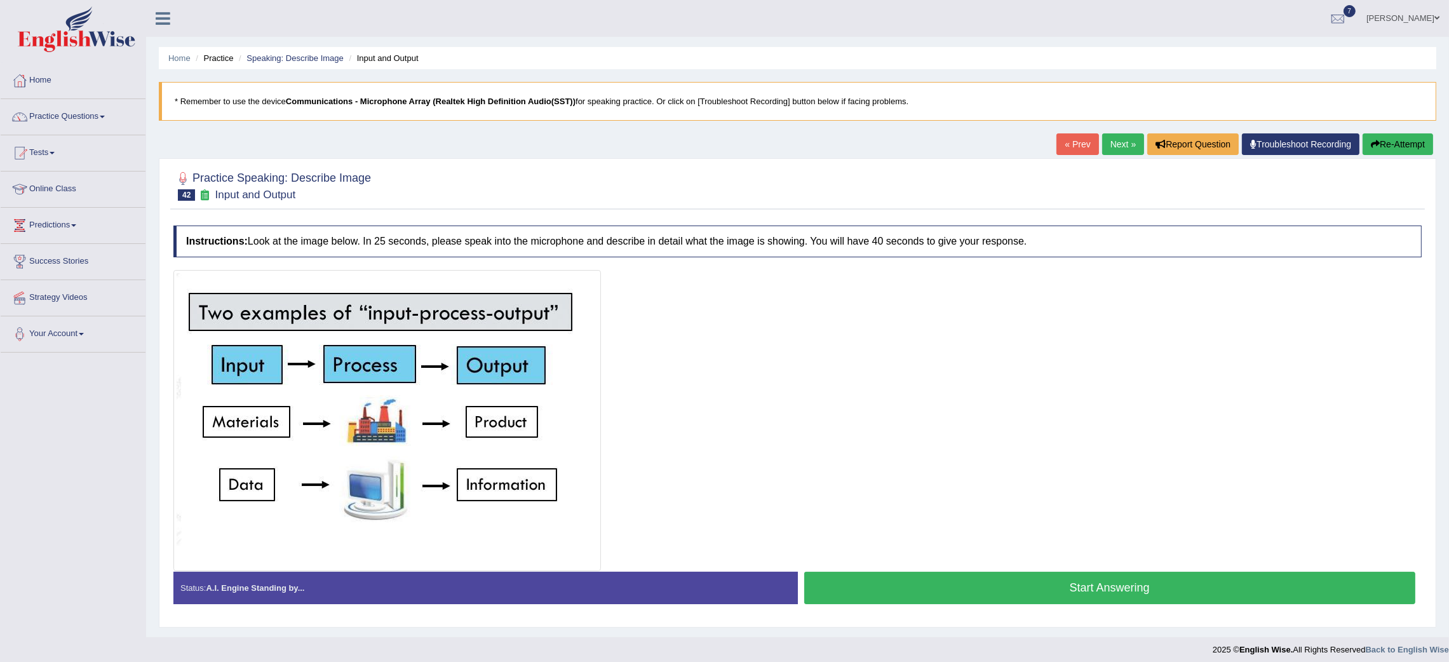
scroll to position [8, 0]
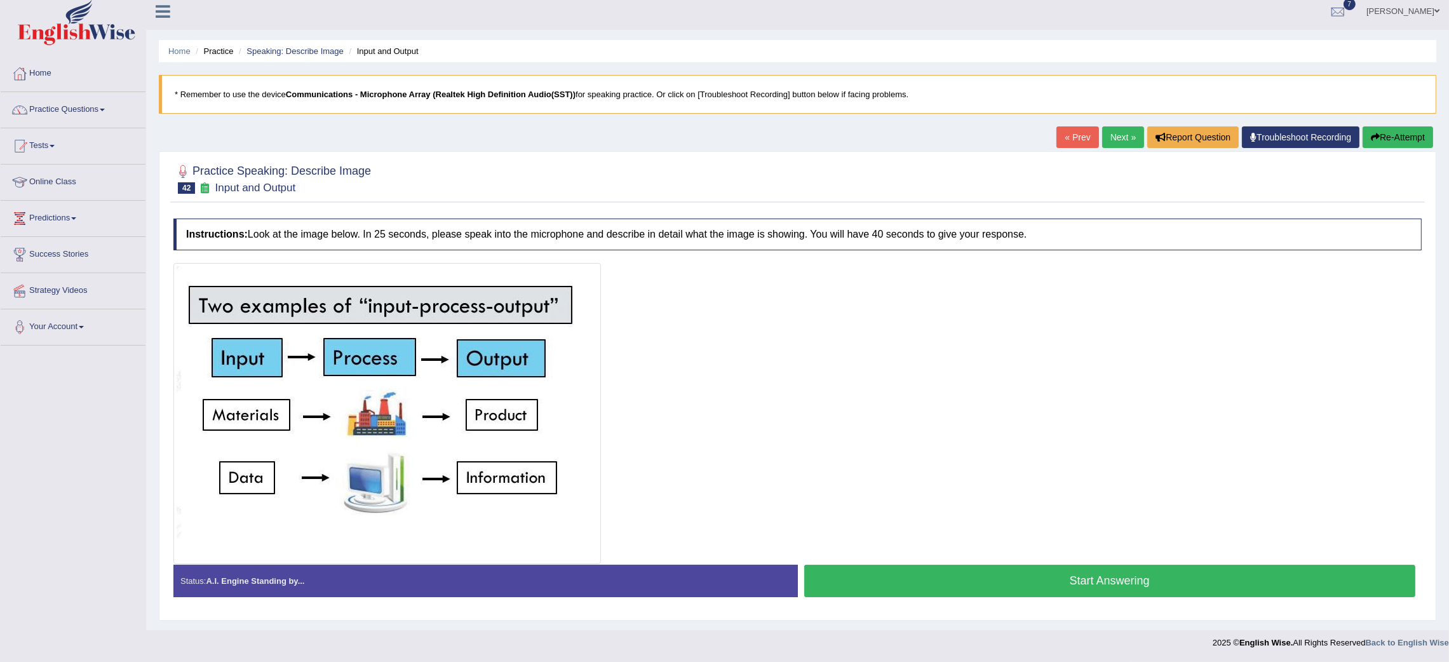
click at [952, 574] on button "Start Answering" at bounding box center [1110, 581] width 612 height 32
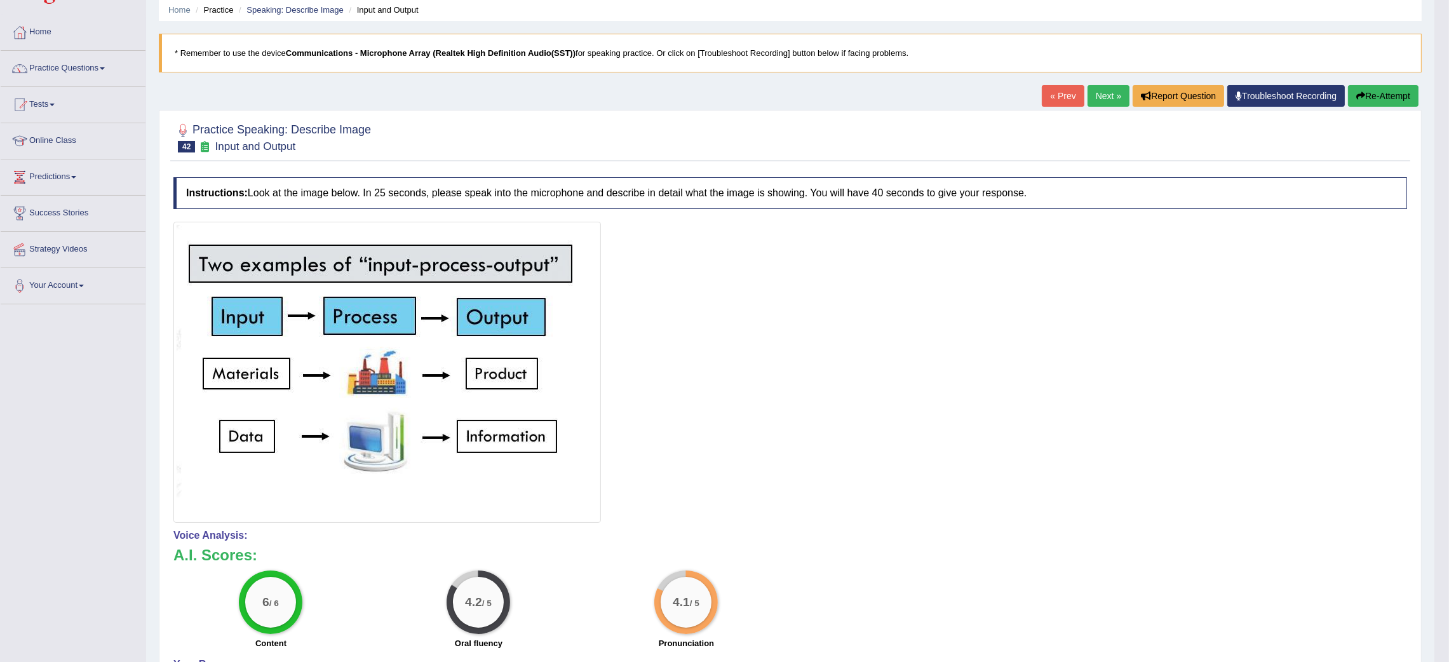
scroll to position [48, 0]
click at [1101, 90] on link "Next »" at bounding box center [1109, 97] width 42 height 22
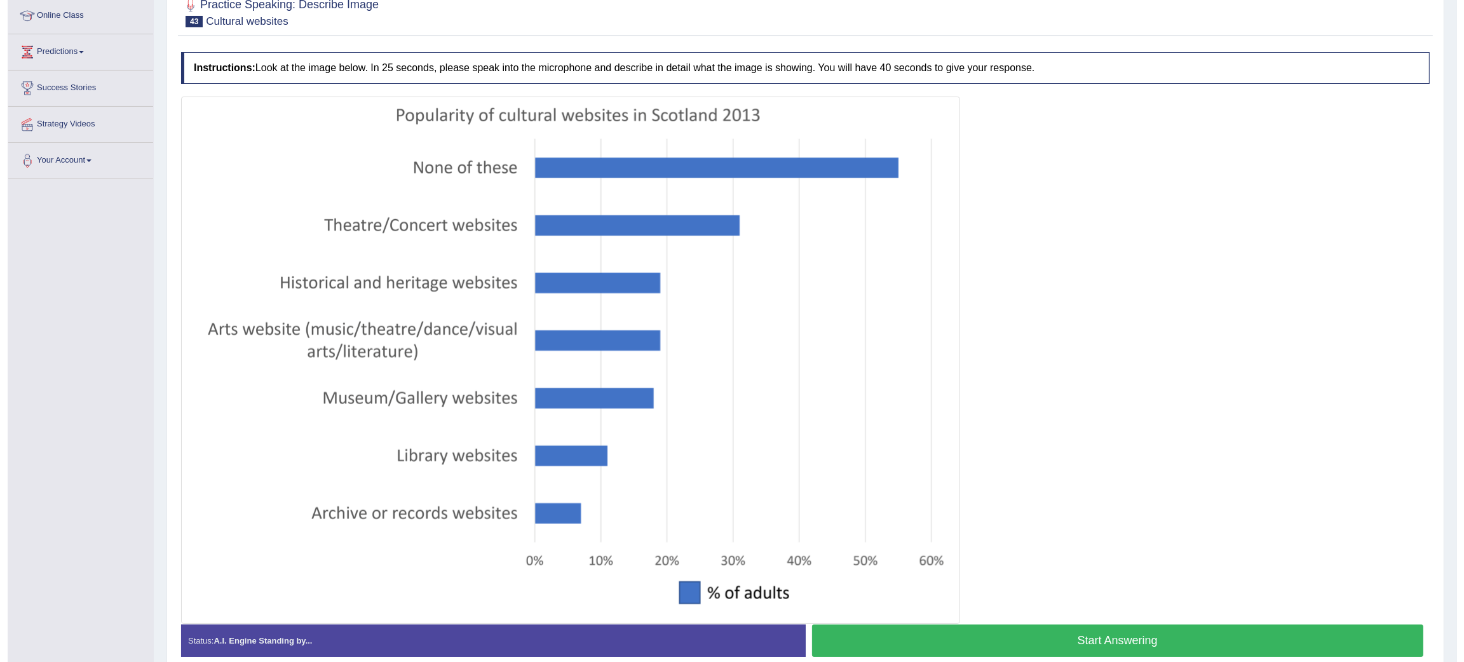
scroll to position [174, 0]
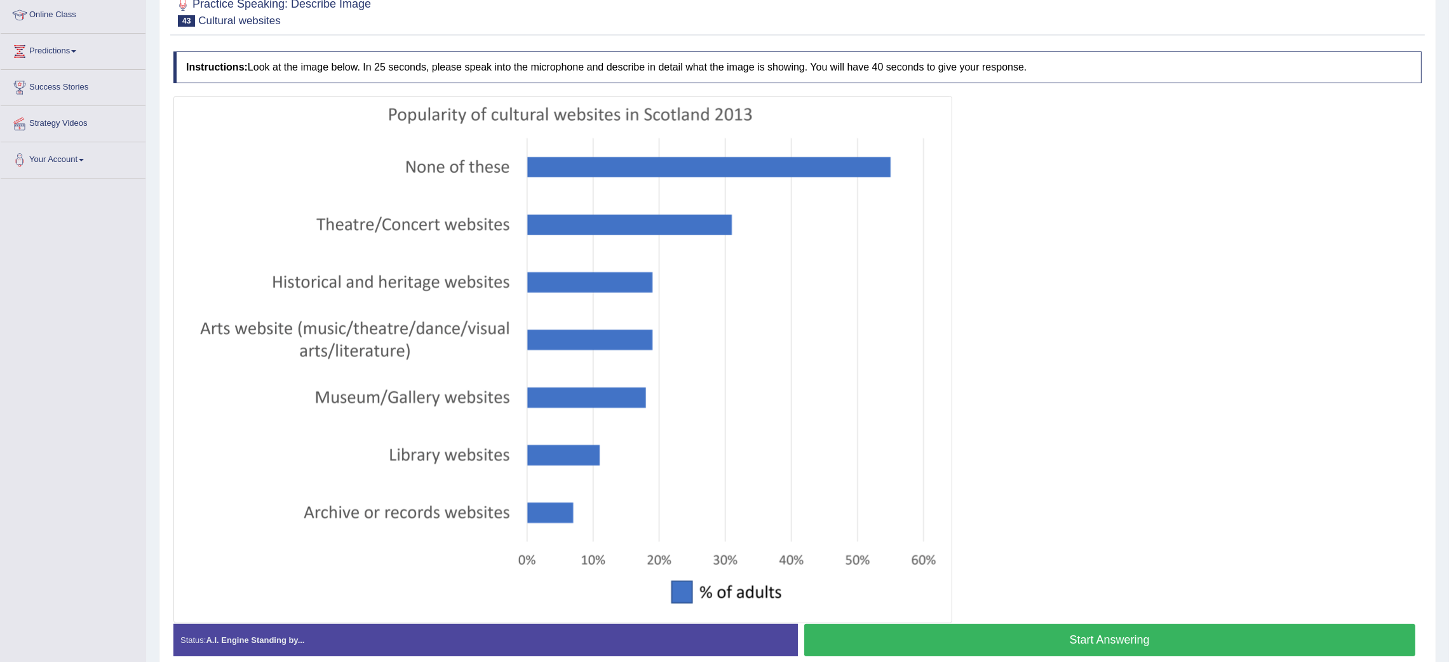
click at [961, 636] on button "Start Answering" at bounding box center [1110, 640] width 612 height 32
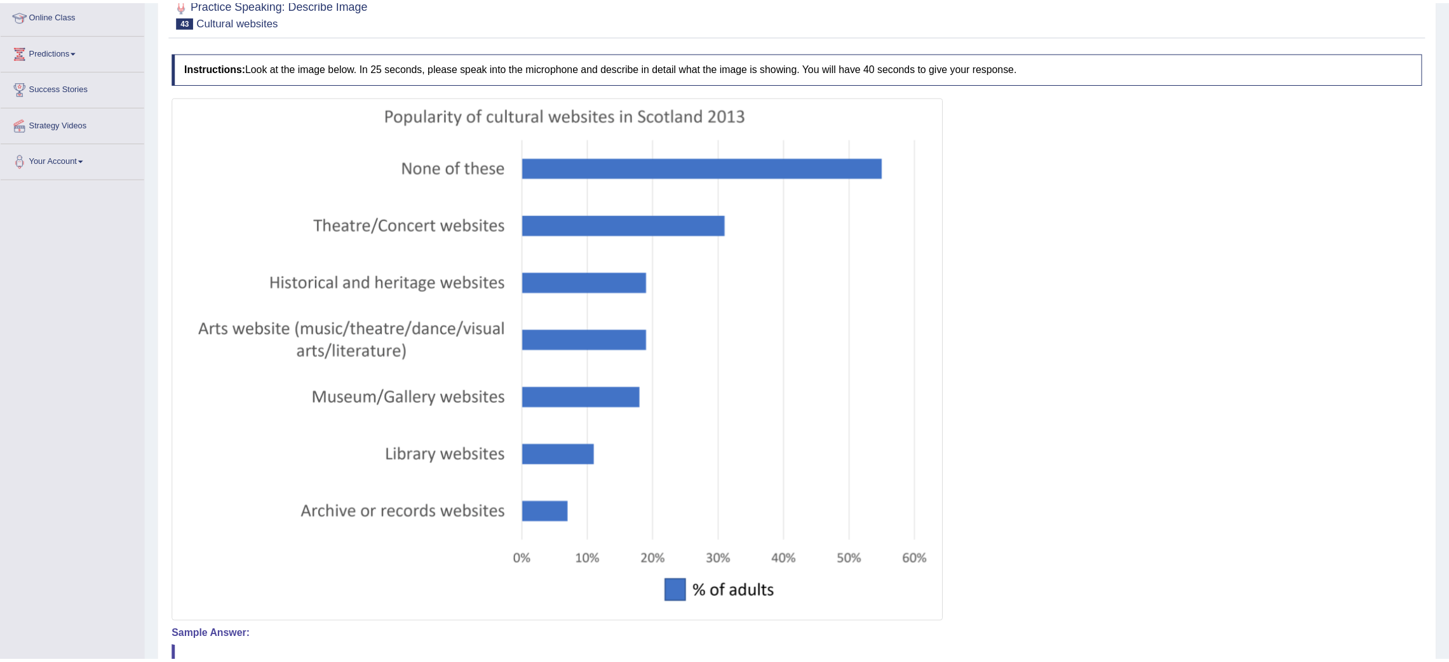
scroll to position [322, 0]
